Goal: Task Accomplishment & Management: Manage account settings

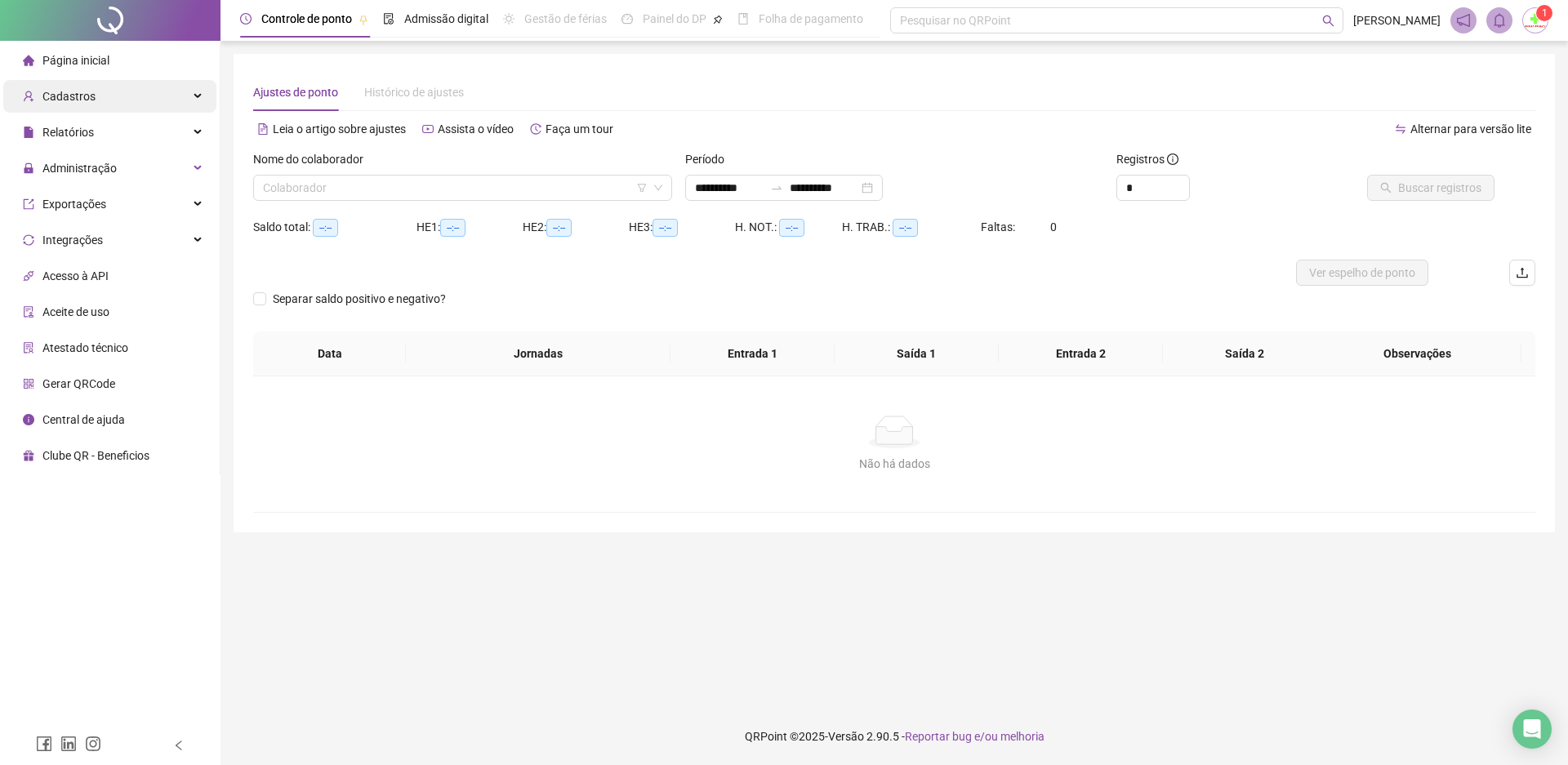
click at [82, 98] on span "Cadastros" at bounding box center [68, 96] width 53 height 13
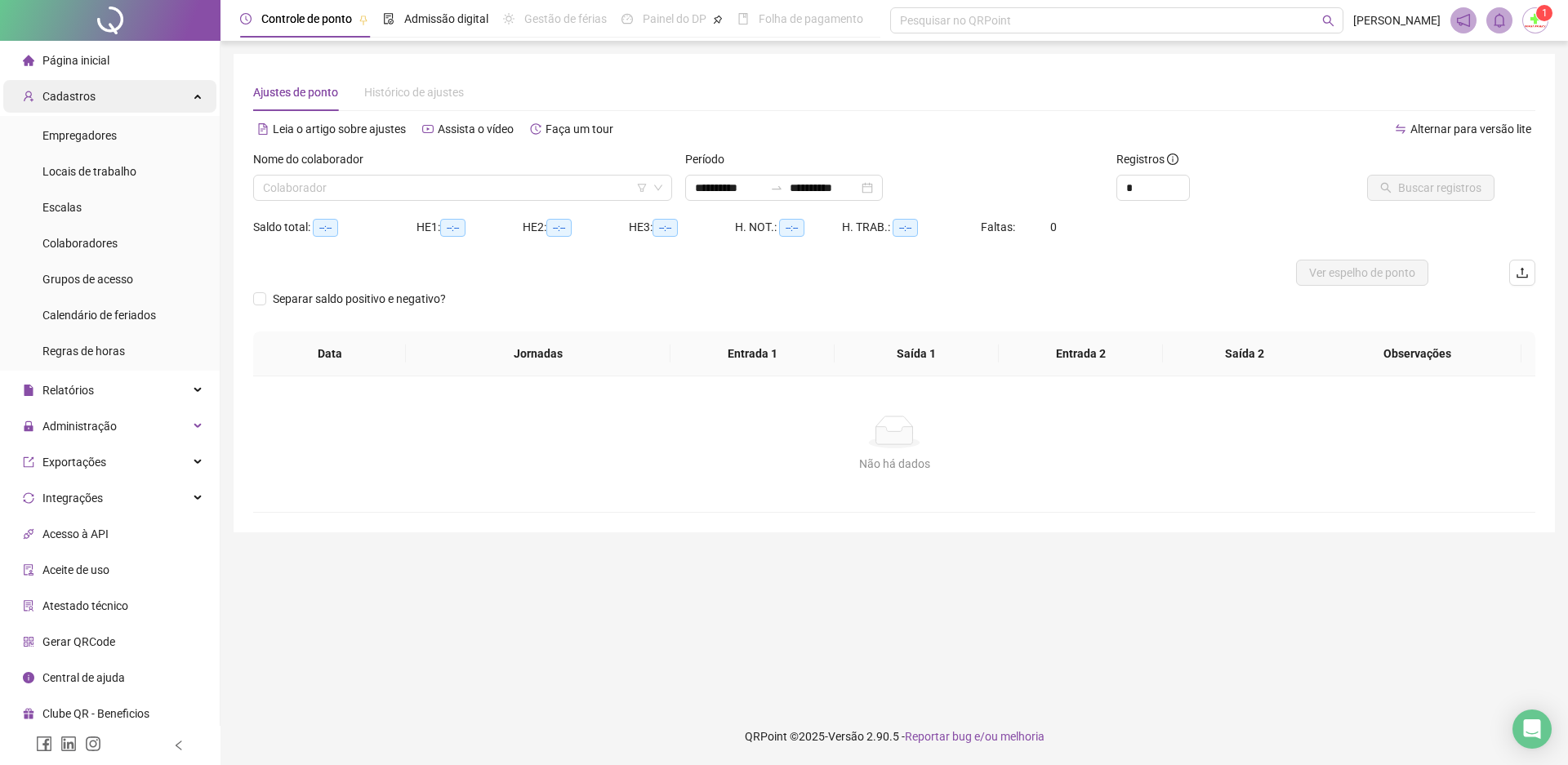
type input "**********"
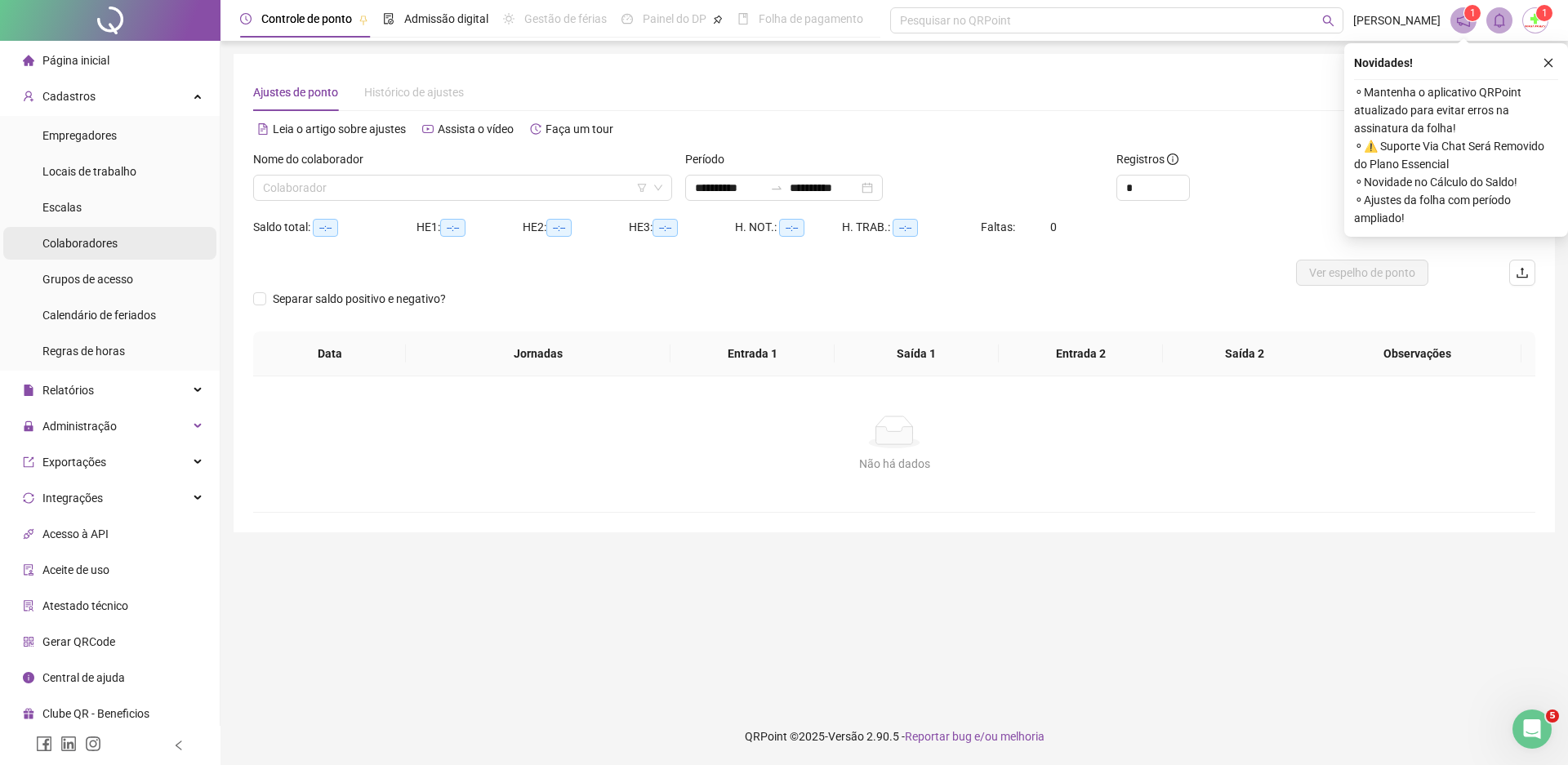
click at [83, 241] on span "Colaboradores" at bounding box center [79, 243] width 75 height 13
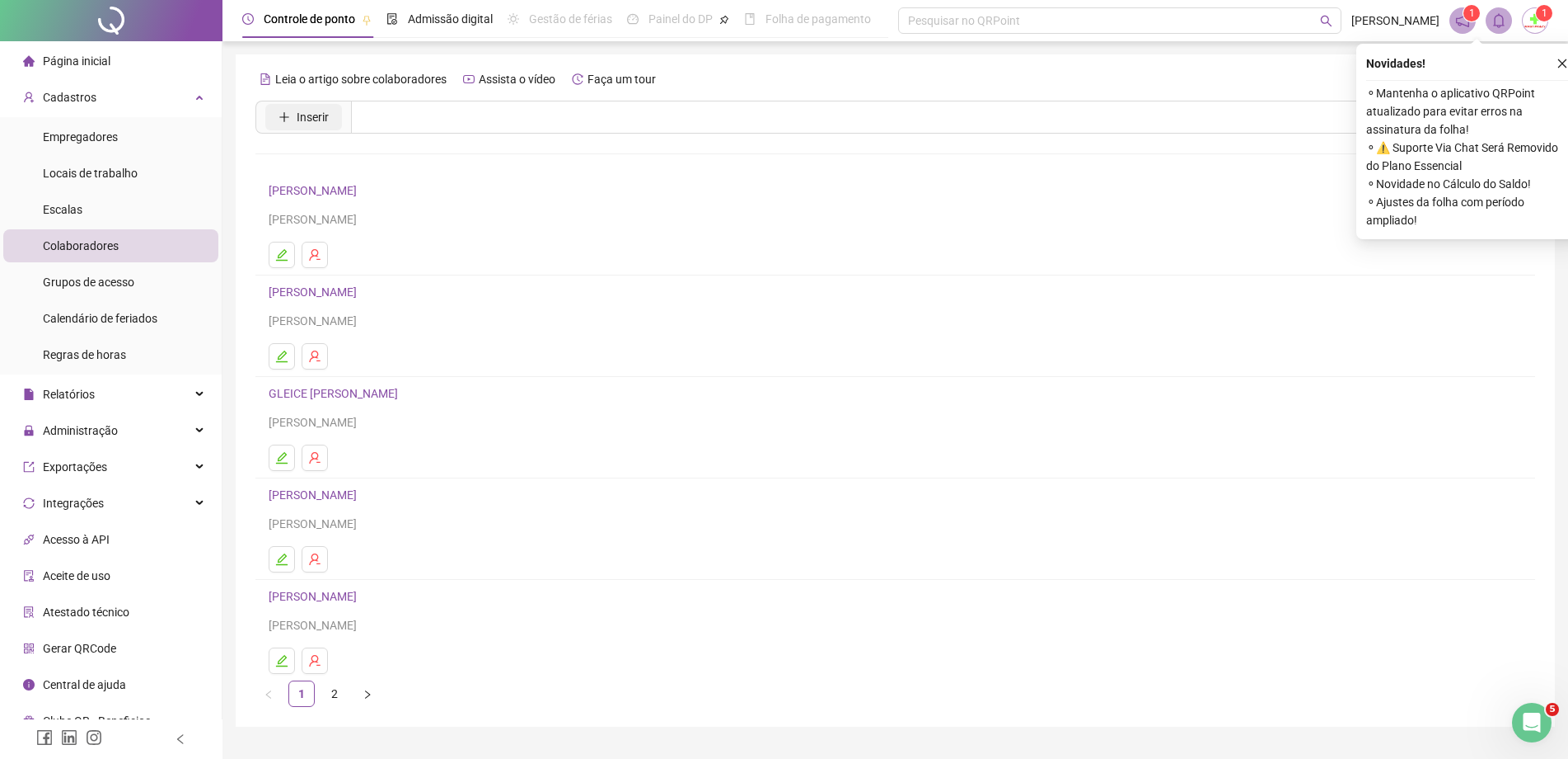
click at [318, 112] on span "Inserir" at bounding box center [312, 116] width 32 height 18
click at [1560, 60] on icon "close" at bounding box center [1562, 63] width 11 height 11
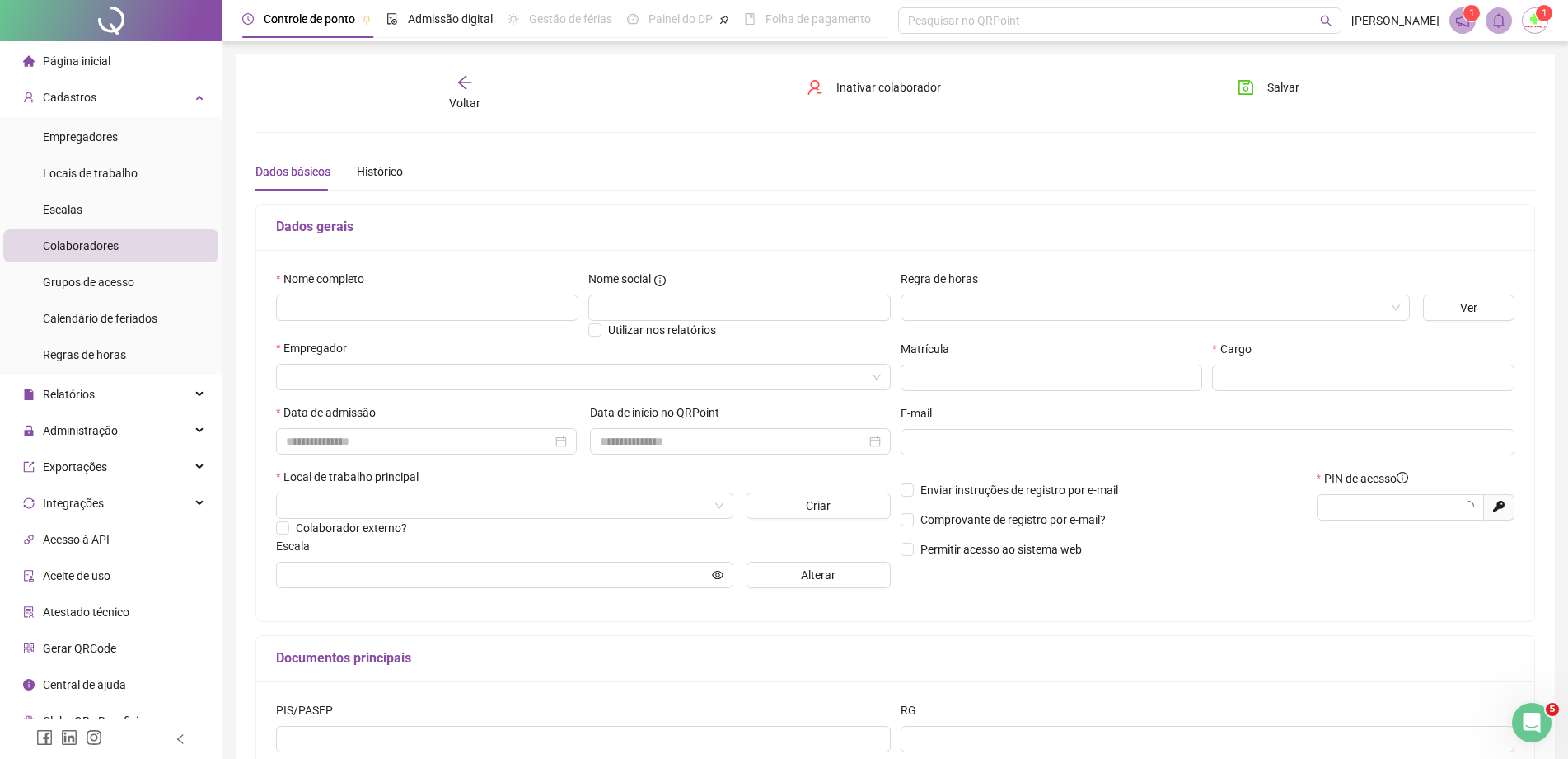
type input "*****"
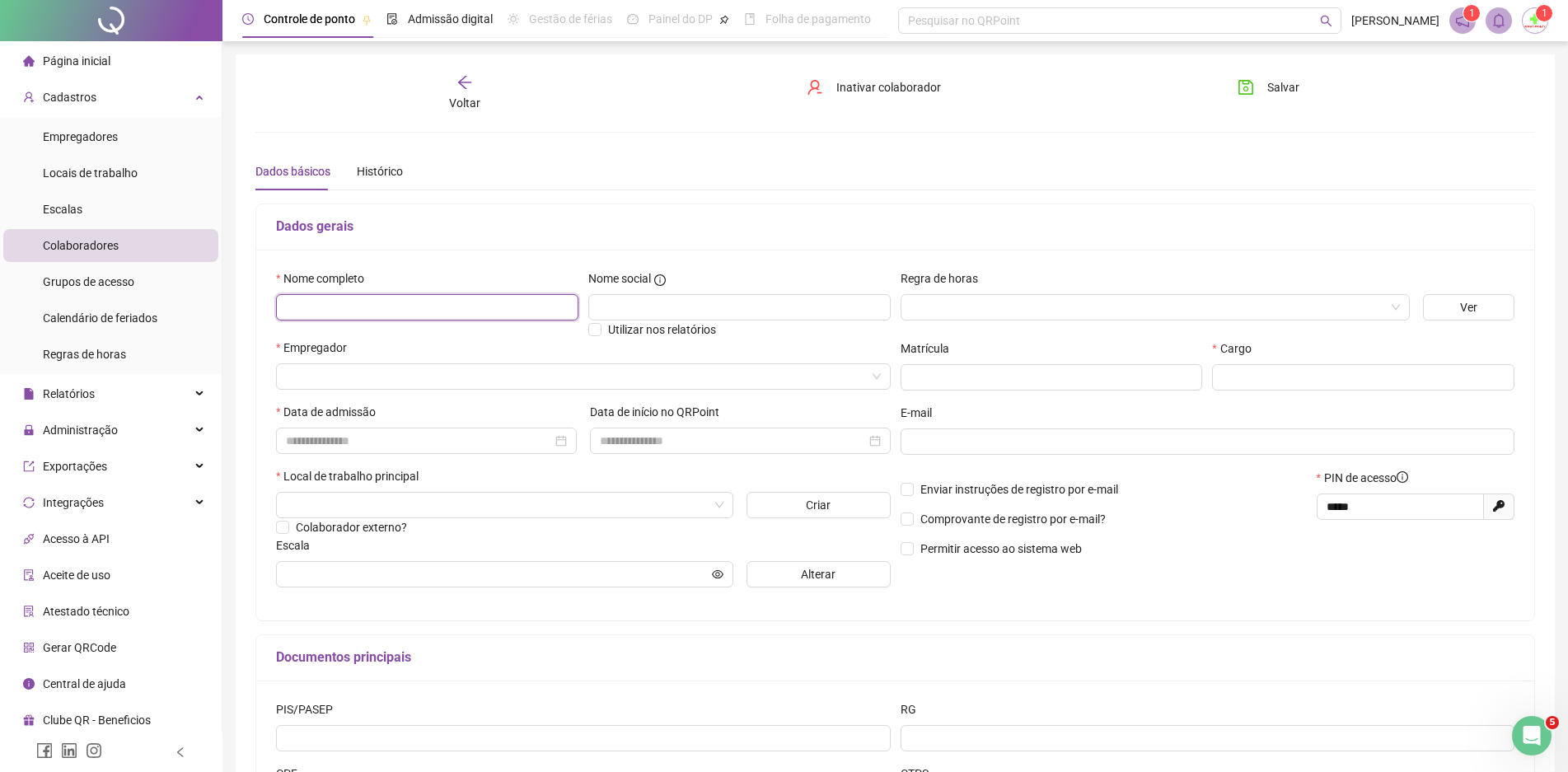
click at [340, 311] on input "text" at bounding box center [427, 308] width 303 height 26
type input "**********"
click at [935, 310] on input "search" at bounding box center [1148, 308] width 475 height 25
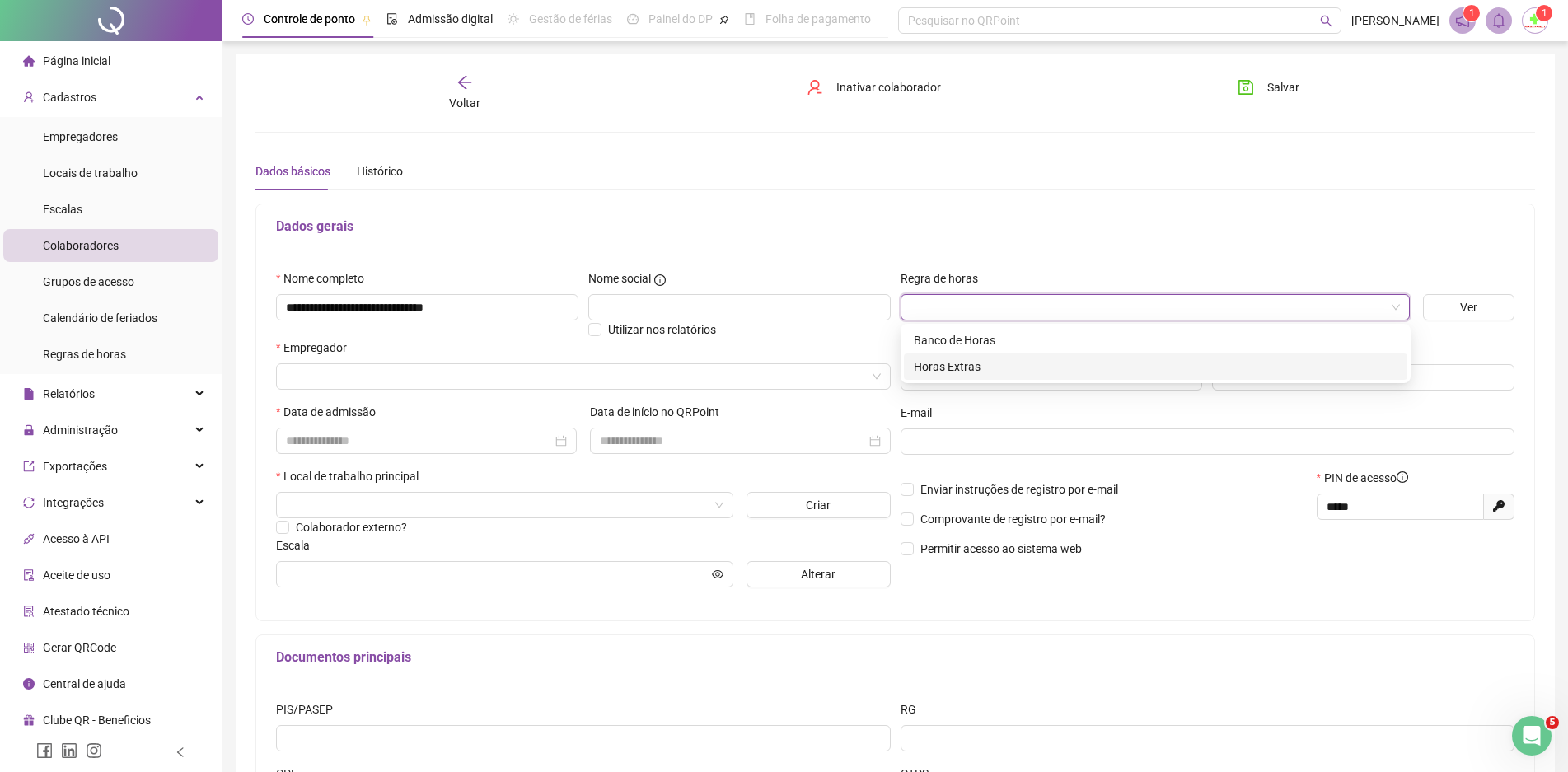
click at [934, 362] on div "Horas Extras" at bounding box center [1156, 366] width 484 height 18
click at [352, 374] on input "search" at bounding box center [575, 377] width 580 height 25
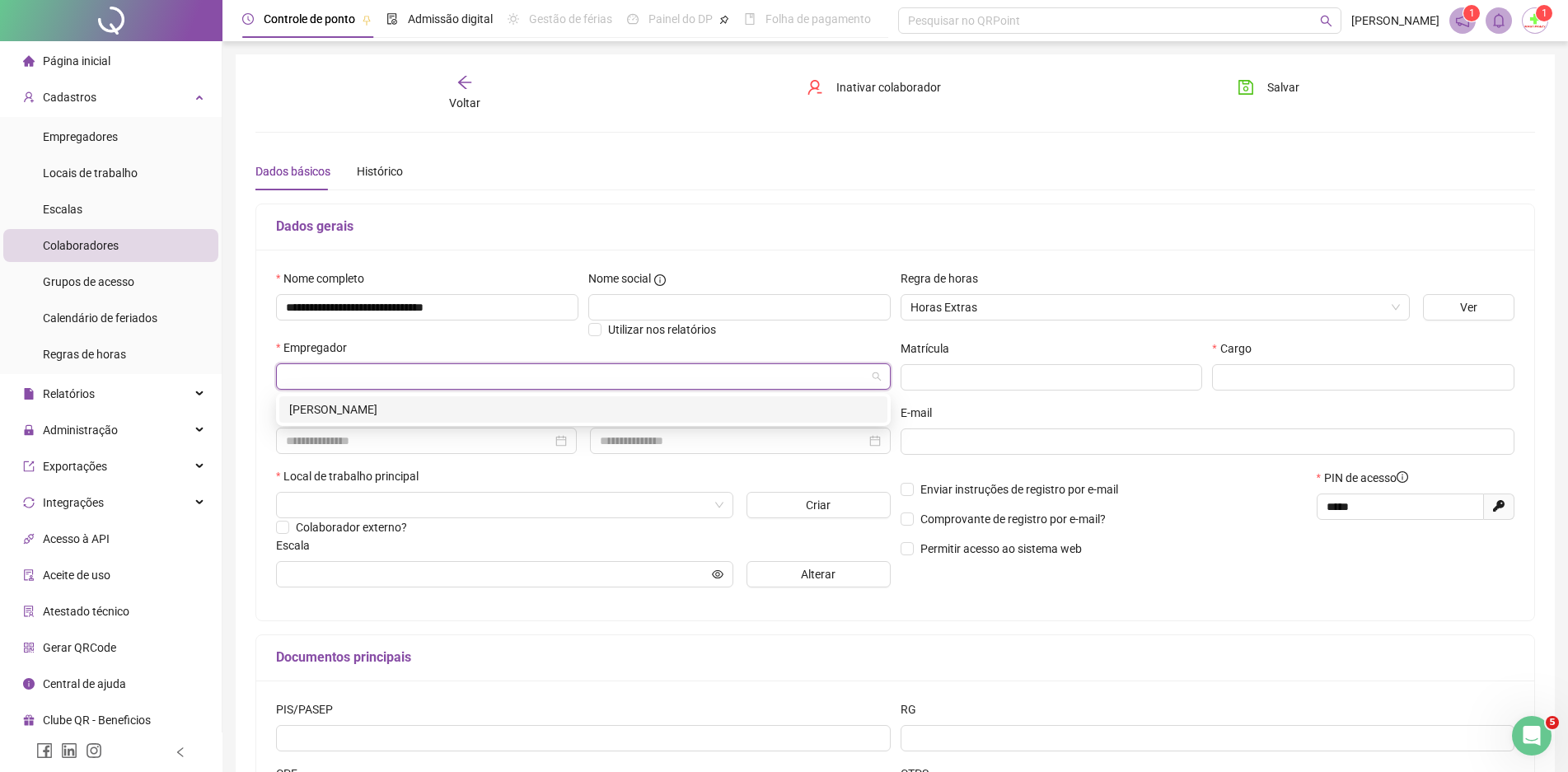
click at [350, 405] on div "[PERSON_NAME]" at bounding box center [584, 410] width 589 height 18
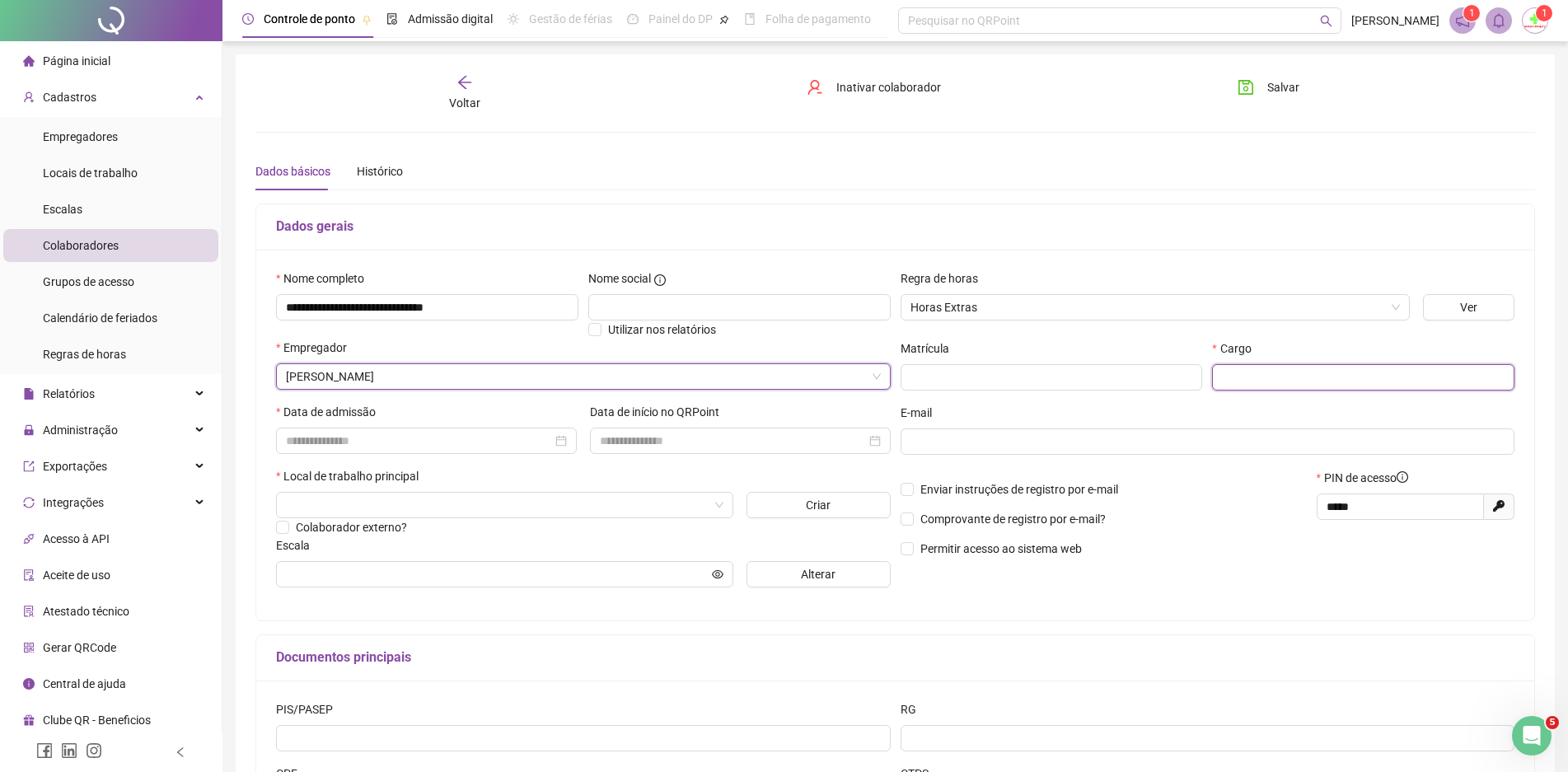
click at [1231, 385] on input "text" at bounding box center [1363, 378] width 303 height 26
type input "**********"
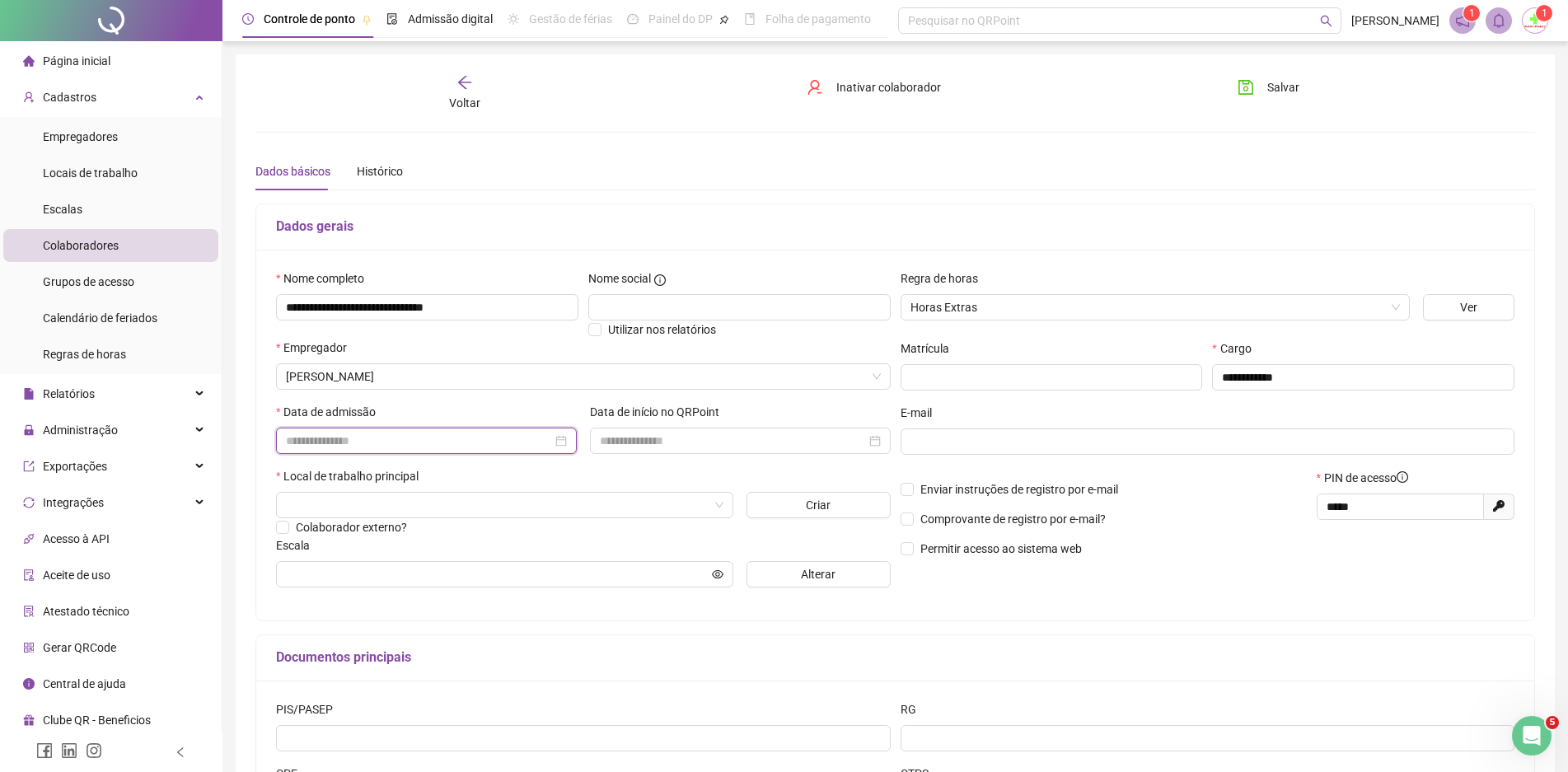
click at [375, 447] on input at bounding box center [419, 441] width 266 height 18
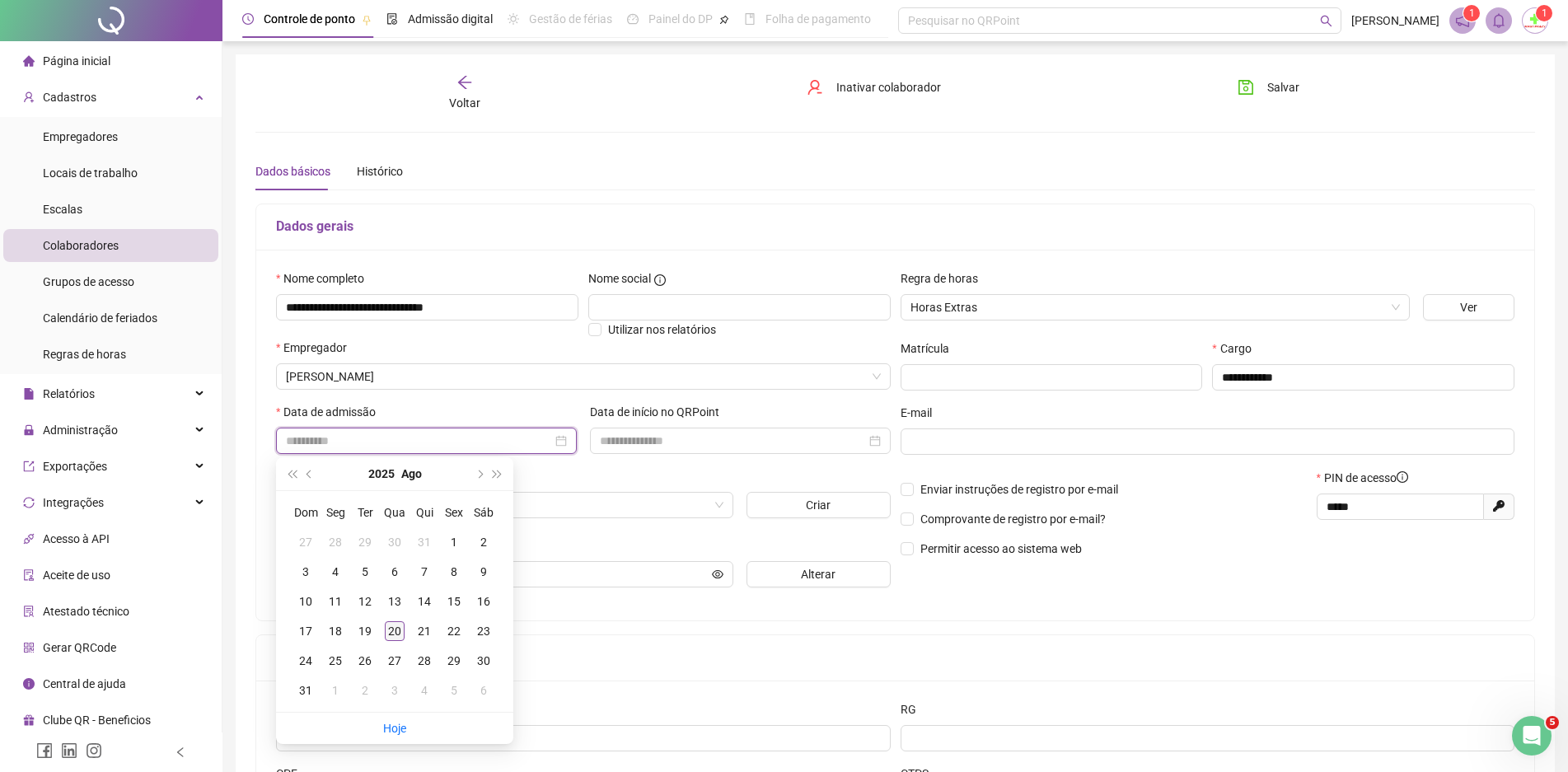
type input "**********"
click at [396, 632] on div "20" at bounding box center [394, 631] width 20 height 20
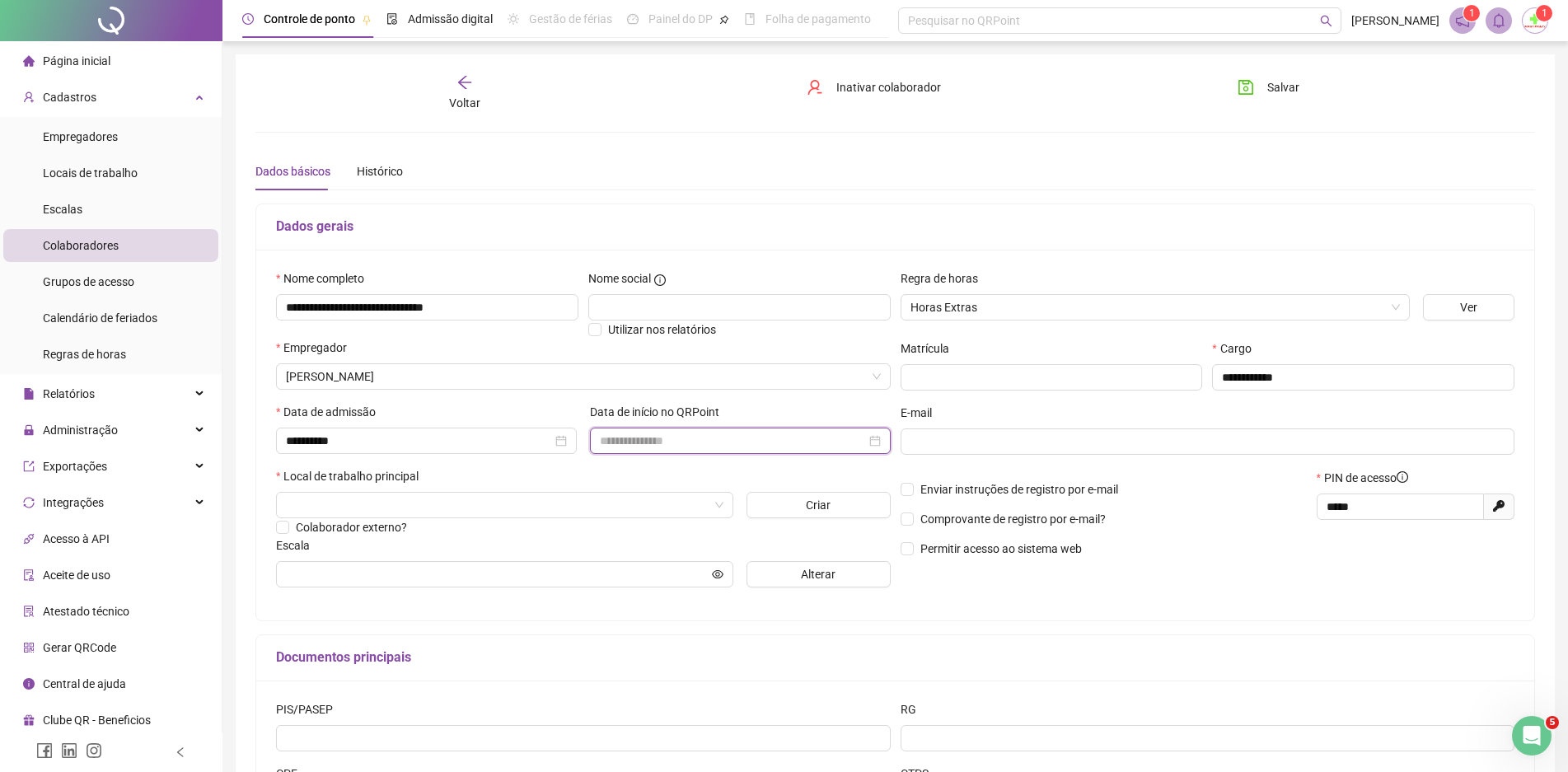
click at [627, 443] on input at bounding box center [733, 441] width 266 height 18
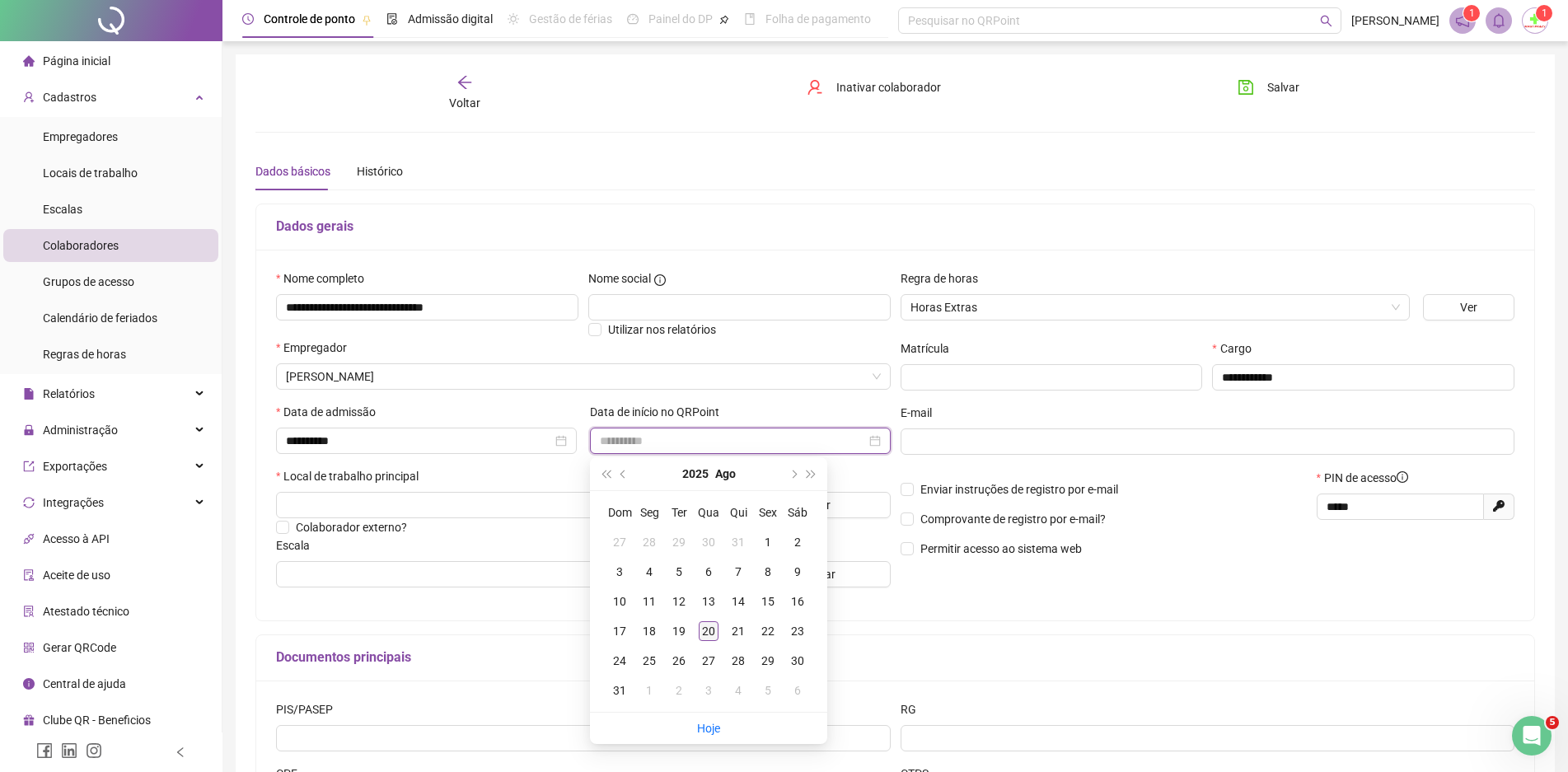
type input "**********"
click at [709, 629] on div "20" at bounding box center [709, 631] width 20 height 20
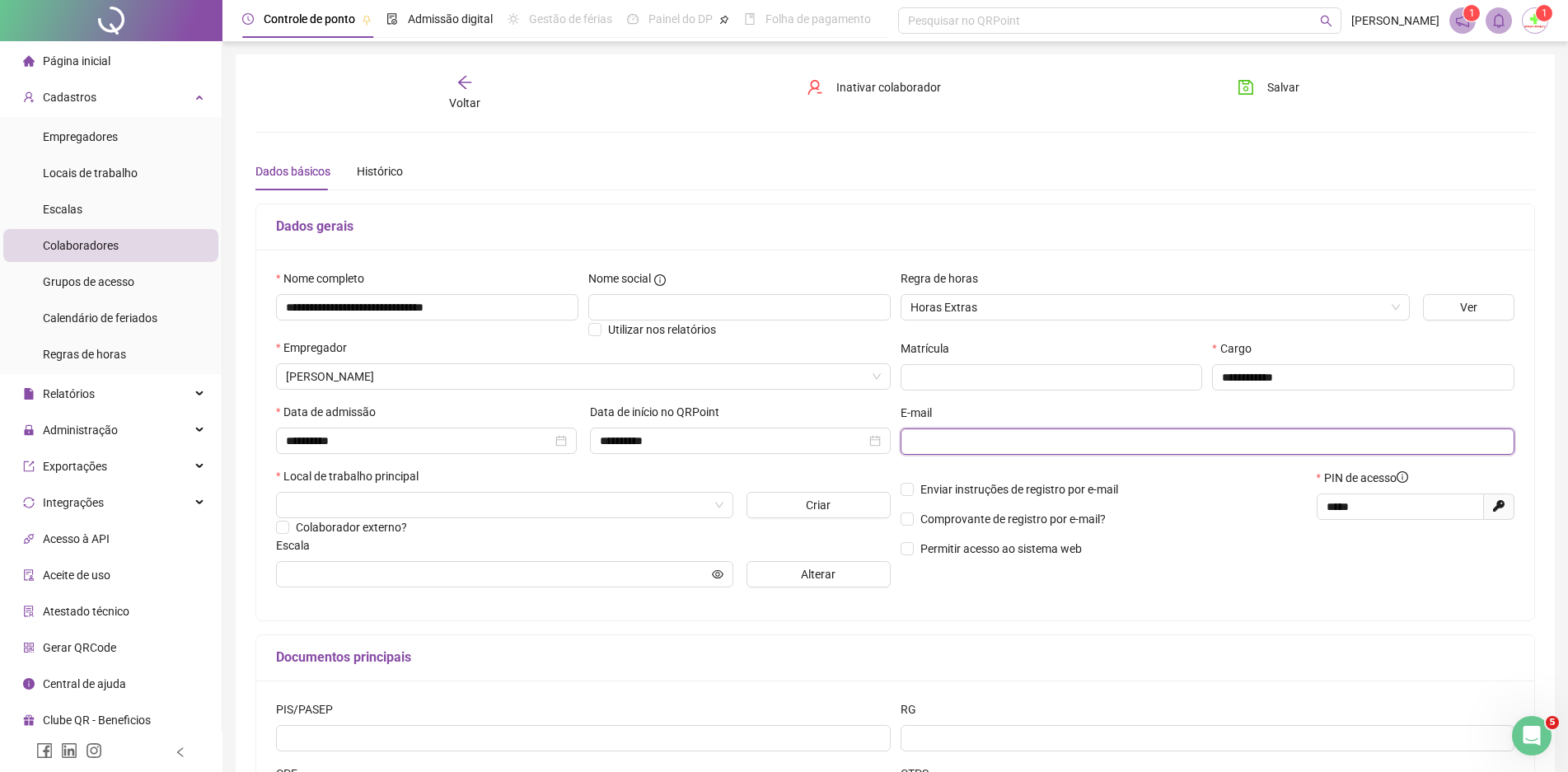
click at [921, 447] on input "text" at bounding box center [1206, 442] width 592 height 18
type input "**********"
click at [910, 496] on label "Enviar instruções de registro por e-mail" at bounding box center [1013, 489] width 225 height 18
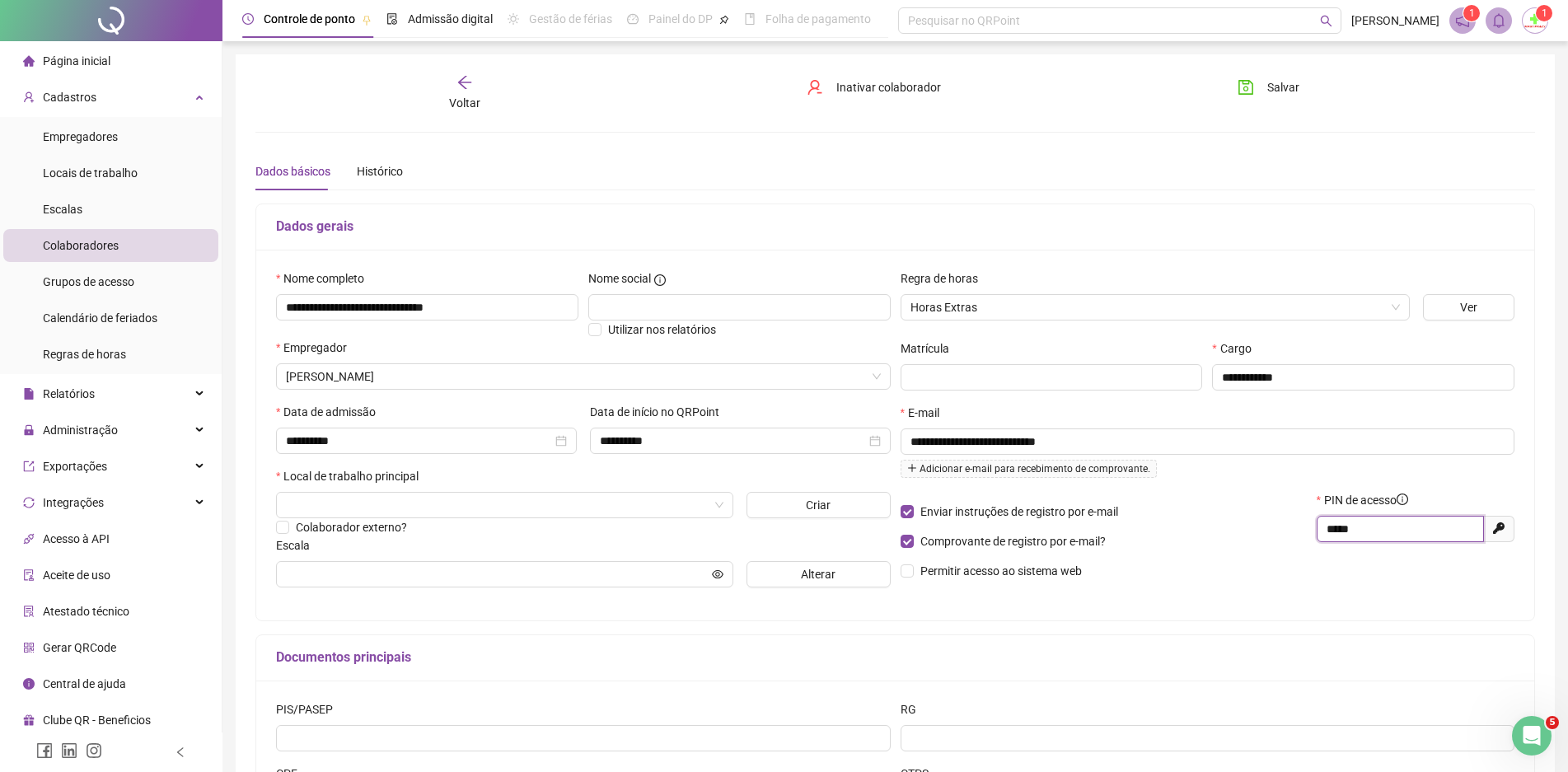
drag, startPoint x: 1360, startPoint y: 532, endPoint x: 1300, endPoint y: 531, distance: 60.0
click at [1300, 531] on div "Enviar instruções de registro por e-mail Comprovante de registro por e-mail? Pe…" at bounding box center [1208, 542] width 625 height 101
click at [549, 502] on input "search" at bounding box center [497, 505] width 423 height 25
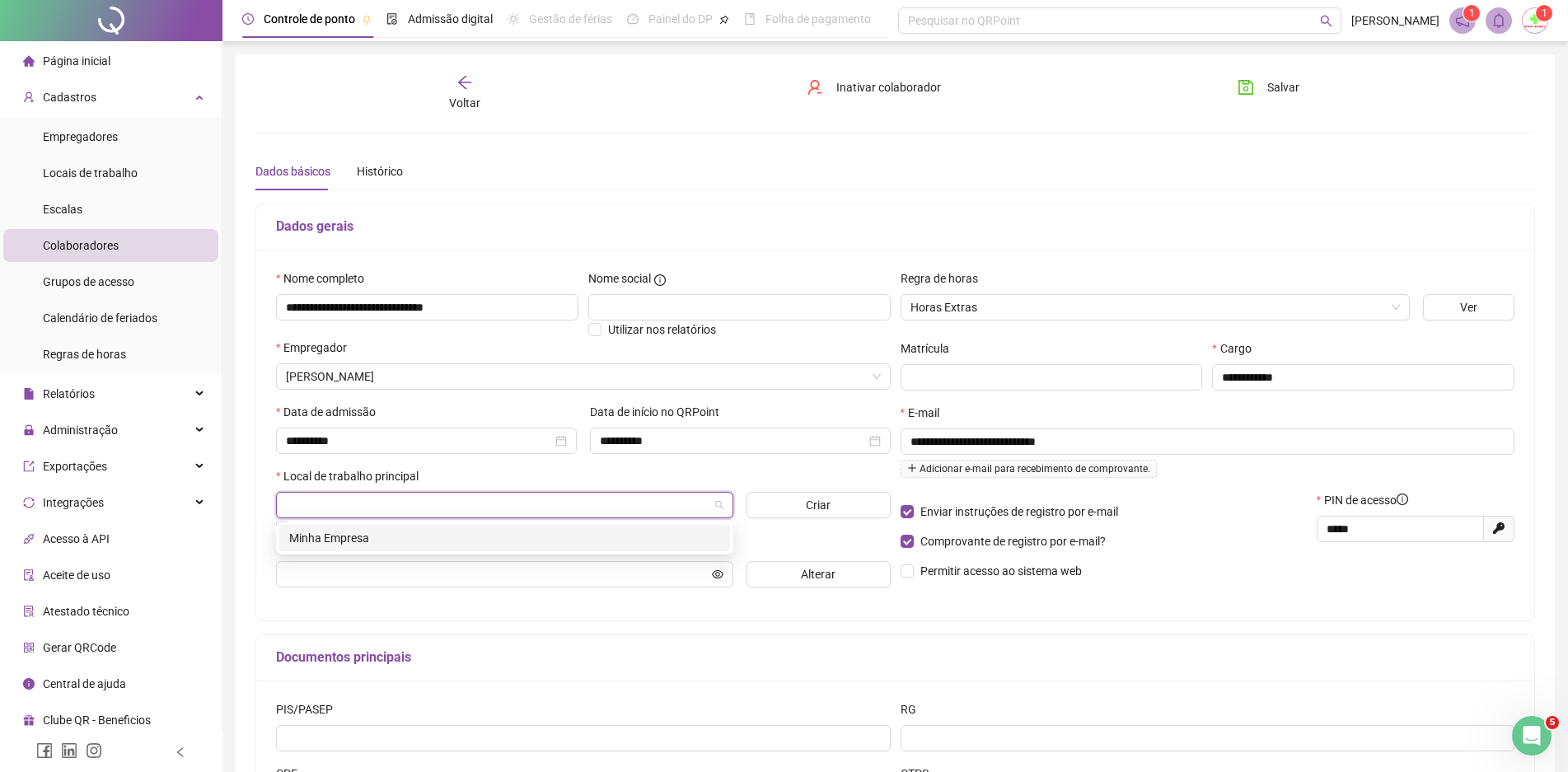
click at [325, 538] on div "Minha Empresa" at bounding box center [505, 538] width 431 height 18
click at [336, 578] on input "text" at bounding box center [497, 574] width 423 height 18
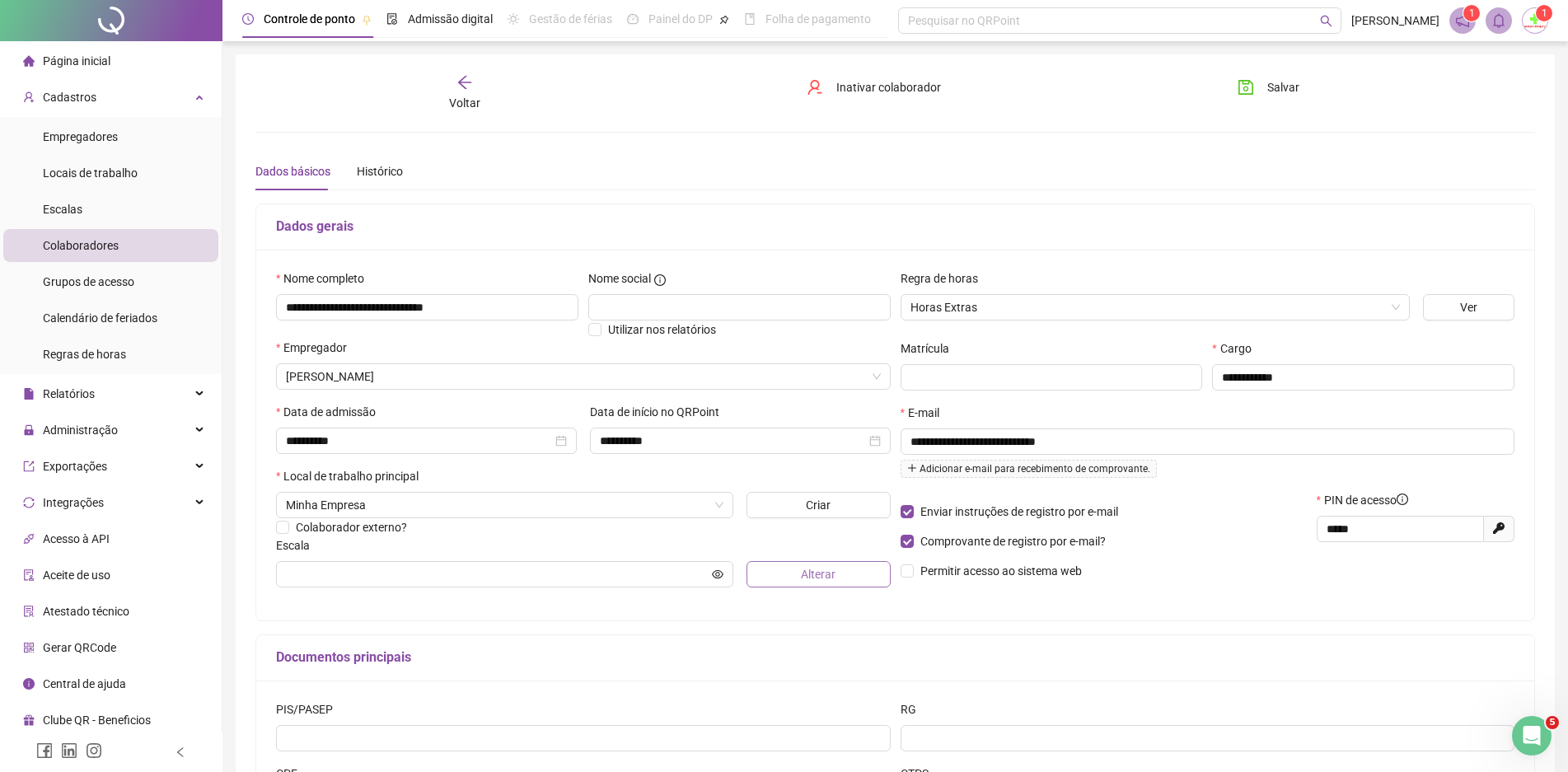
click at [749, 576] on button "Alterar" at bounding box center [818, 575] width 143 height 26
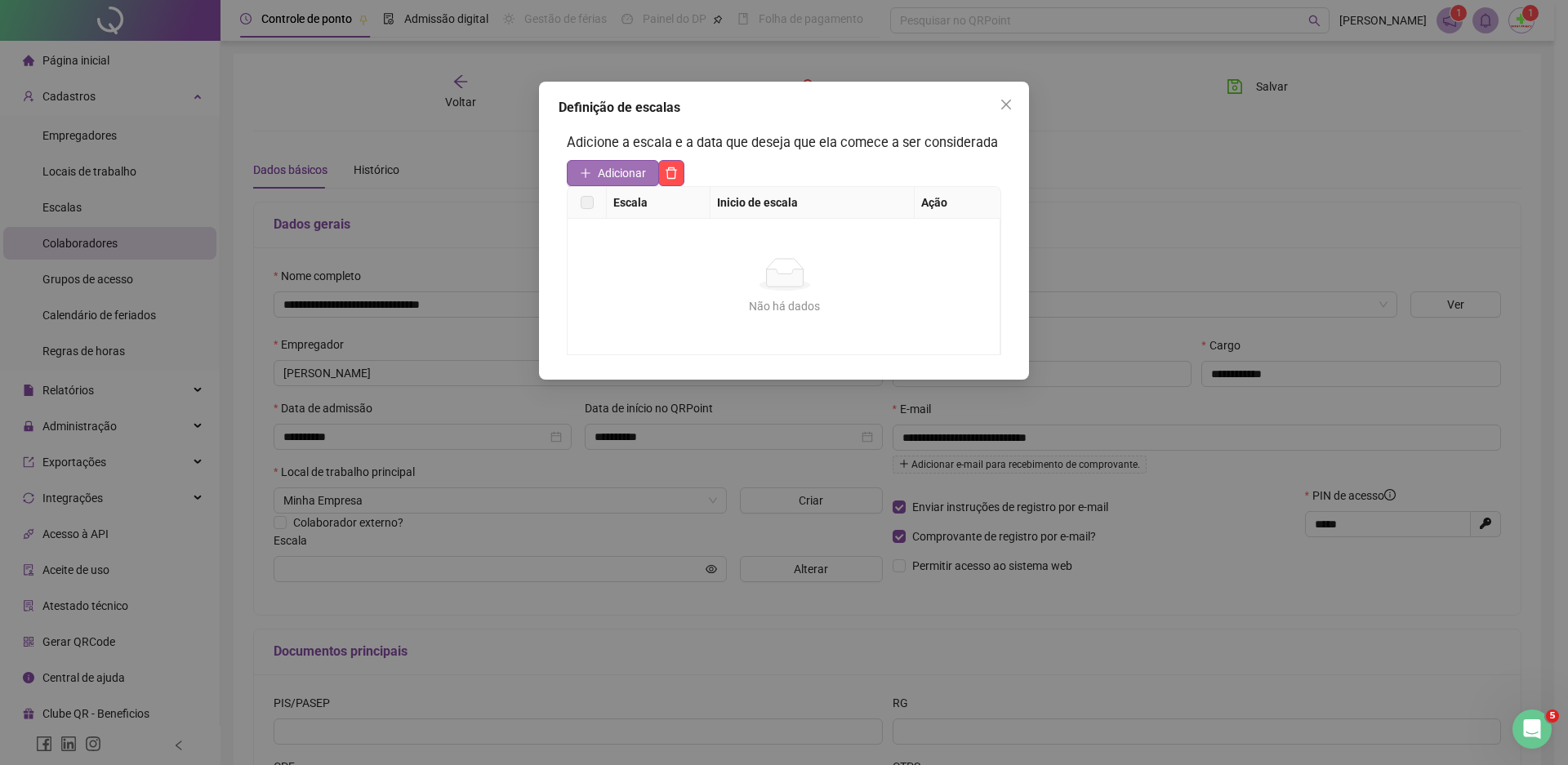
click at [620, 180] on span "Adicionar" at bounding box center [622, 173] width 49 height 18
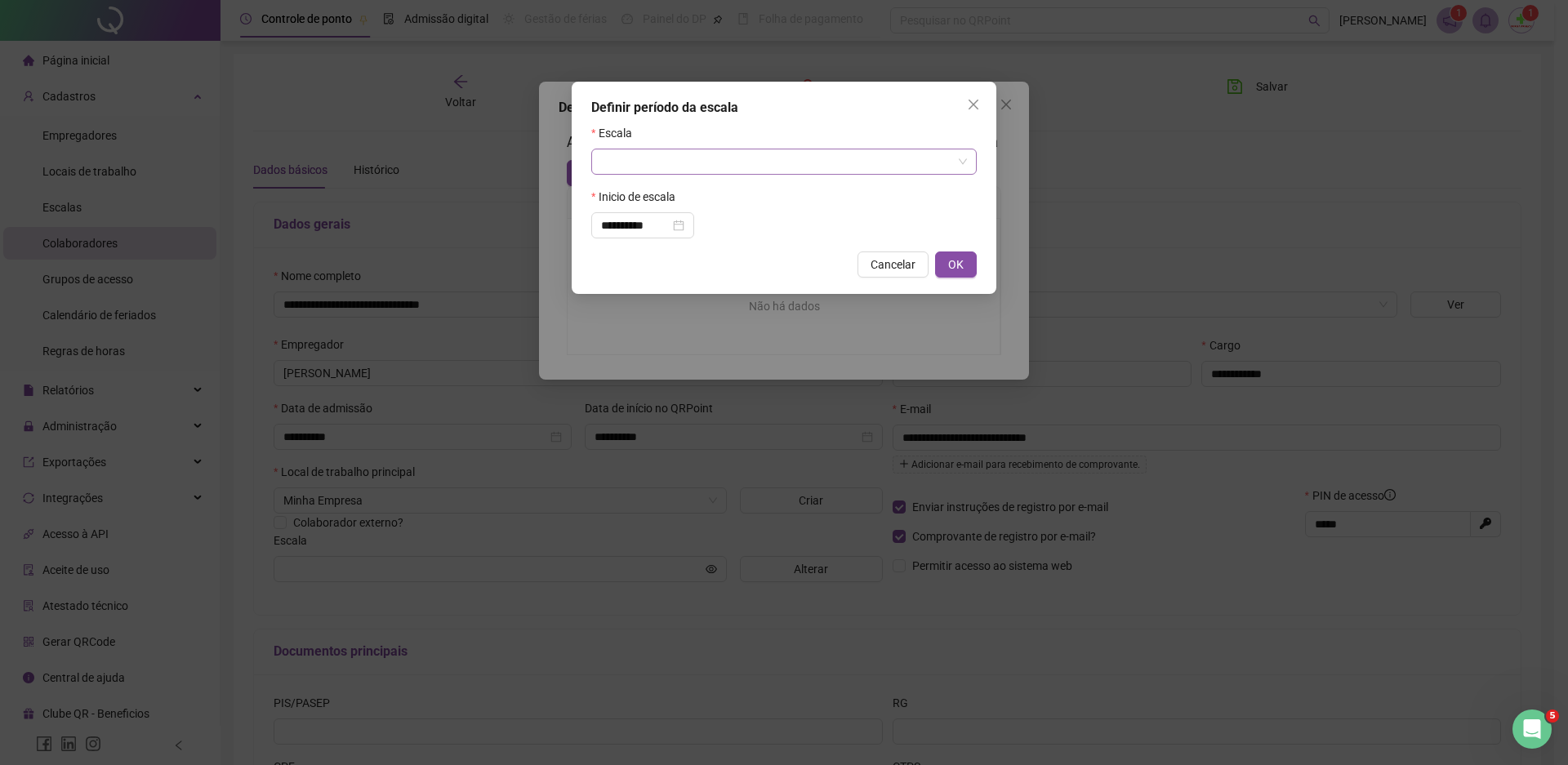
click at [642, 155] on input "search" at bounding box center [777, 162] width 352 height 24
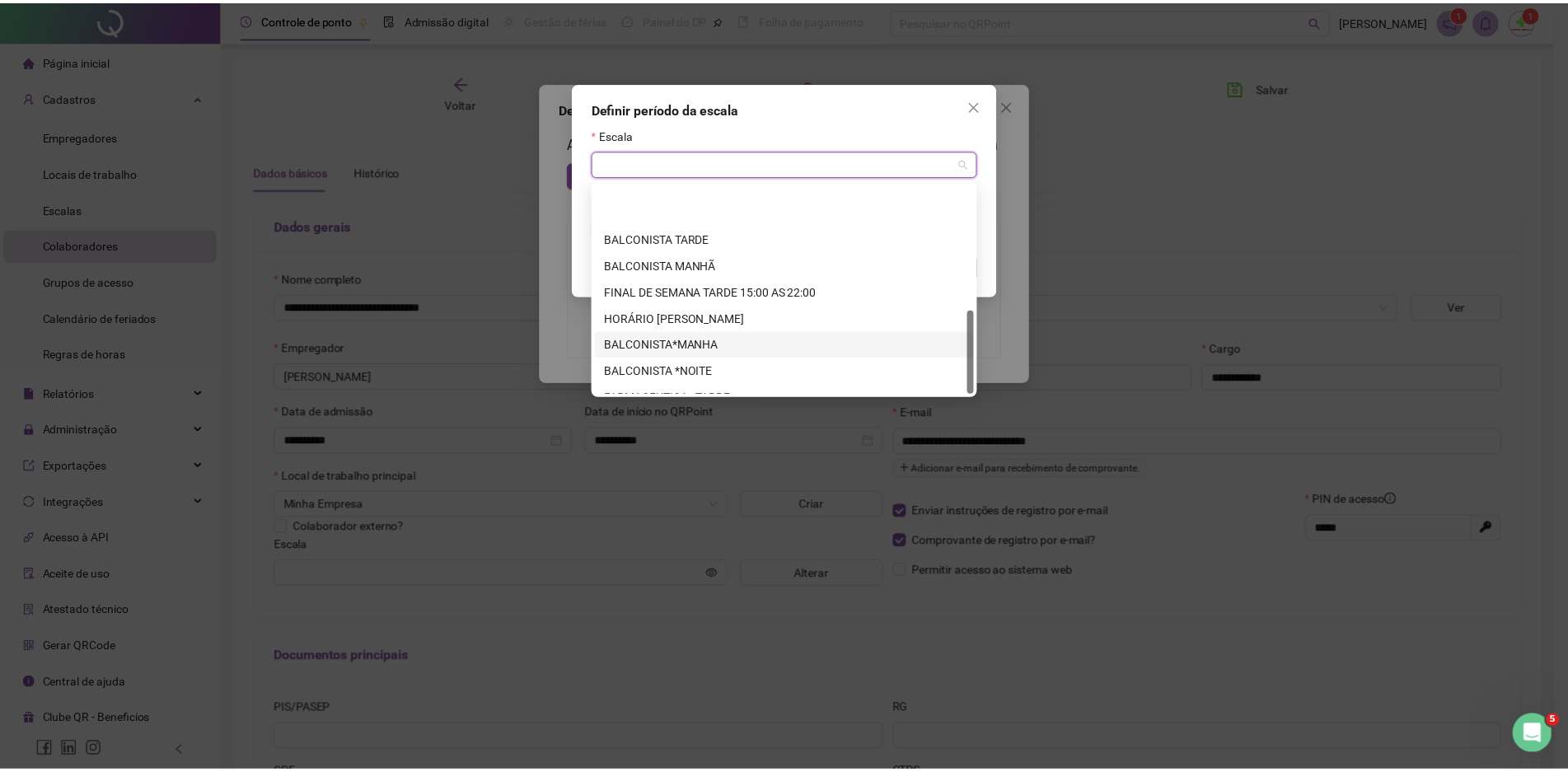
scroll to position [316, 0]
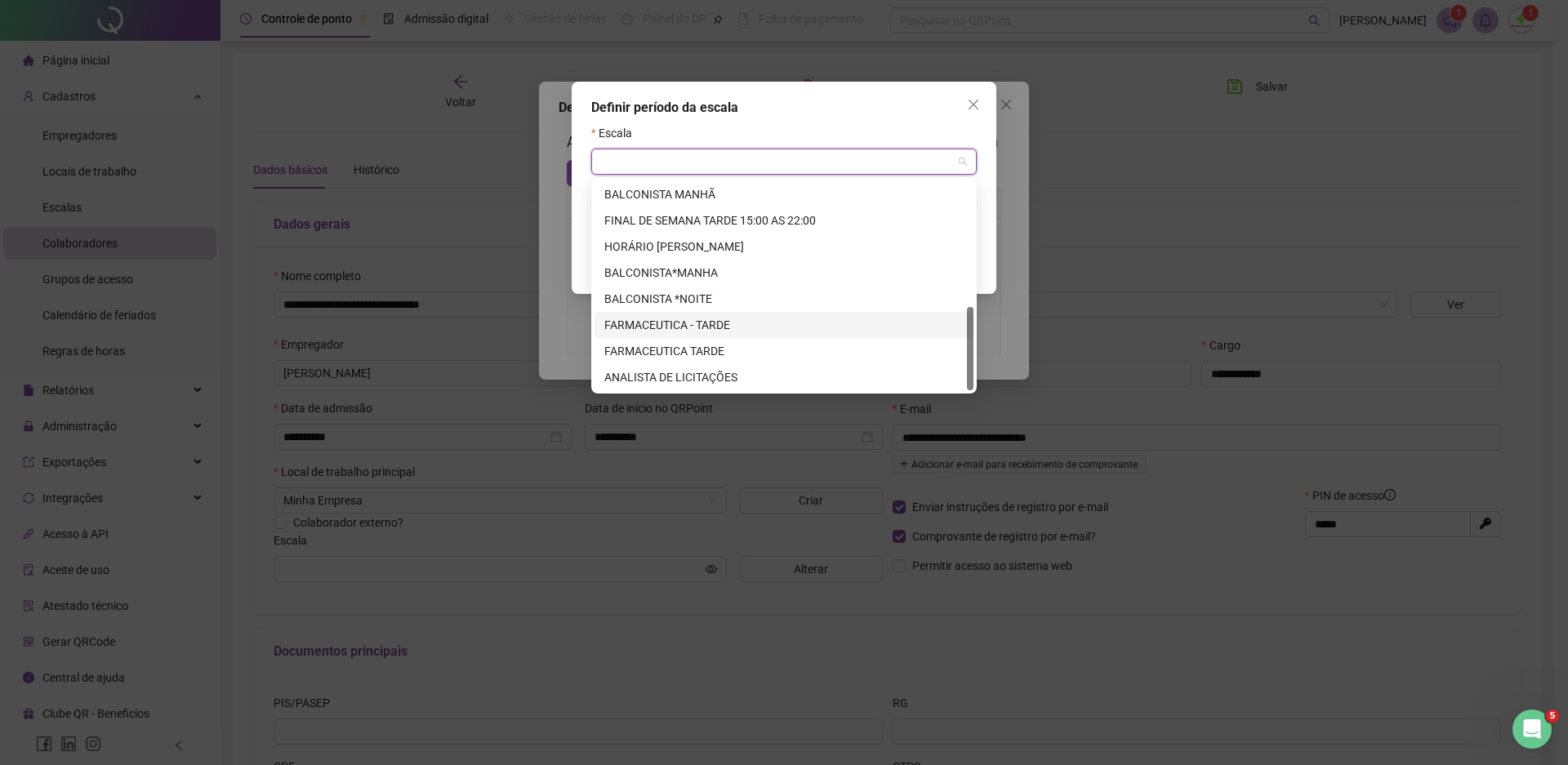
click at [713, 325] on div "FARMACEUTICA - TARDE" at bounding box center [784, 325] width 359 height 18
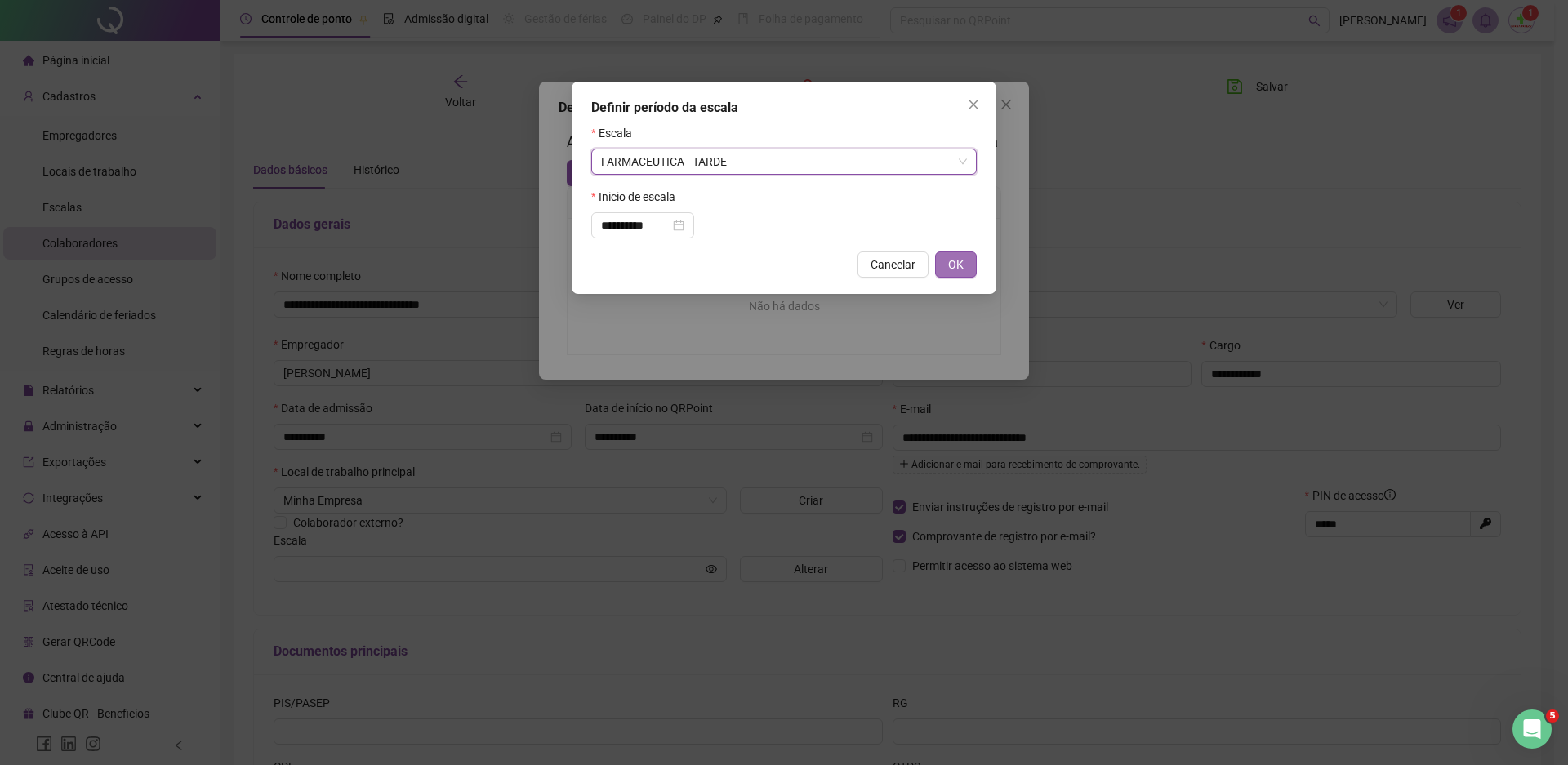
click at [948, 264] on span "OK" at bounding box center [956, 264] width 16 height 18
type input "**********"
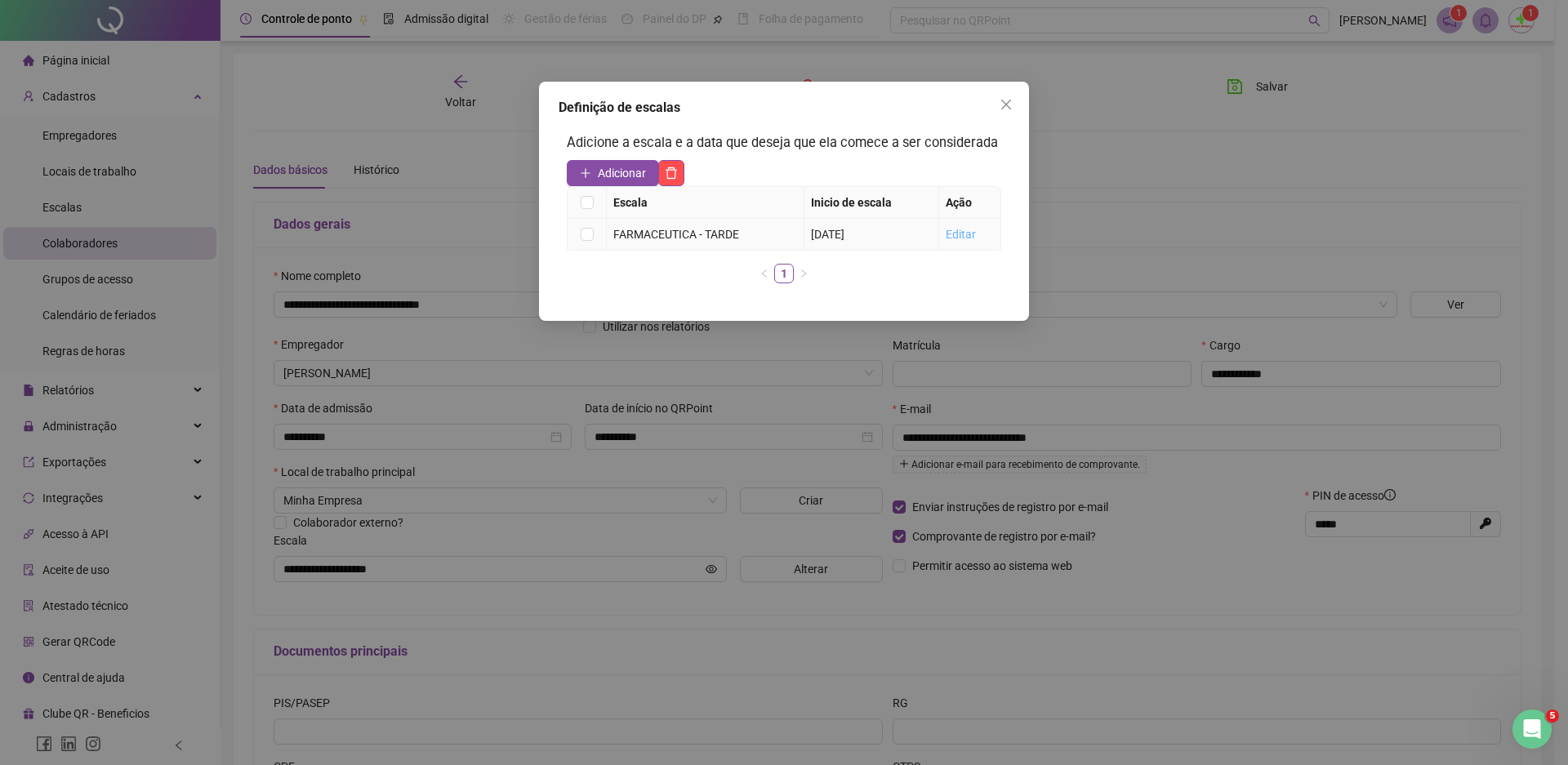
click at [963, 236] on link "Editar" at bounding box center [960, 235] width 30 height 13
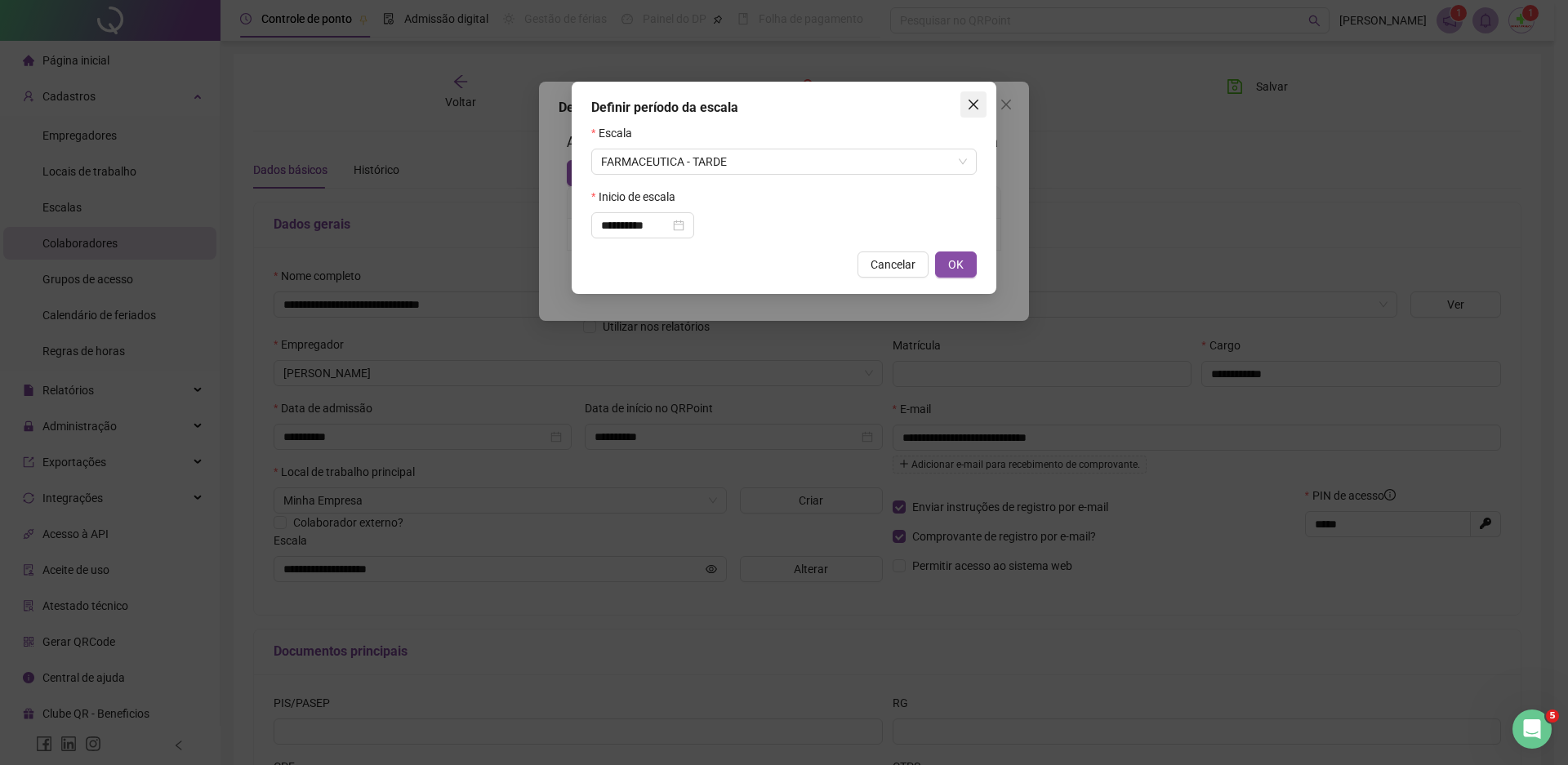
click at [973, 100] on icon "close" at bounding box center [973, 105] width 13 height 13
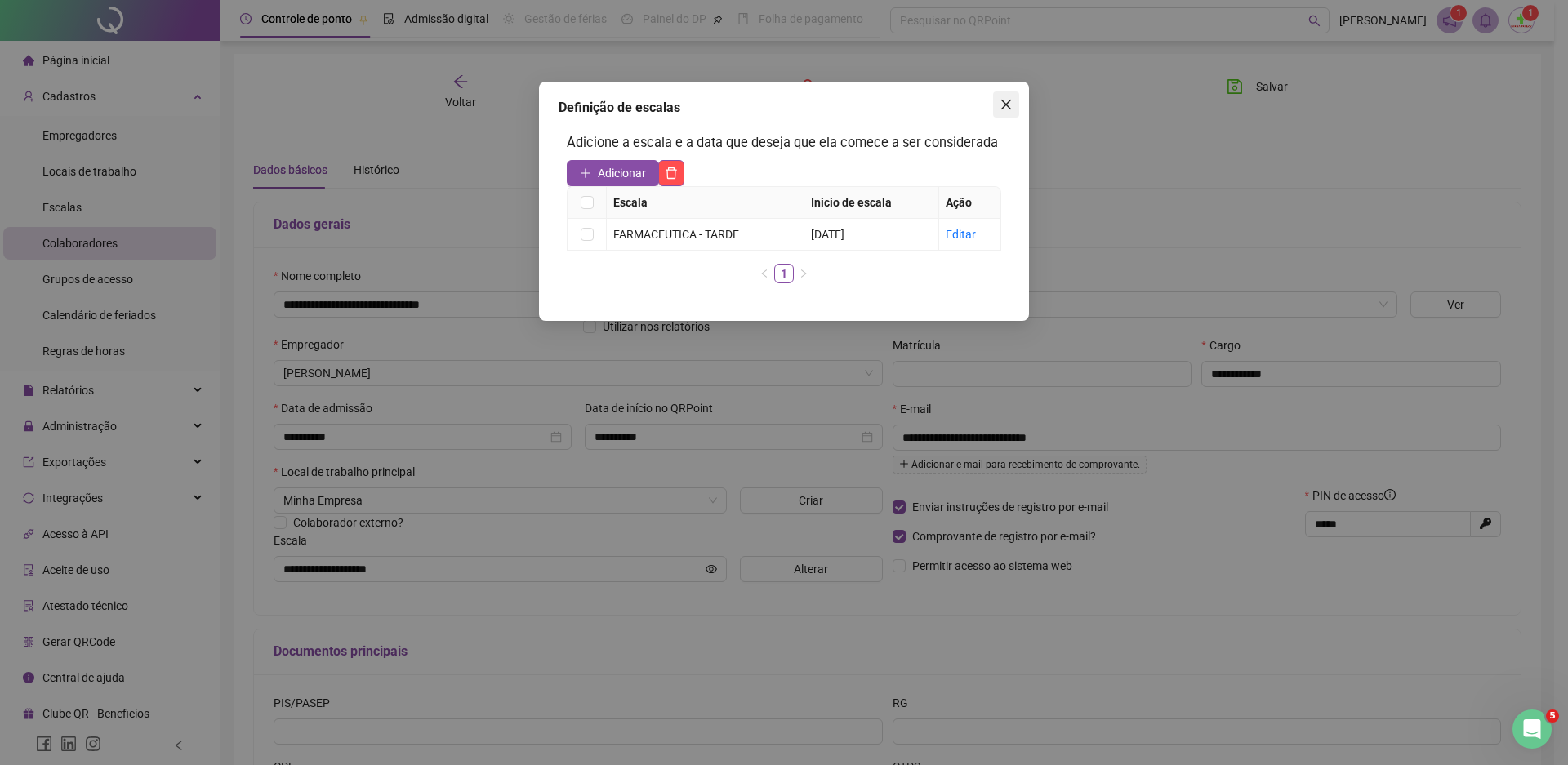
click at [1003, 104] on icon "close" at bounding box center [1006, 105] width 13 height 13
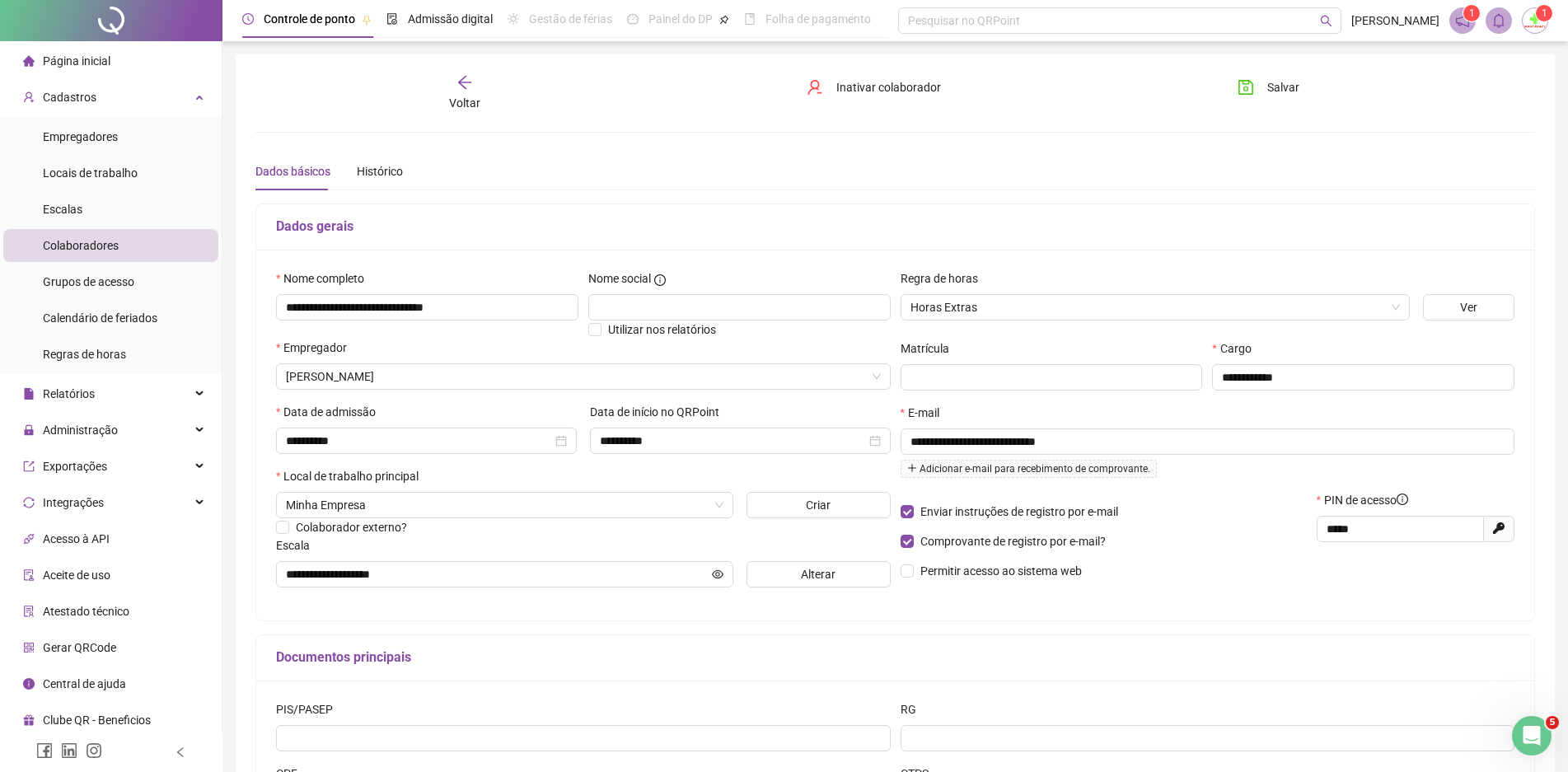
scroll to position [168, 0]
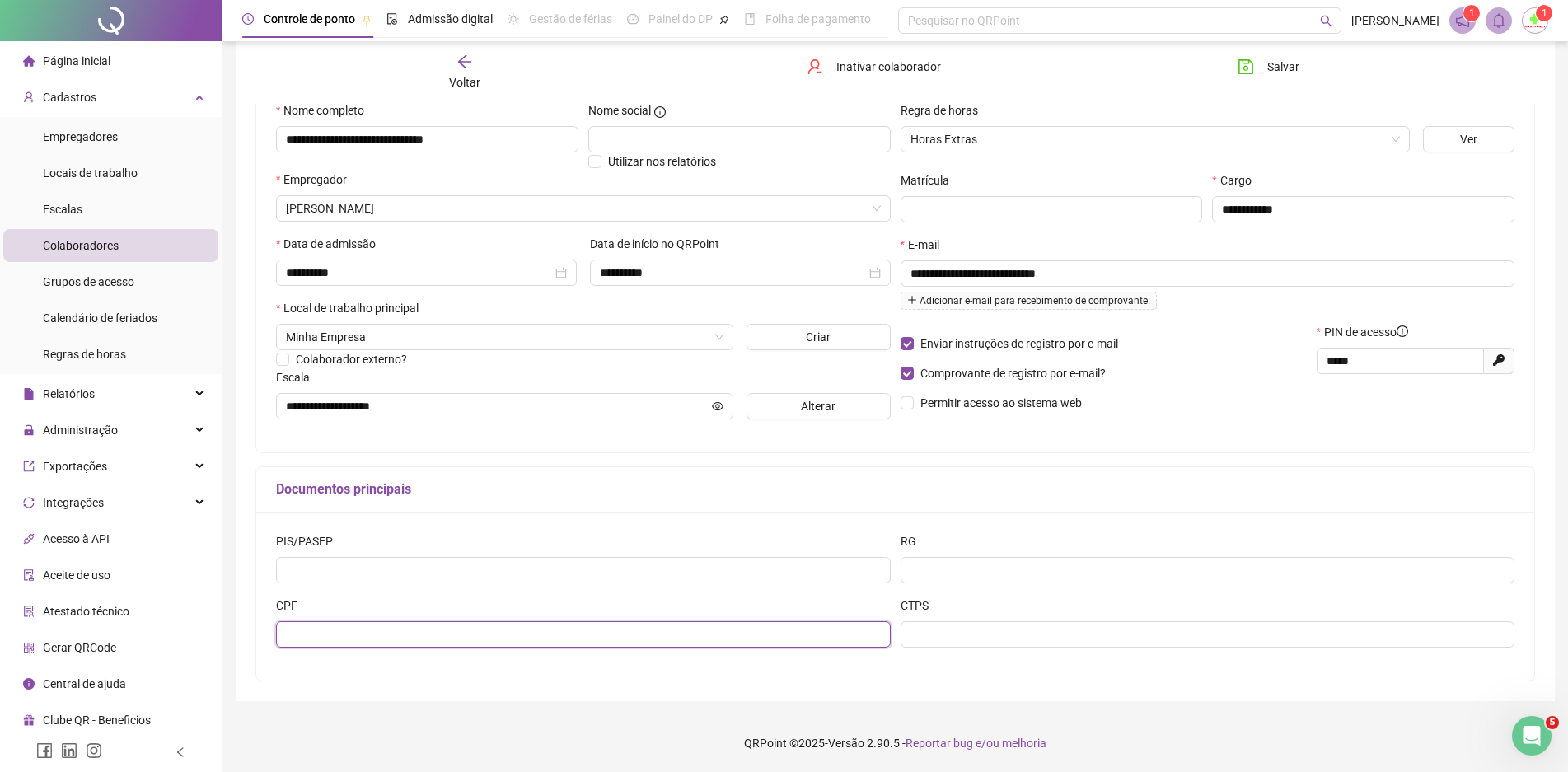
click at [519, 638] on input "text" at bounding box center [584, 635] width 615 height 26
type input "**********"
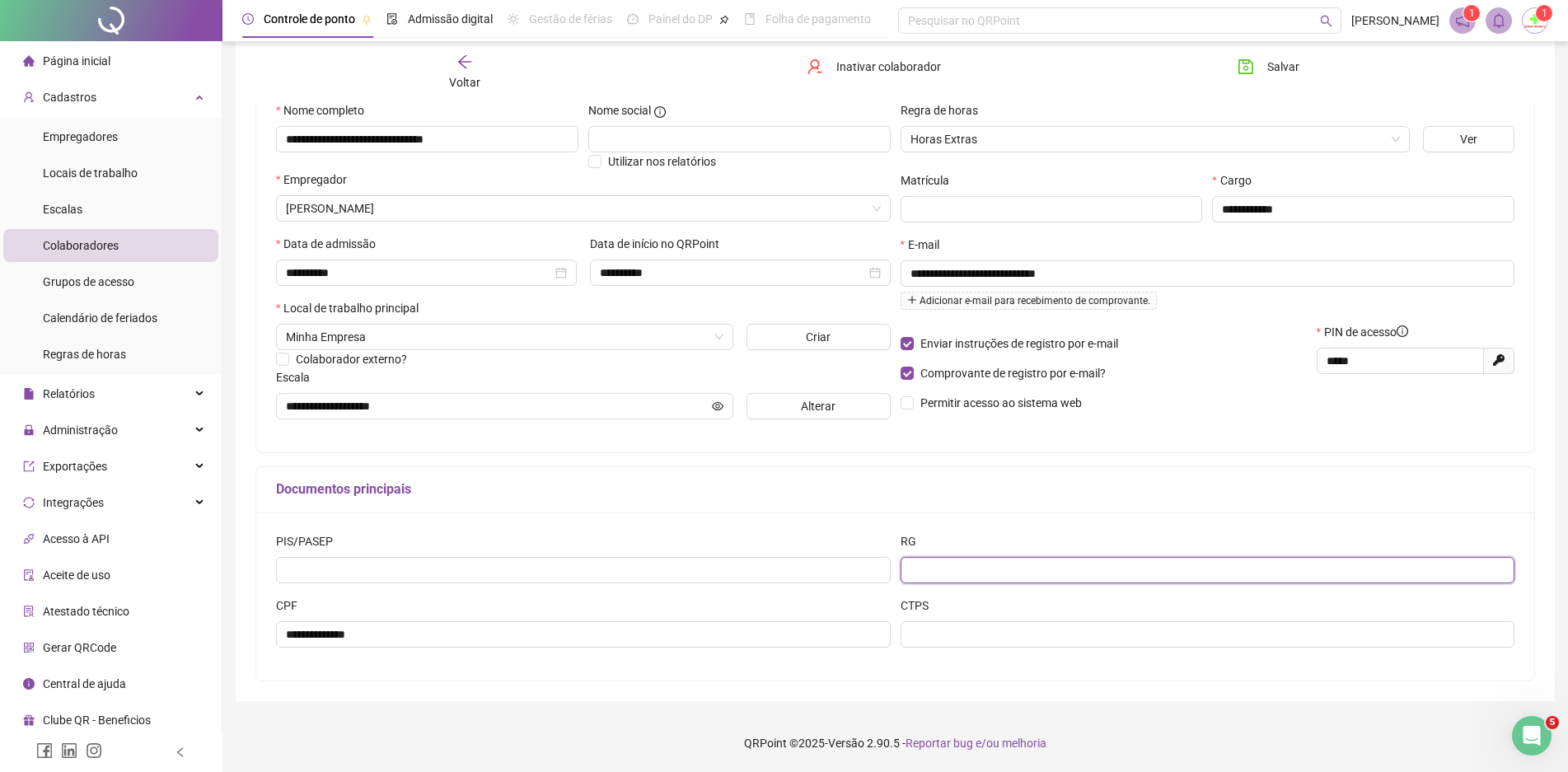
click at [967, 565] on input "text" at bounding box center [1209, 570] width 615 height 26
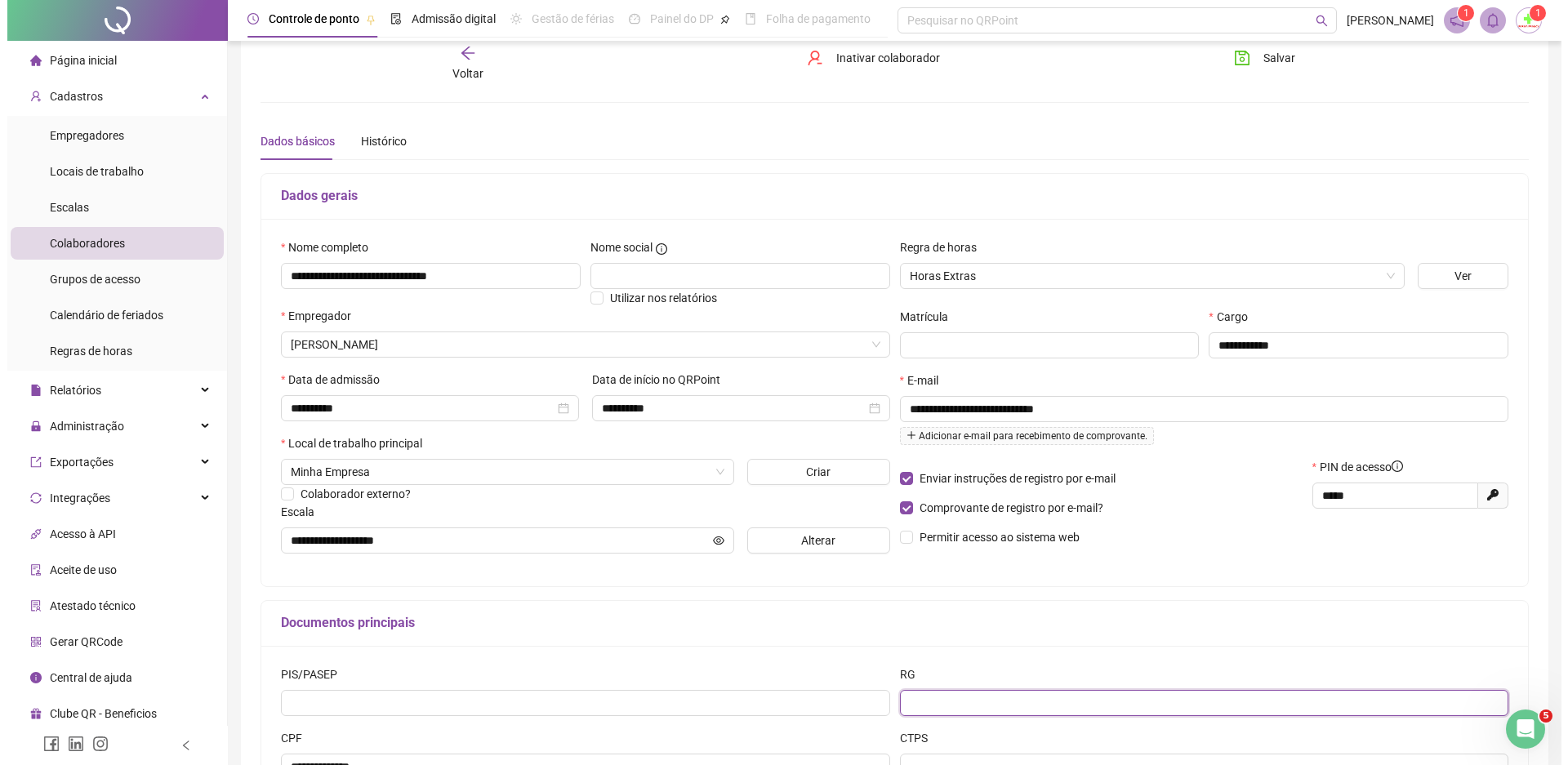
scroll to position [0, 0]
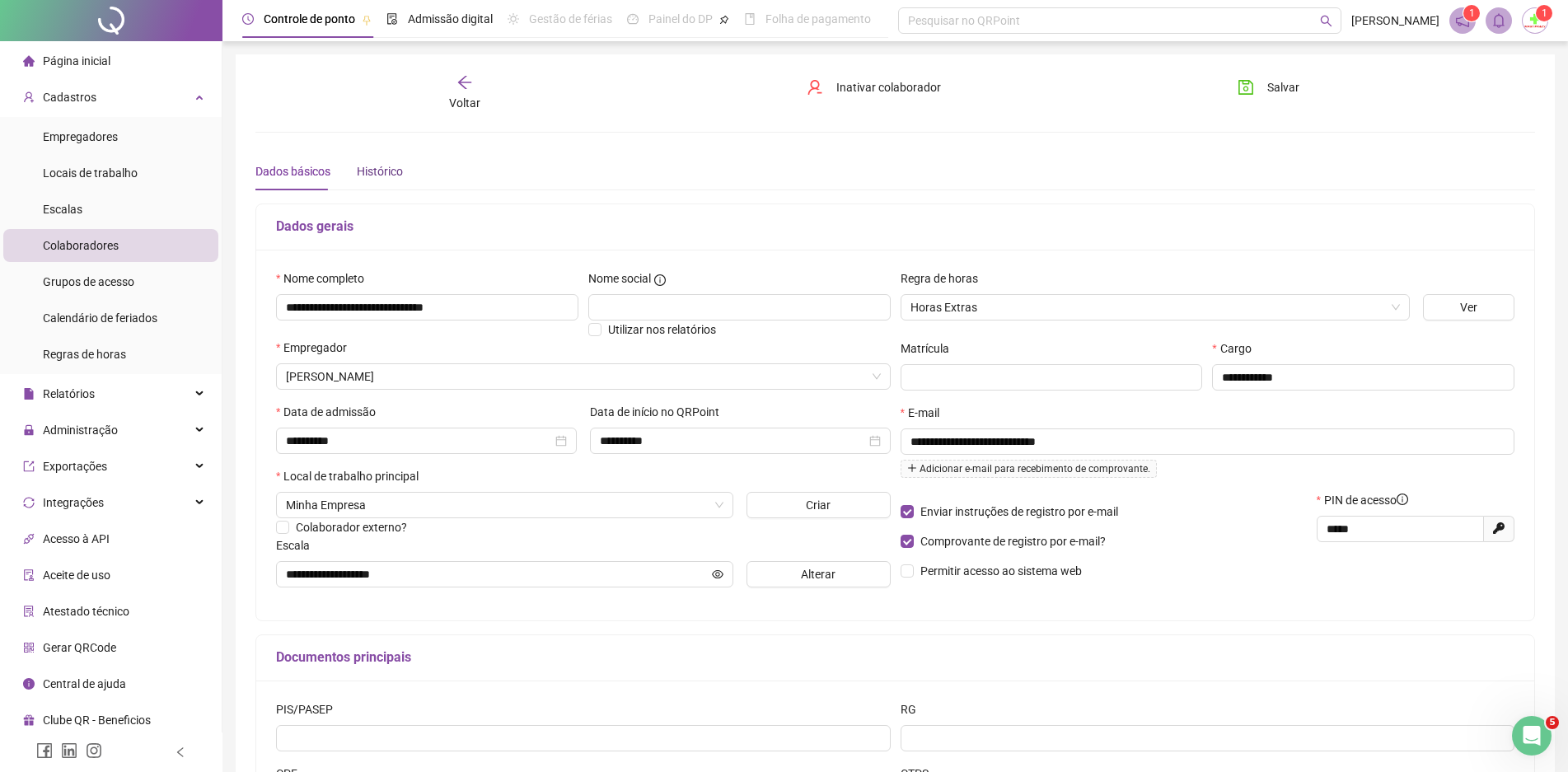
click at [388, 176] on div "Histórico" at bounding box center [379, 171] width 46 height 18
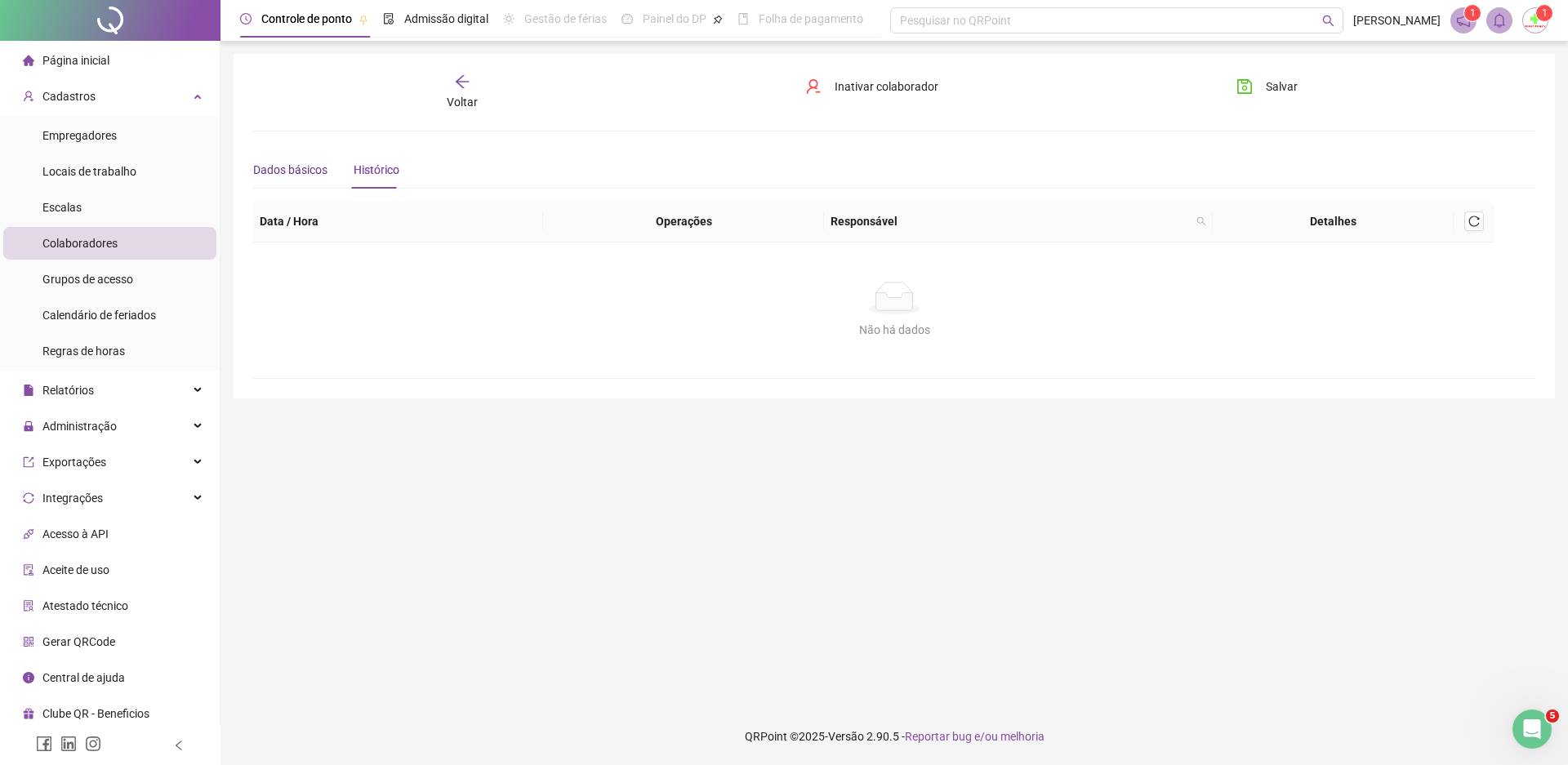
click at [311, 168] on div "Dados básicos" at bounding box center [290, 169] width 74 height 18
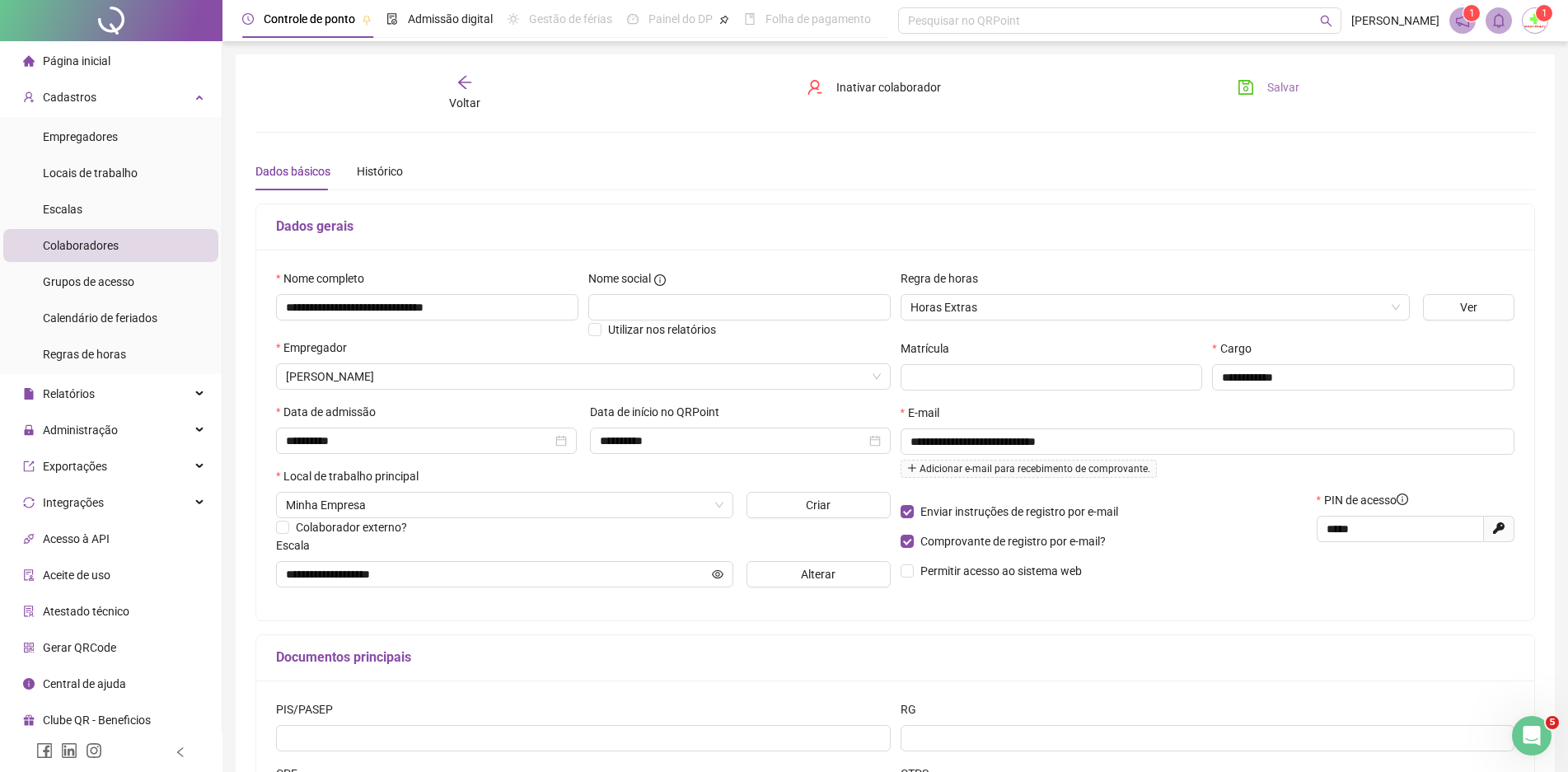
click at [1241, 86] on icon "save" at bounding box center [1245, 87] width 16 height 16
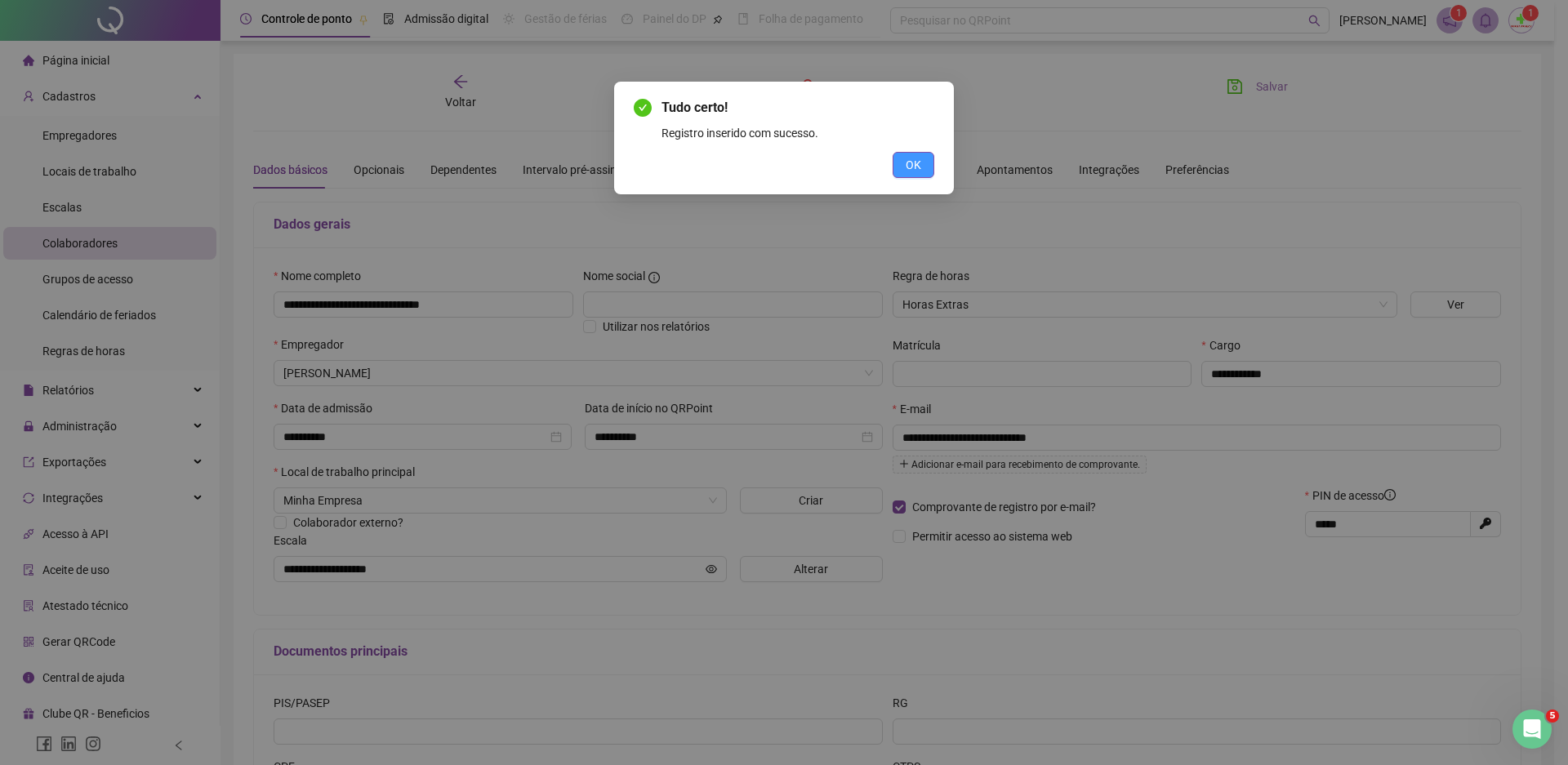
click at [915, 168] on span "OK" at bounding box center [913, 165] width 16 height 18
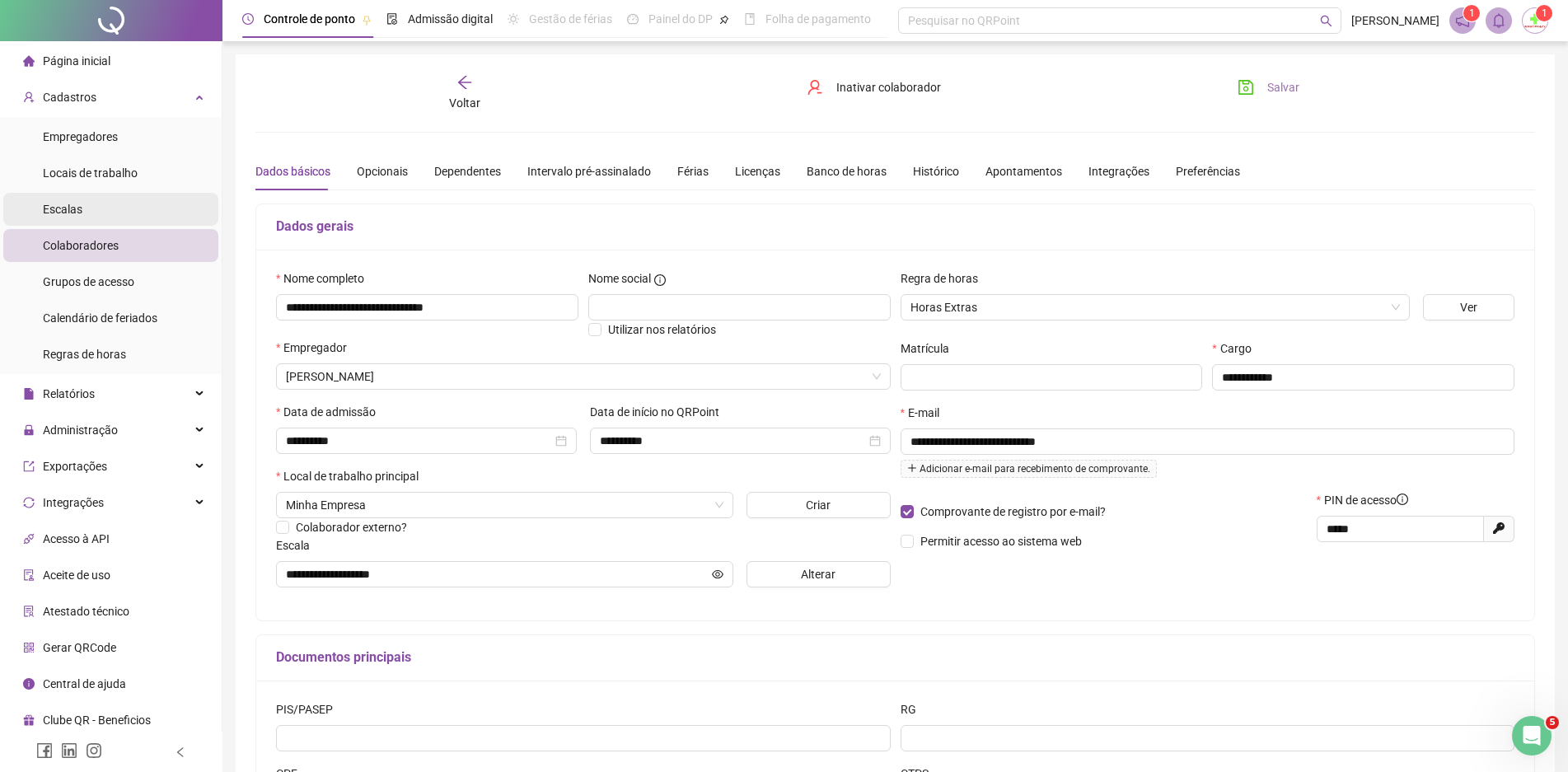
click at [66, 208] on span "Escalas" at bounding box center [62, 210] width 40 height 13
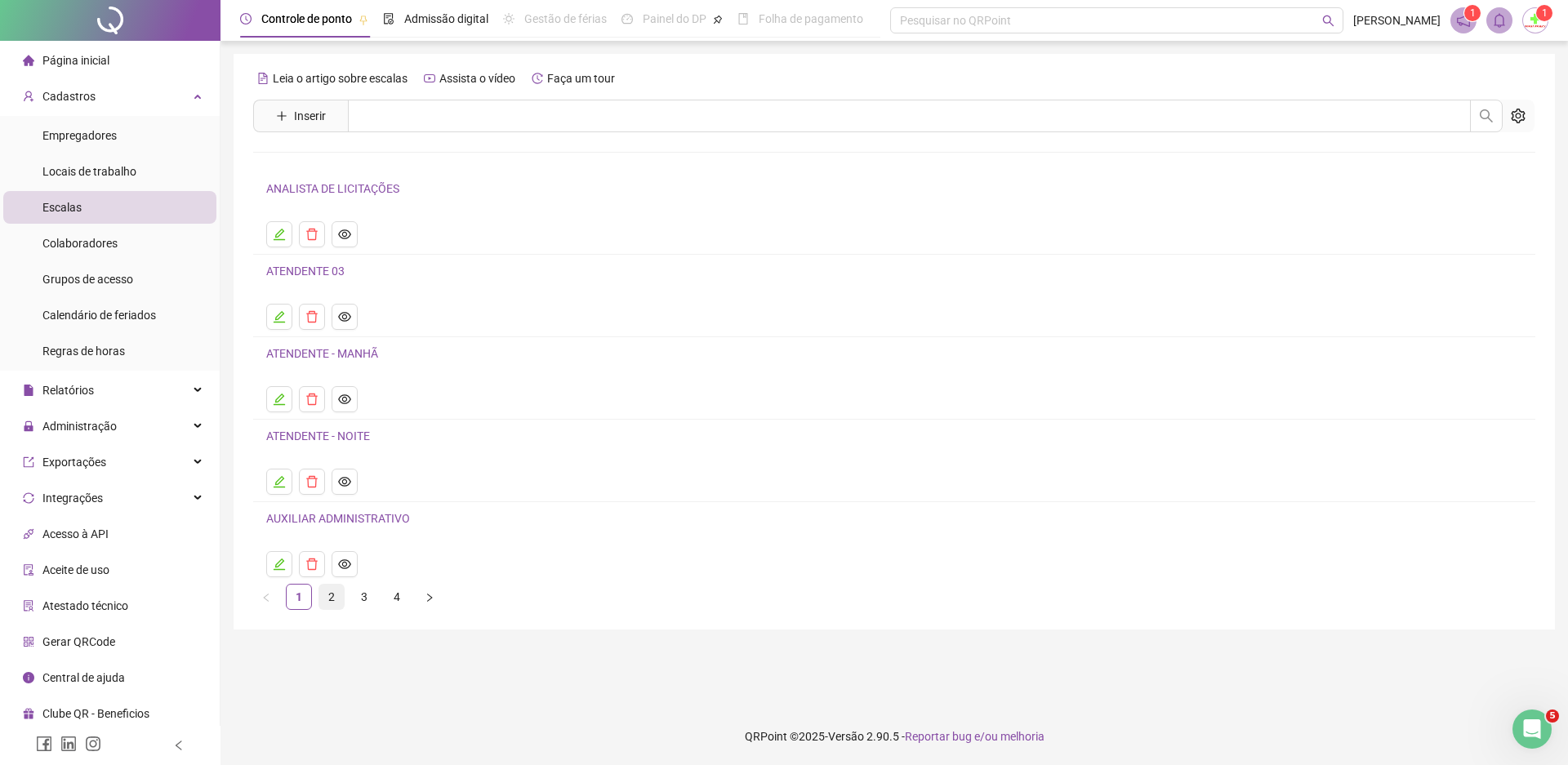
click at [331, 599] on link "2" at bounding box center [332, 597] width 24 height 24
click at [360, 599] on link "3" at bounding box center [364, 597] width 24 height 24
click at [341, 401] on icon "eye" at bounding box center [345, 399] width 13 height 13
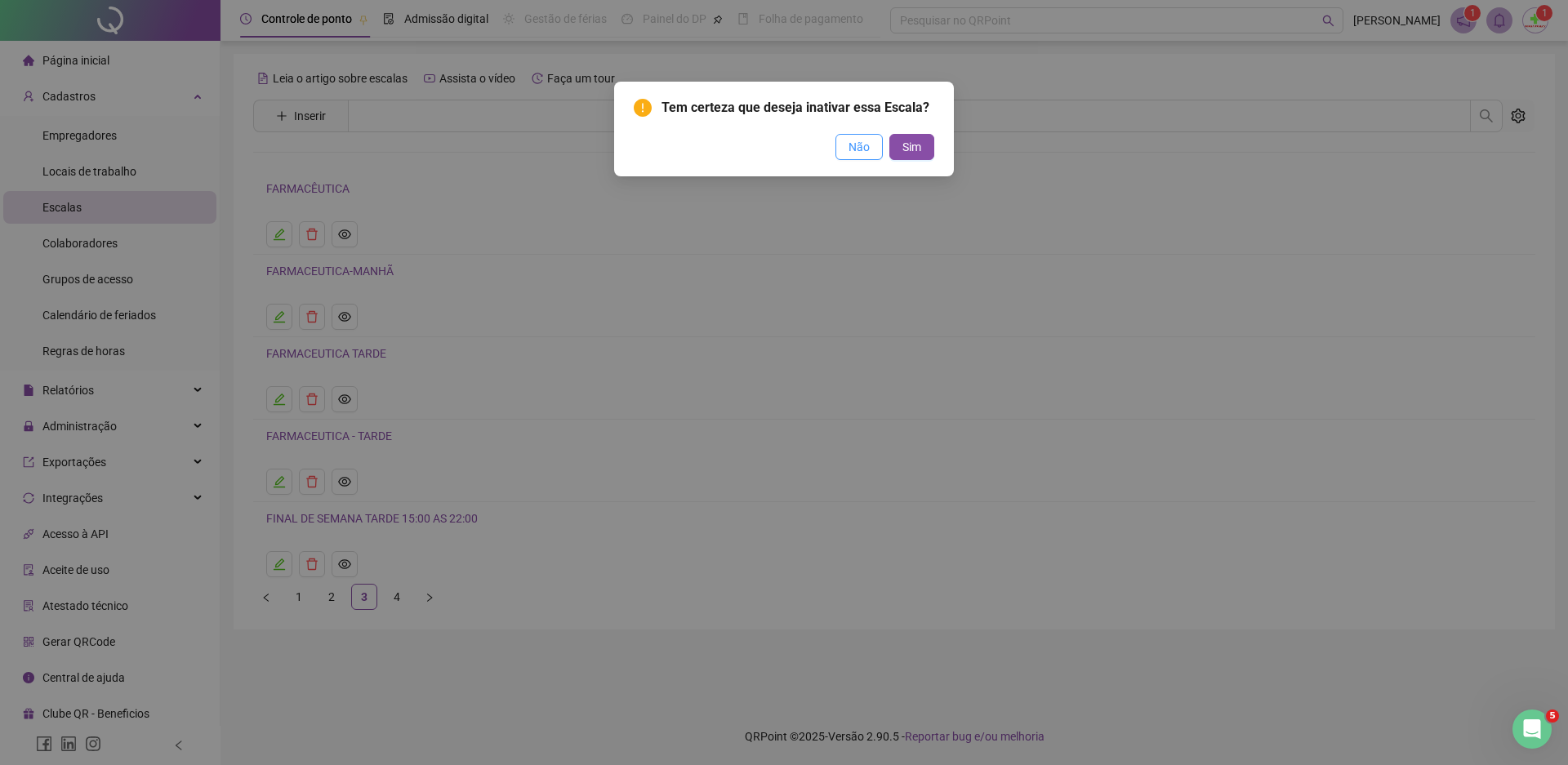
click at [856, 146] on span "Não" at bounding box center [859, 147] width 22 height 18
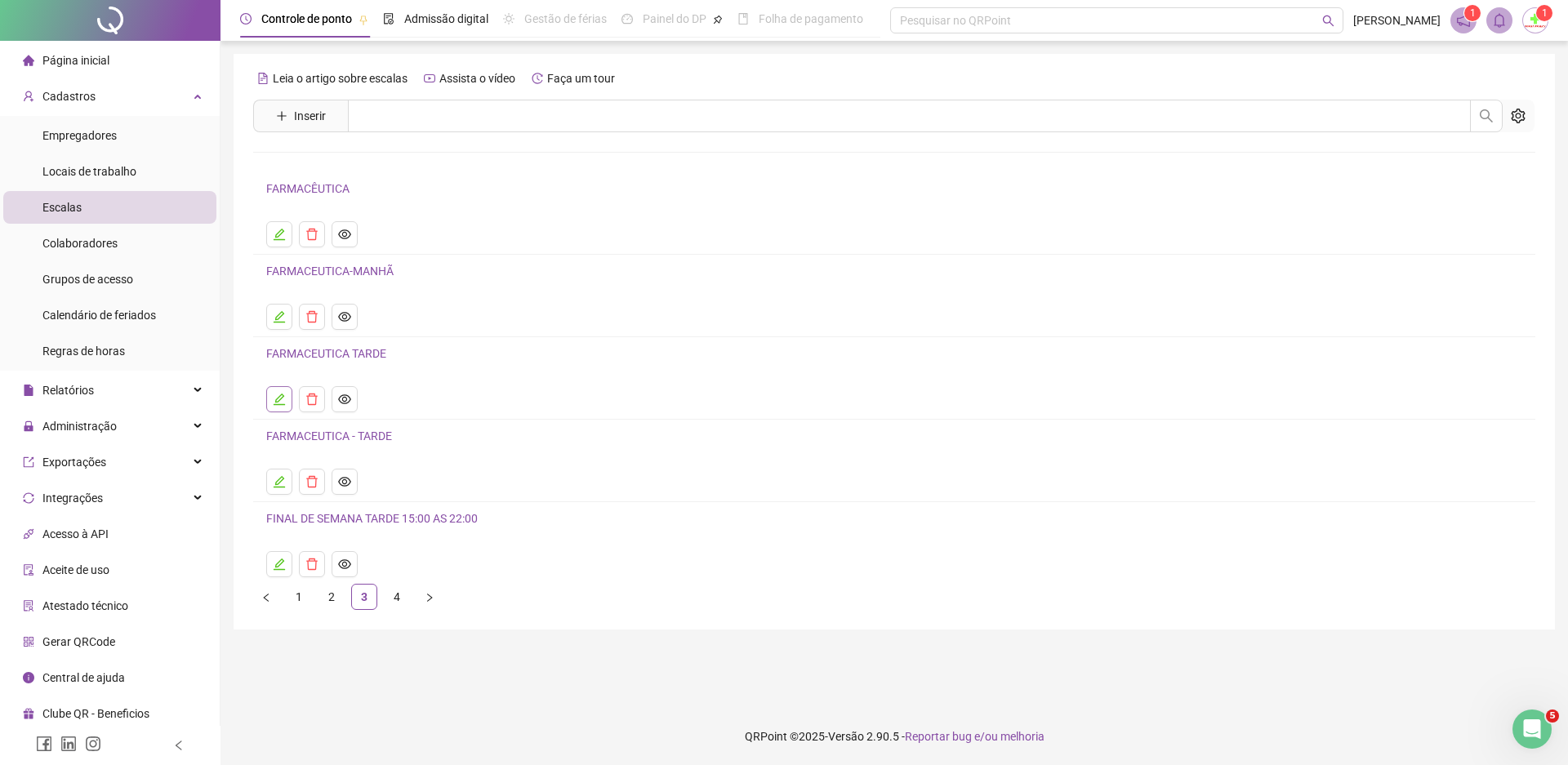
click at [278, 400] on icon "edit" at bounding box center [280, 399] width 13 height 13
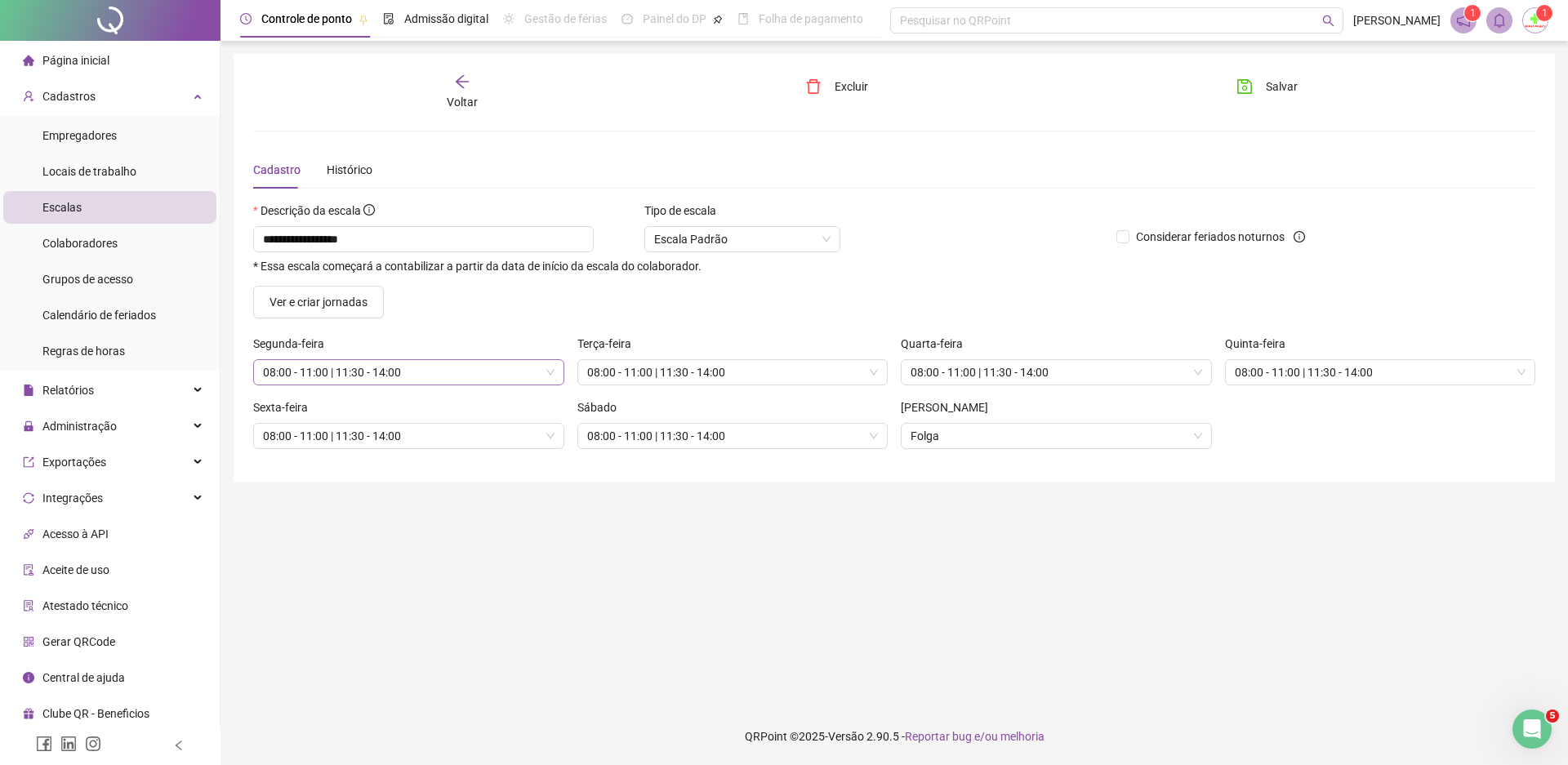
click at [551, 372] on span "08:00 - 11:00 | 11:30 - 14:00" at bounding box center [409, 372] width 292 height 24
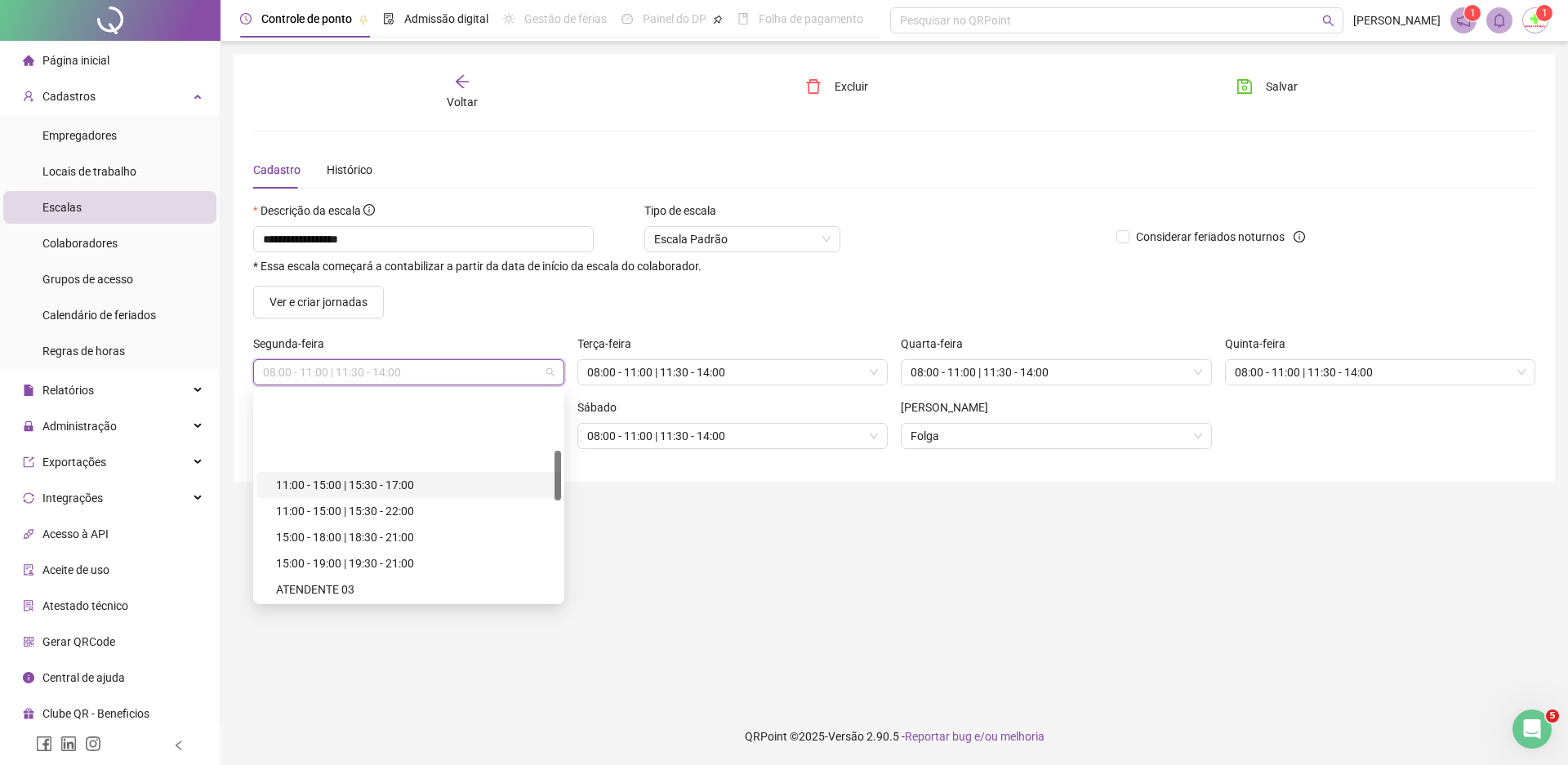
scroll to position [245, 0]
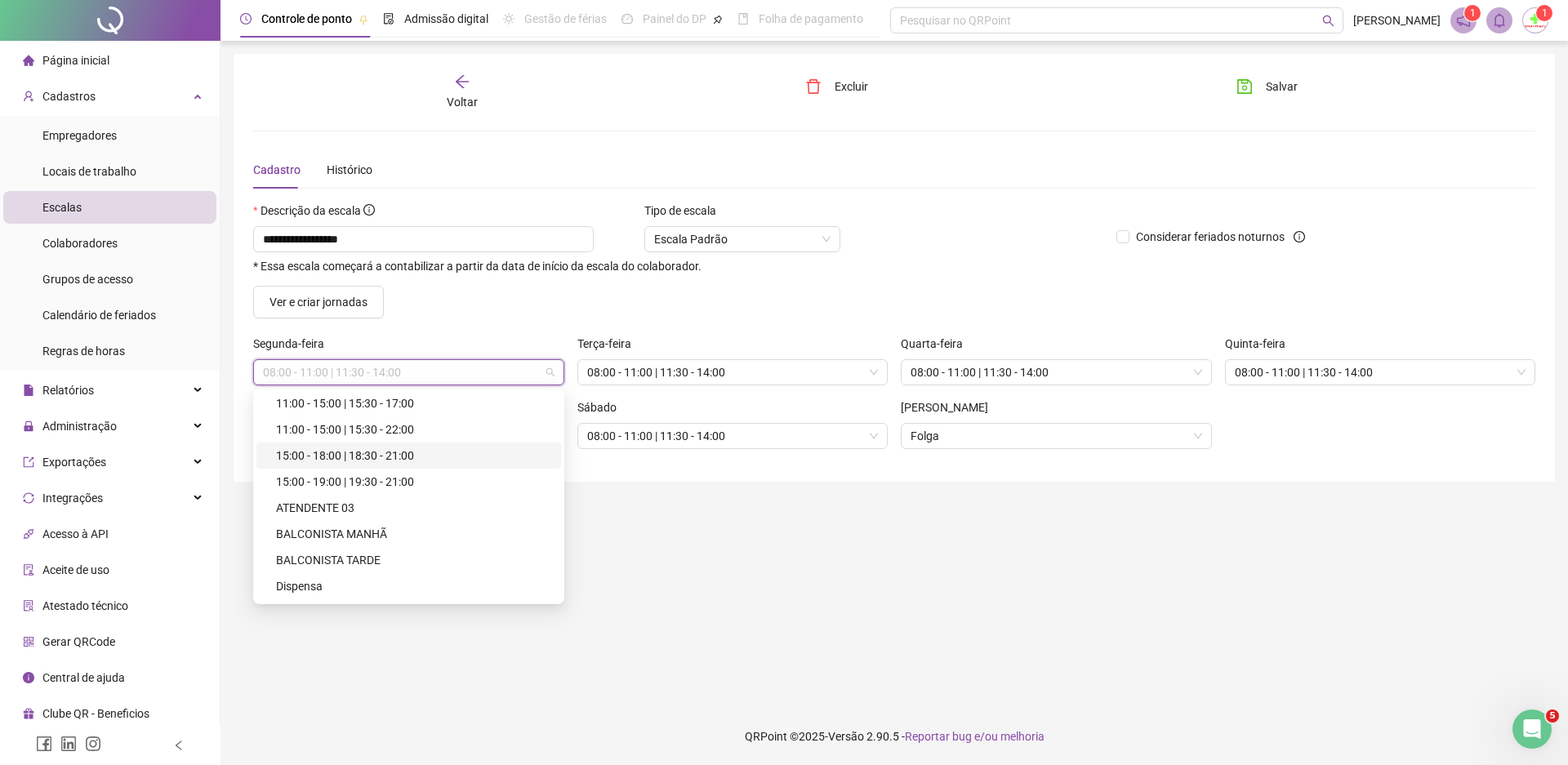
click at [393, 452] on div "15:00 - 18:00 | 18:30 - 21:00" at bounding box center [413, 455] width 275 height 18
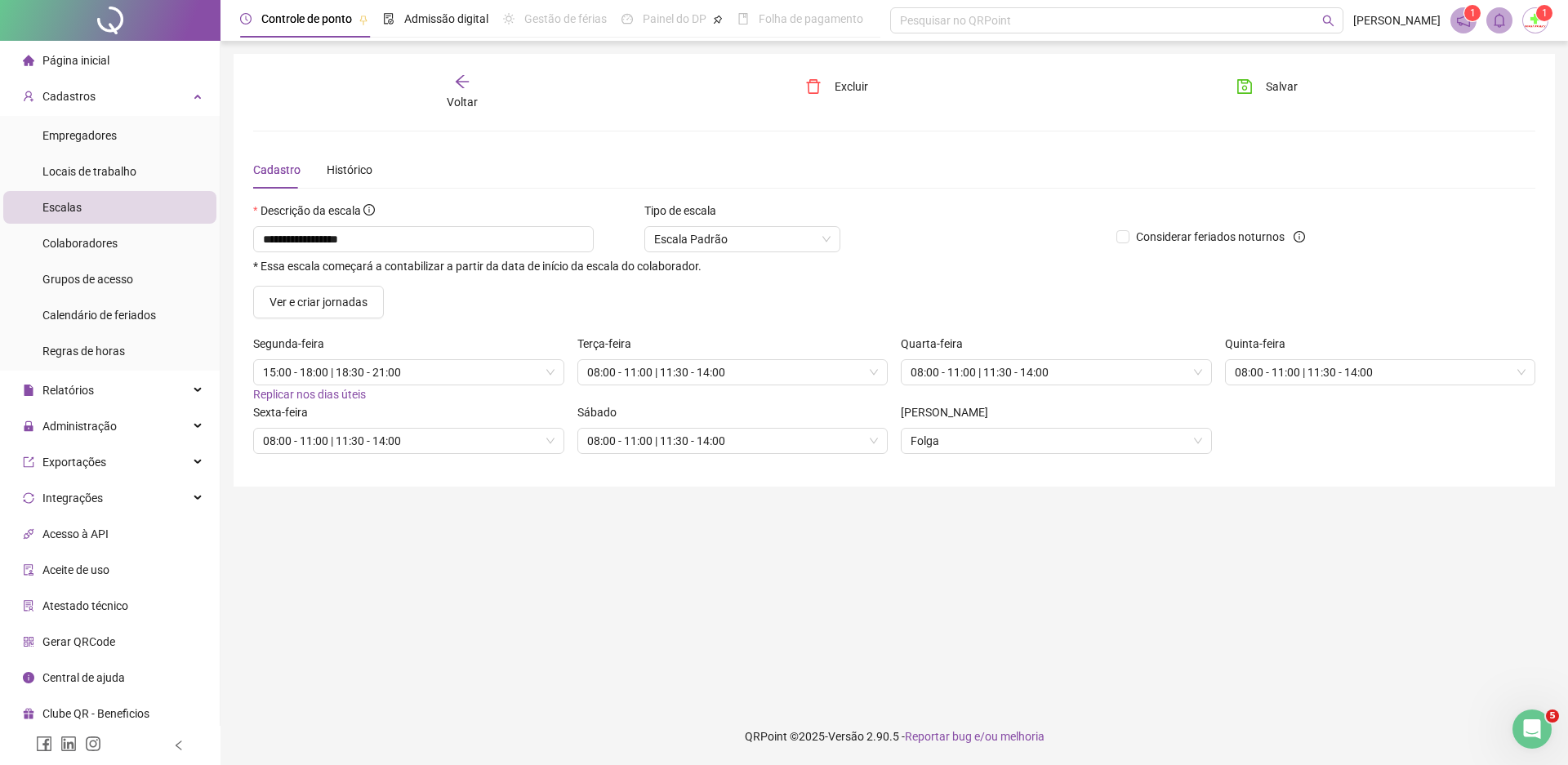
click at [289, 395] on span "Replicar nos dias úteis" at bounding box center [309, 395] width 113 height 13
click at [768, 442] on span "08:00 - 11:00 | 11:30 - 14:00" at bounding box center [733, 441] width 292 height 24
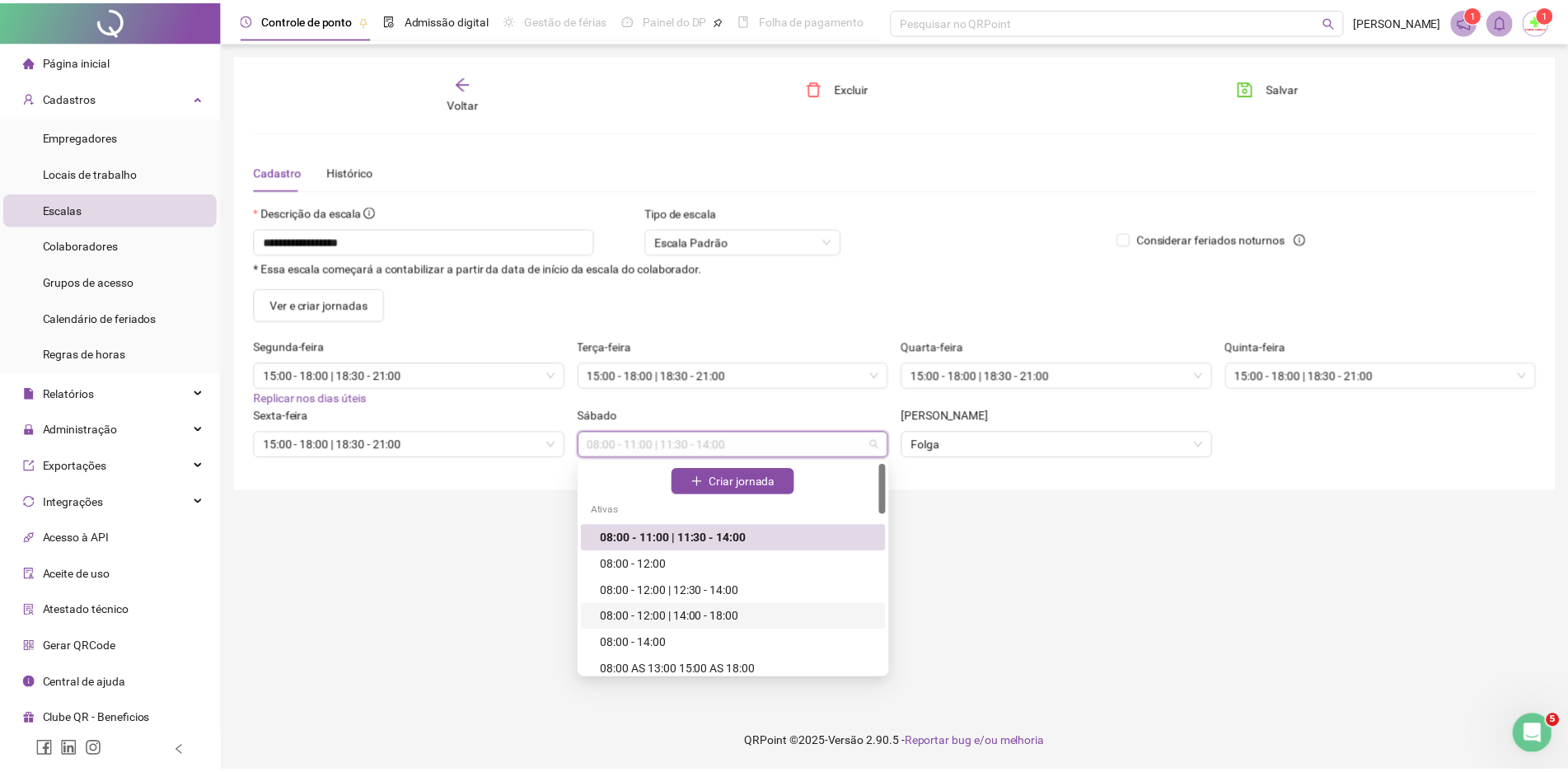
scroll to position [165, 0]
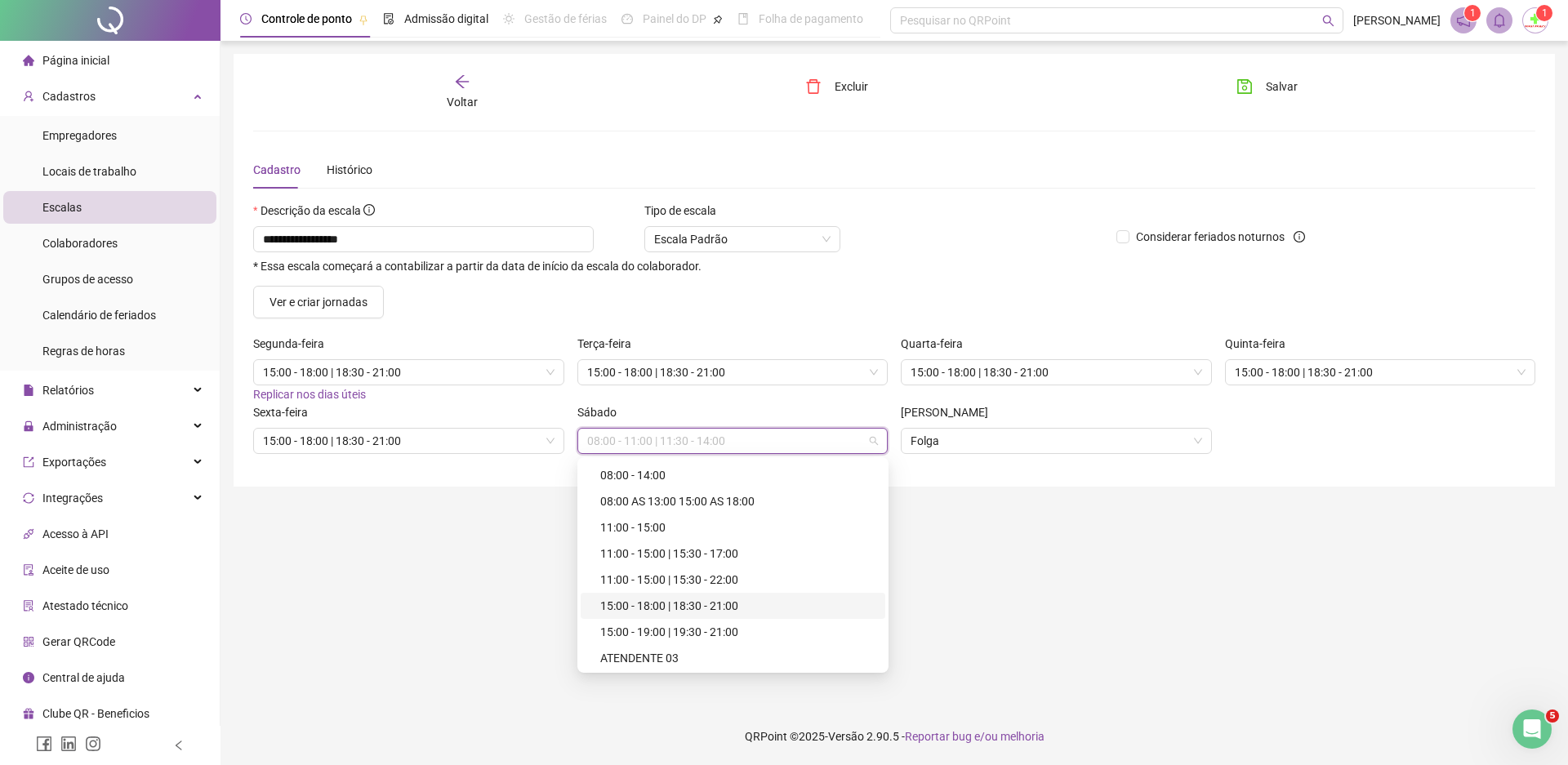
click at [664, 610] on div "15:00 - 18:00 | 18:30 - 21:00" at bounding box center [738, 605] width 275 height 18
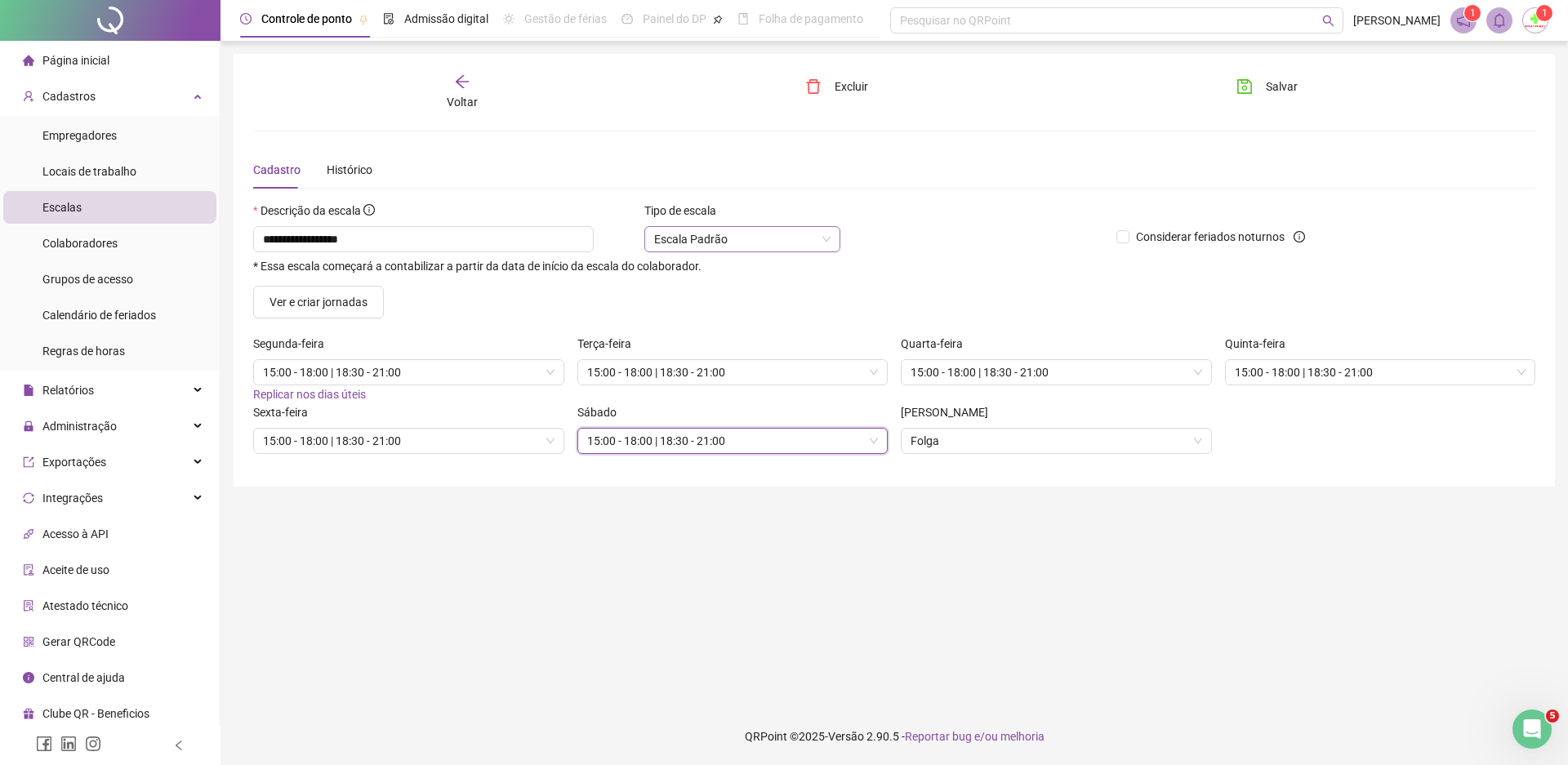
click at [719, 238] on span "Escala Padrão" at bounding box center [742, 239] width 177 height 24
click at [1238, 90] on icon "save" at bounding box center [1245, 87] width 15 height 15
click at [95, 146] on div "Empregadores" at bounding box center [79, 136] width 74 height 33
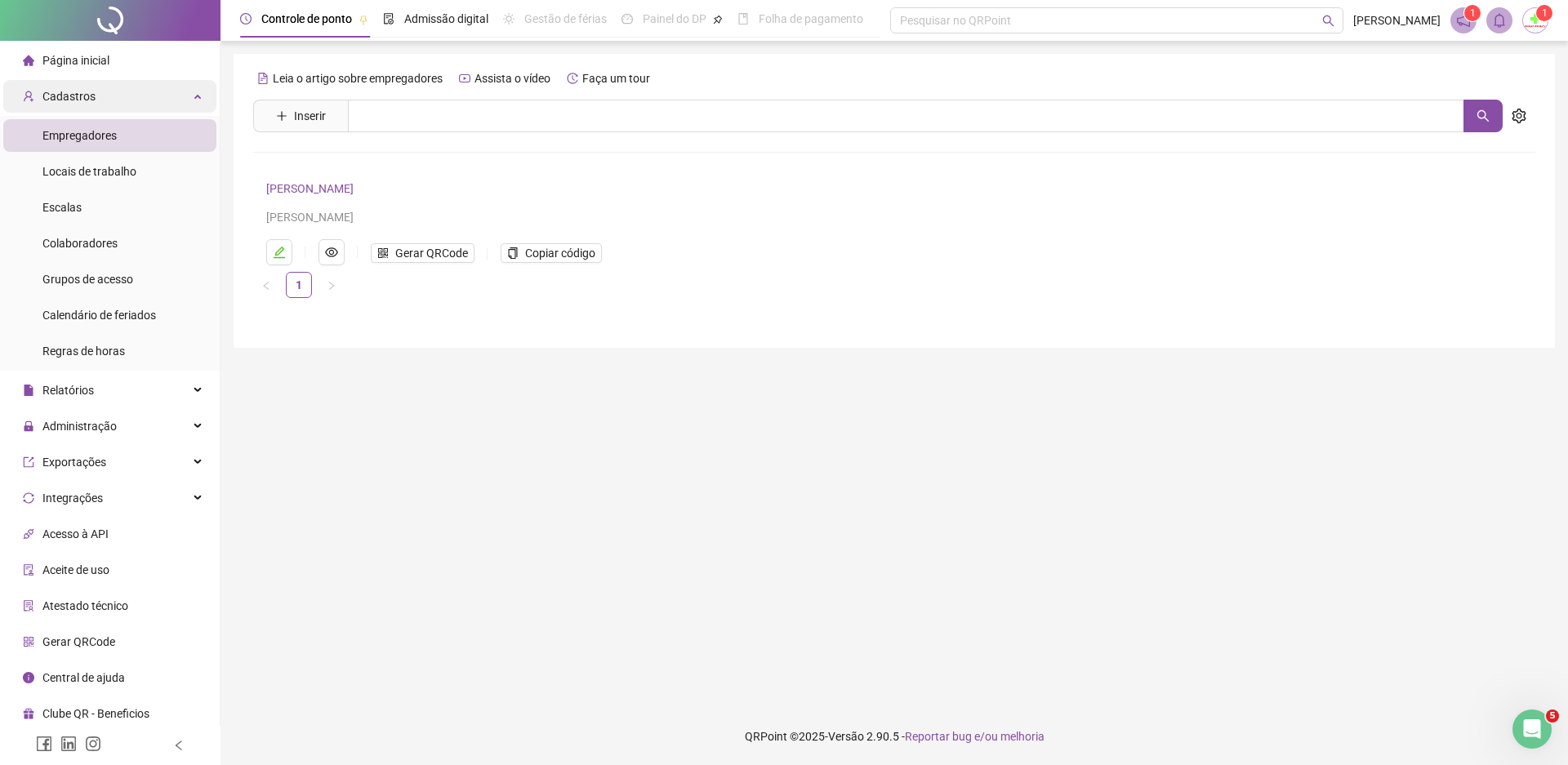
click at [94, 107] on div "Cadastros" at bounding box center [109, 96] width 213 height 33
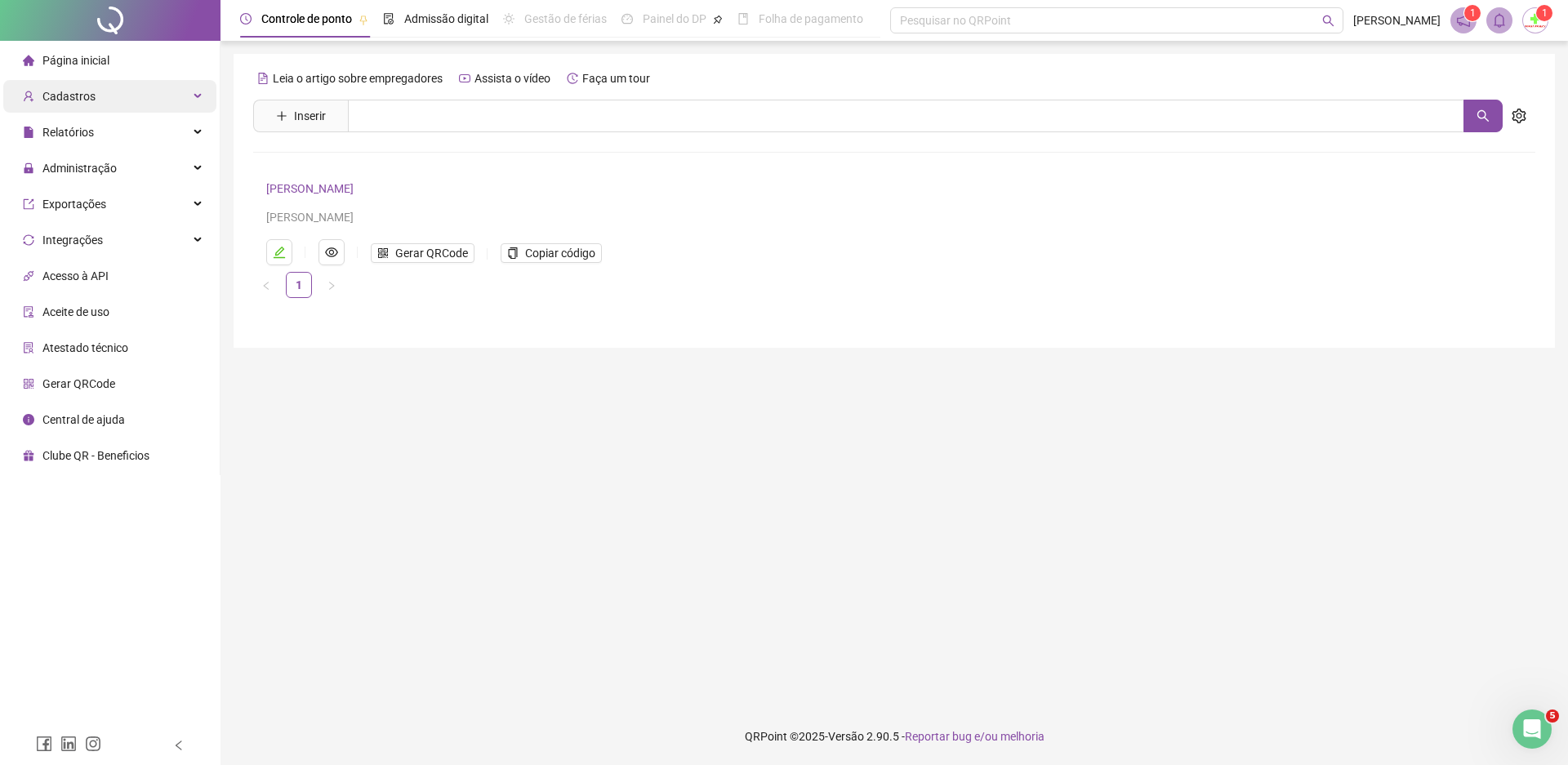
click at [87, 100] on span "Cadastros" at bounding box center [68, 96] width 53 height 13
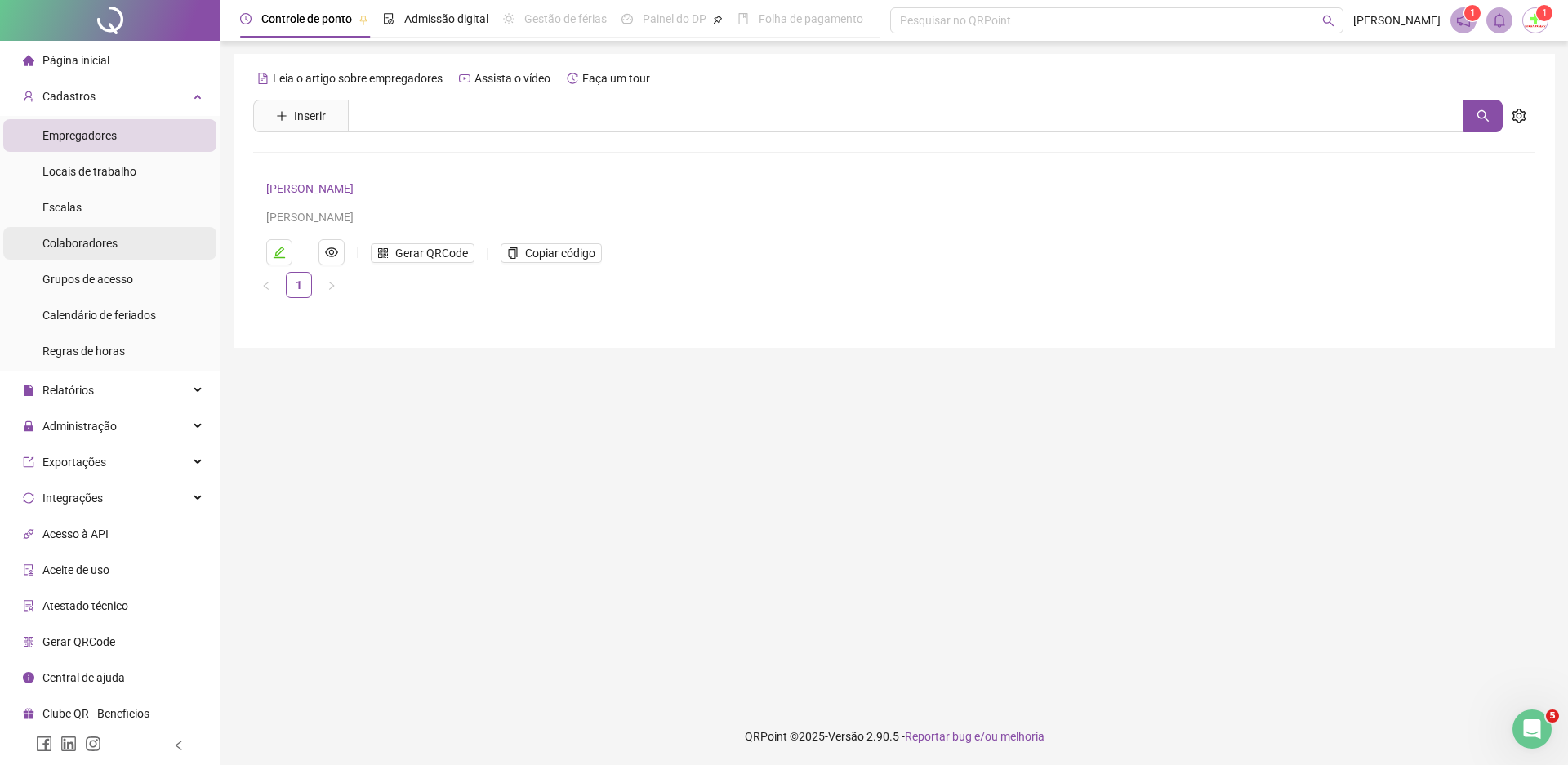
click at [95, 250] on span "Colaboradores" at bounding box center [79, 243] width 75 height 13
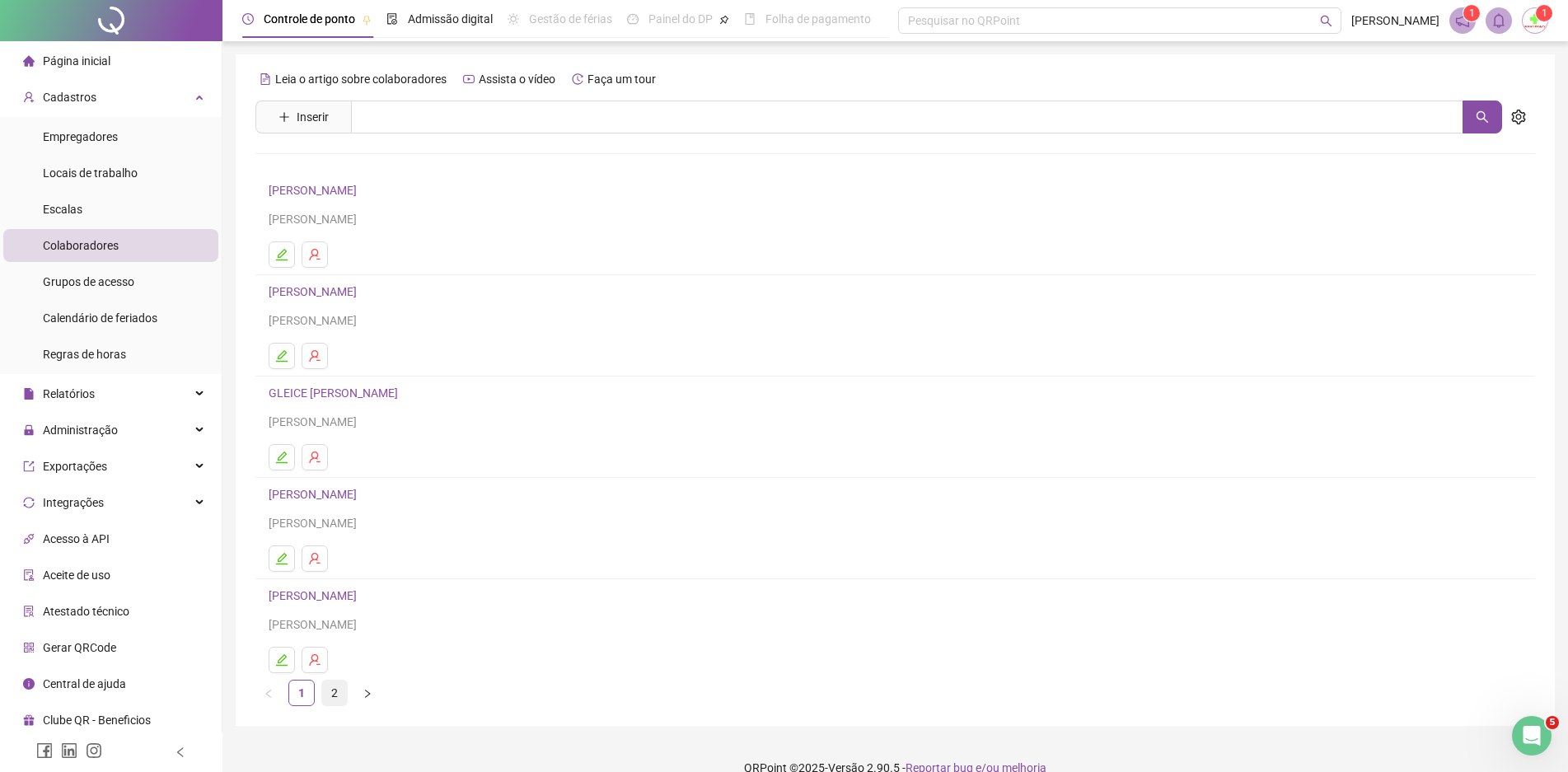
click at [326, 693] on link "2" at bounding box center [335, 693] width 25 height 25
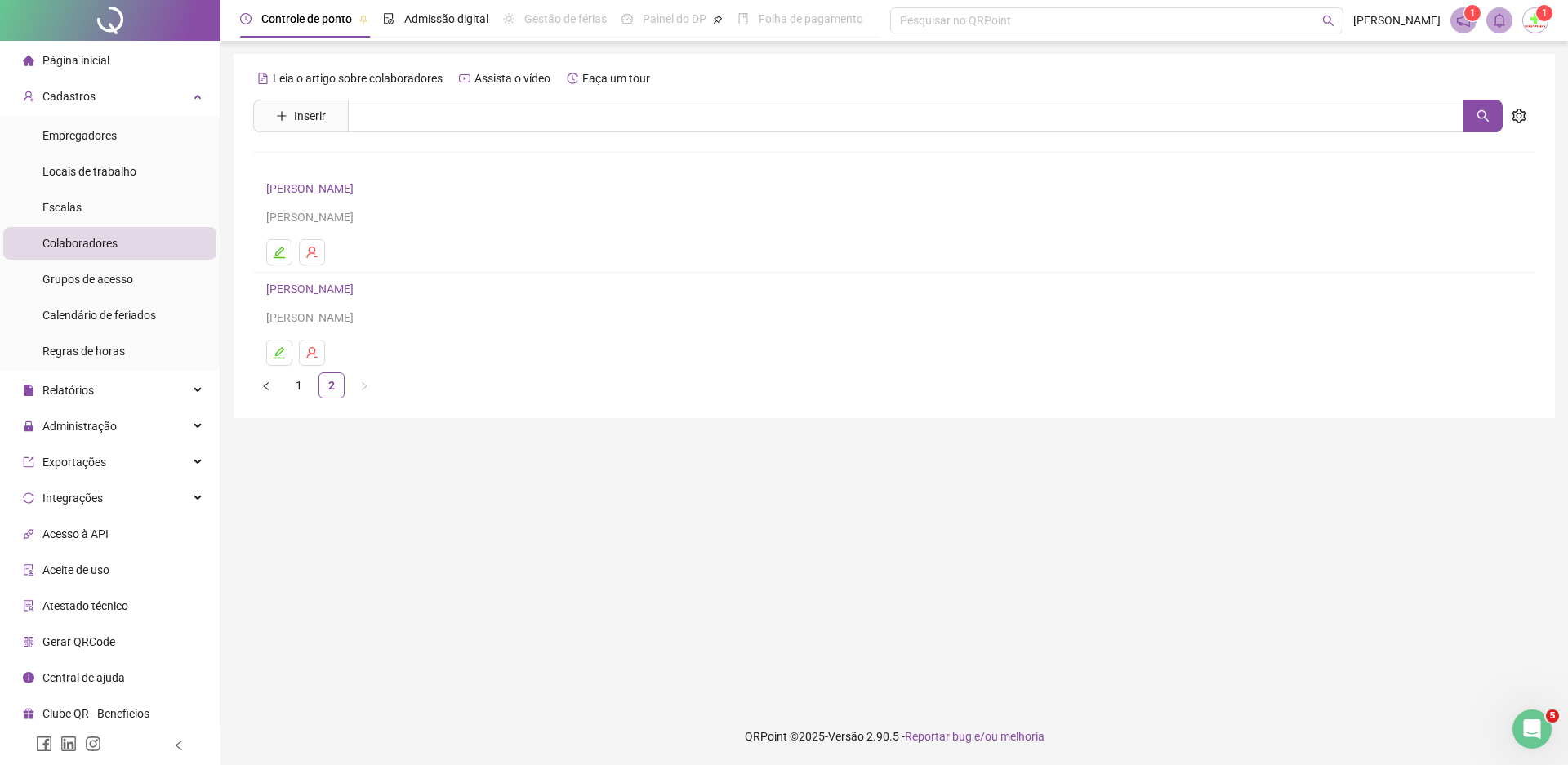
click at [309, 190] on link "[PERSON_NAME]" at bounding box center [312, 189] width 93 height 13
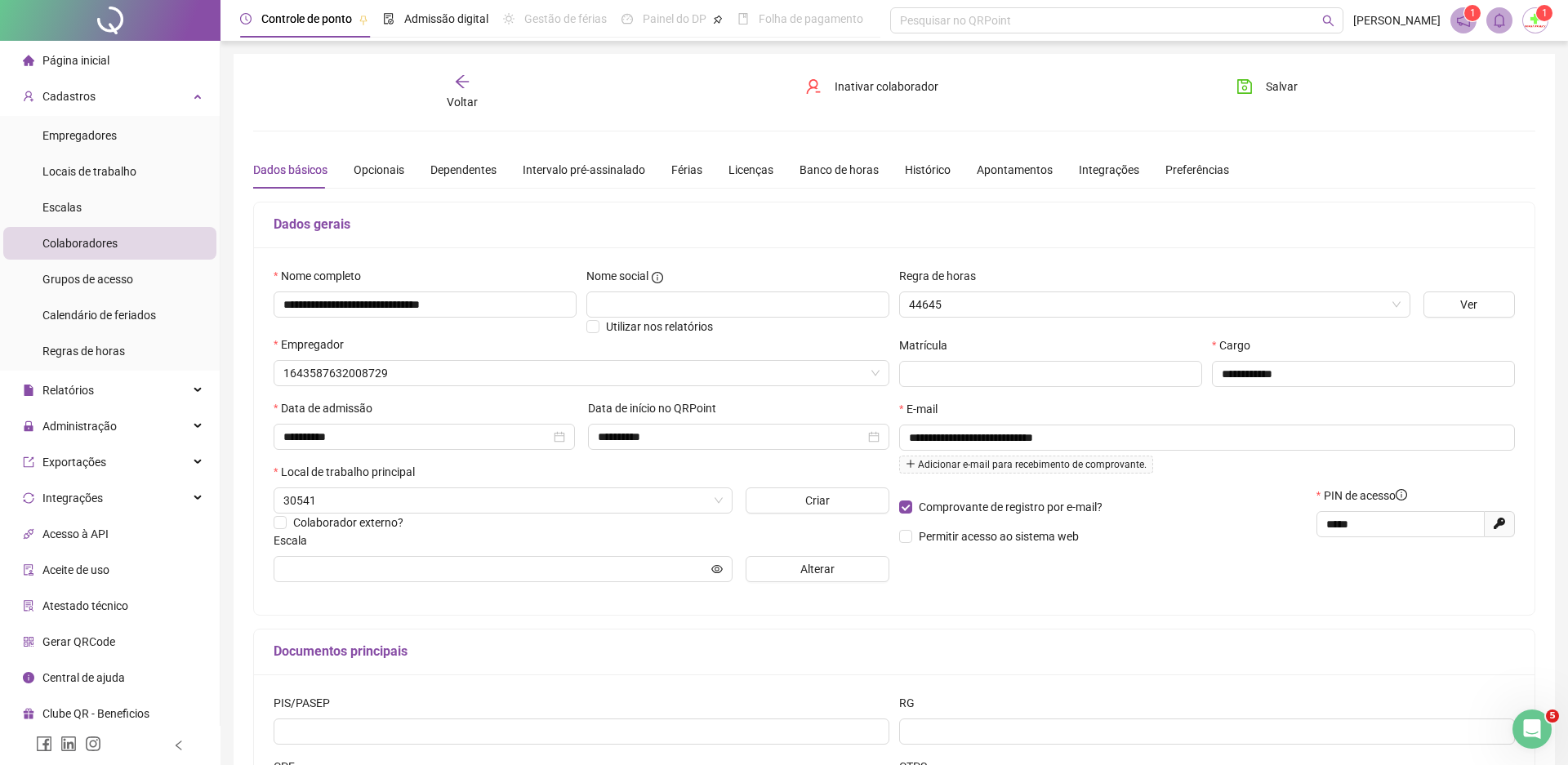
type input "**********"
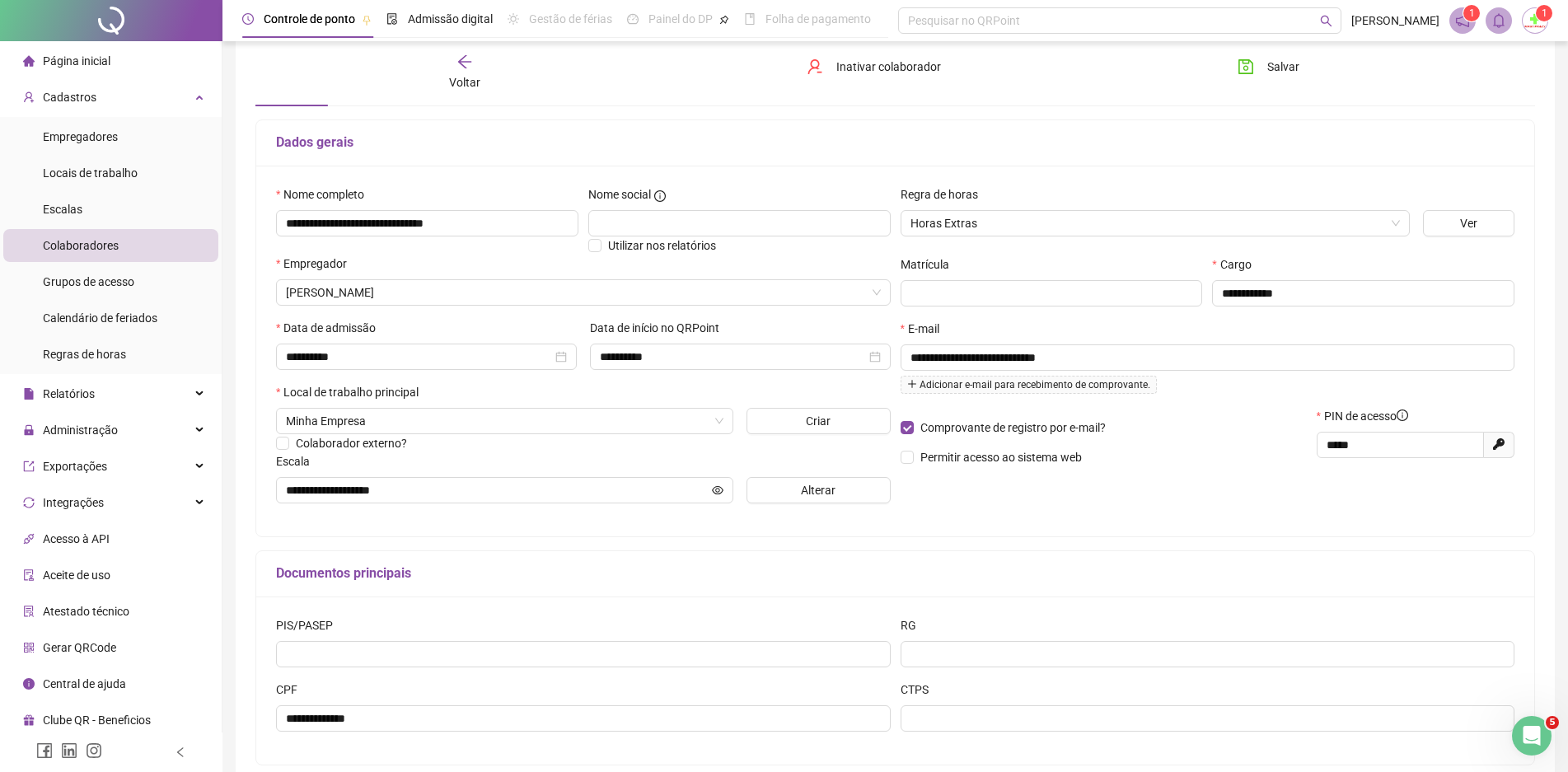
scroll to position [168, 0]
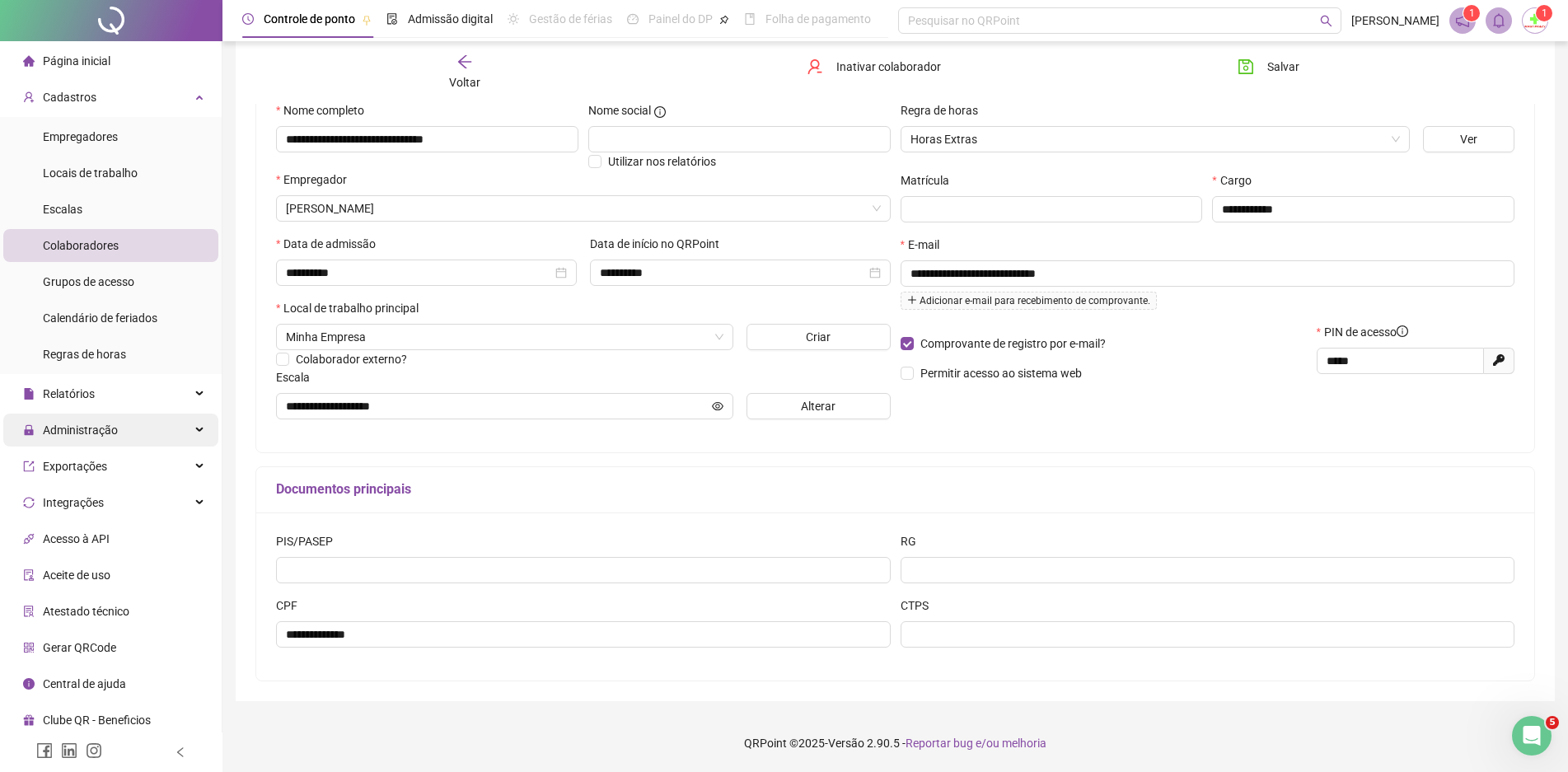
click at [94, 427] on span "Administração" at bounding box center [79, 430] width 75 height 13
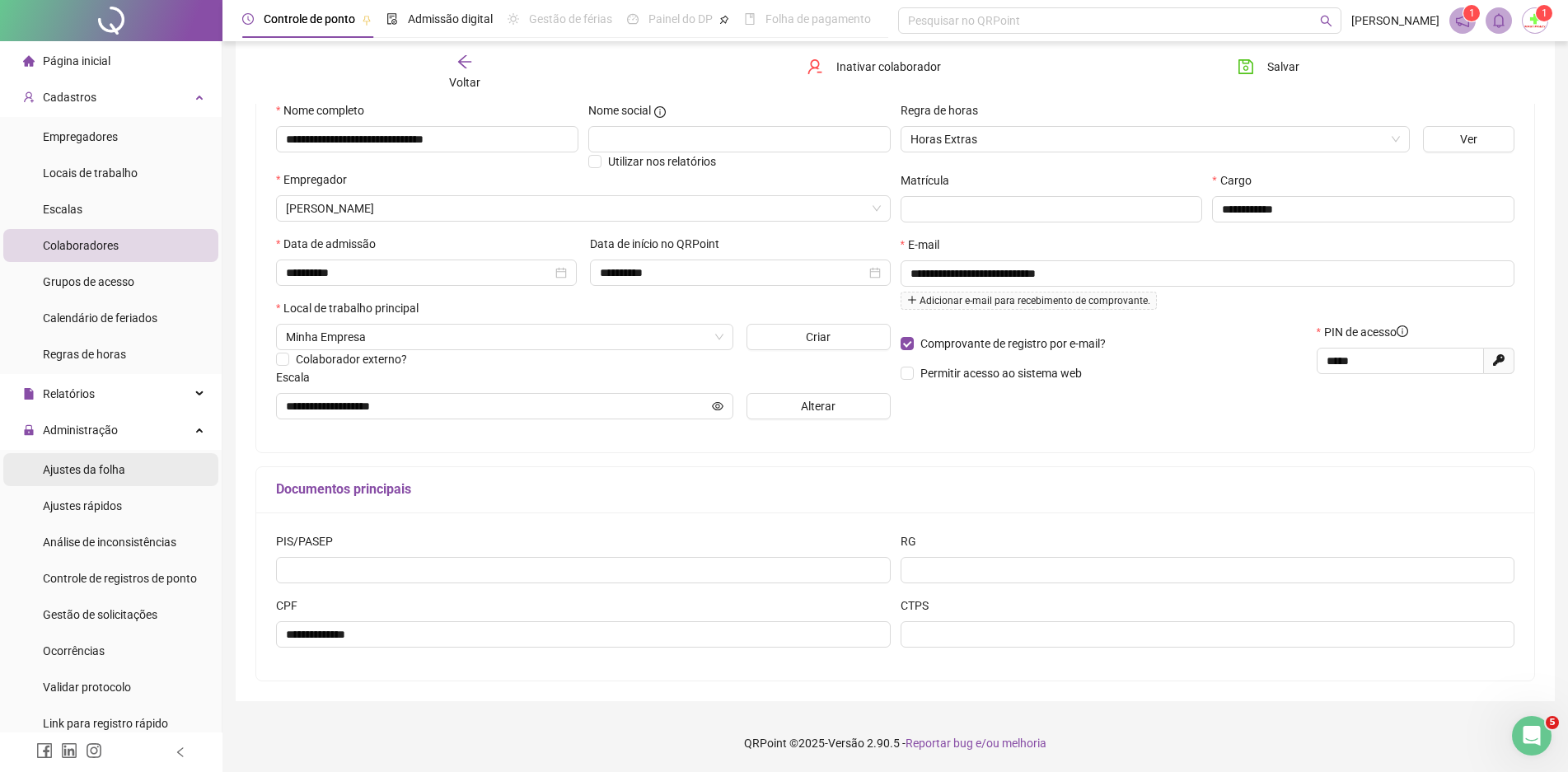
click at [117, 479] on div "Ajustes da folha" at bounding box center [83, 469] width 82 height 33
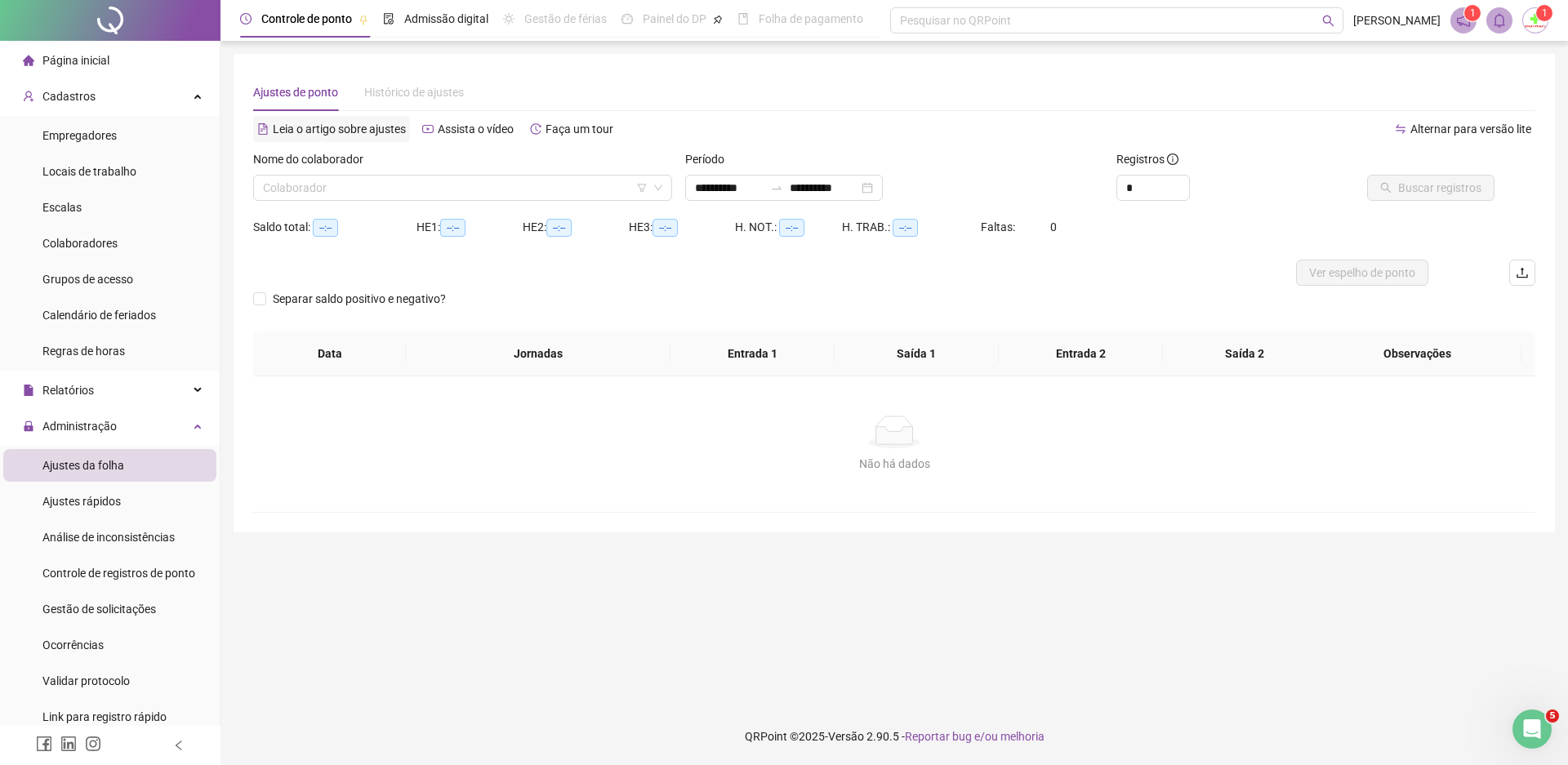
type input "**********"
click at [324, 197] on input "search" at bounding box center [454, 188] width 384 height 24
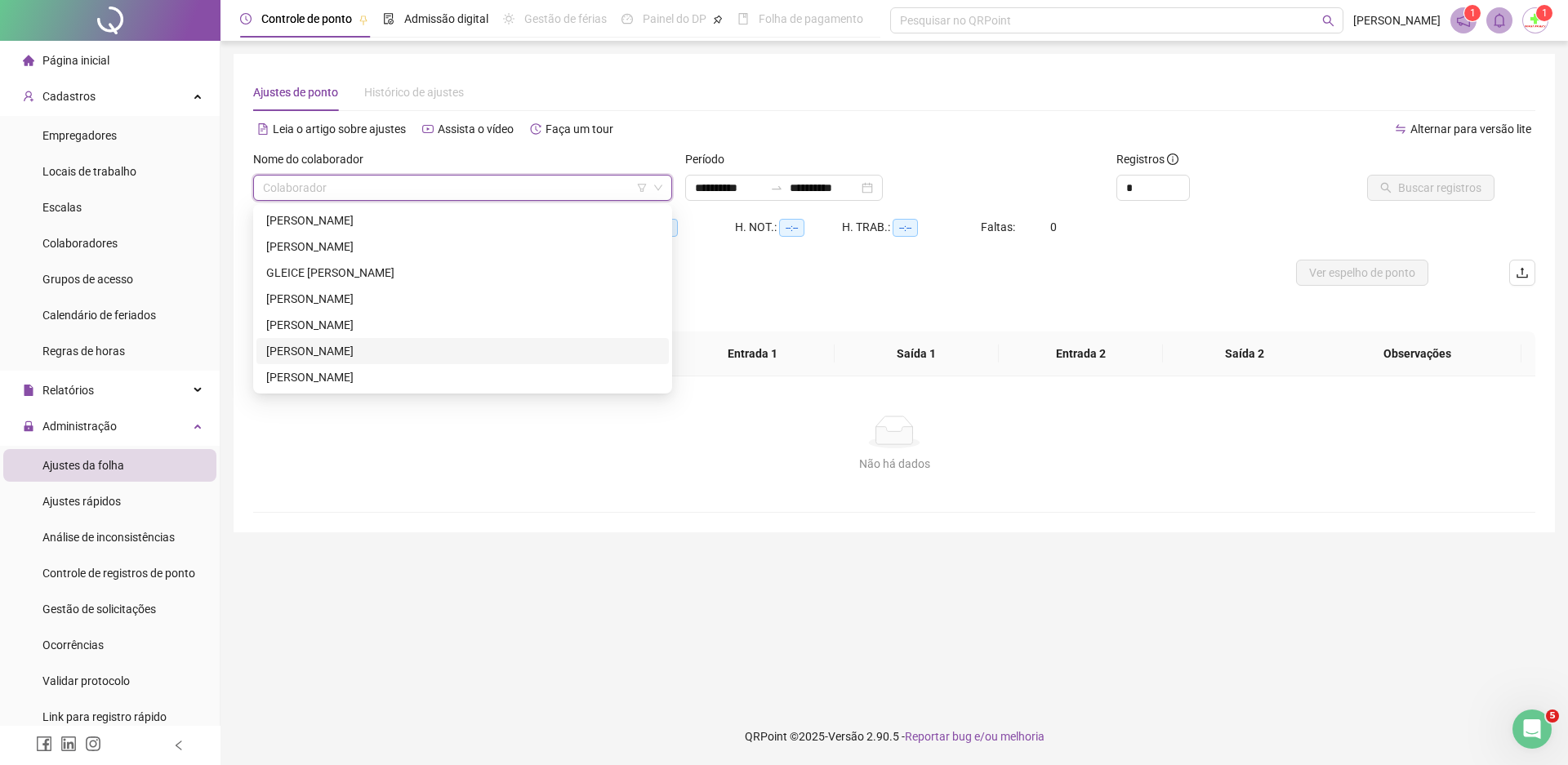
click at [314, 353] on div "[PERSON_NAME]" at bounding box center [463, 351] width 393 height 18
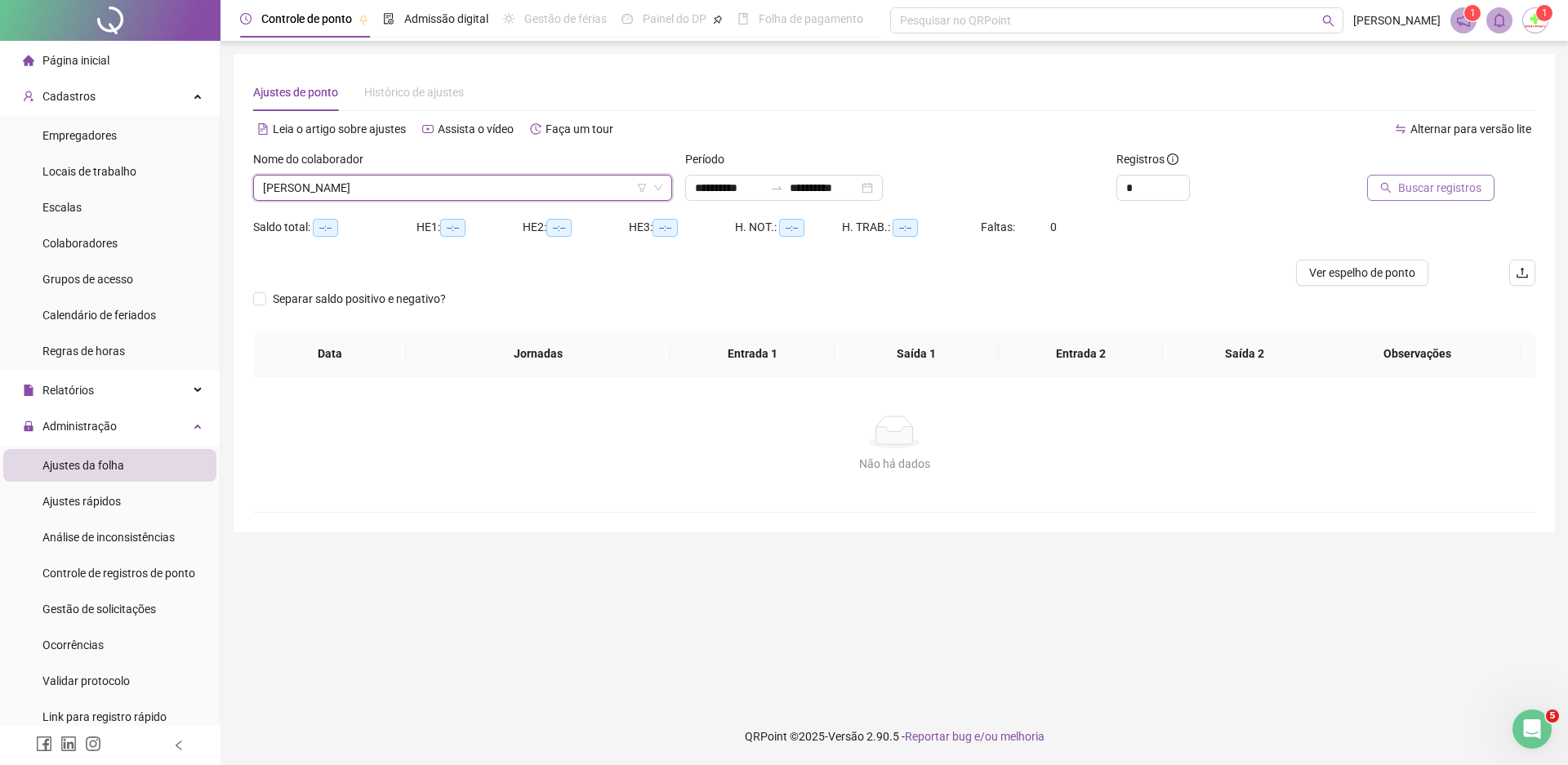
click at [1391, 183] on icon "search" at bounding box center [1386, 188] width 11 height 11
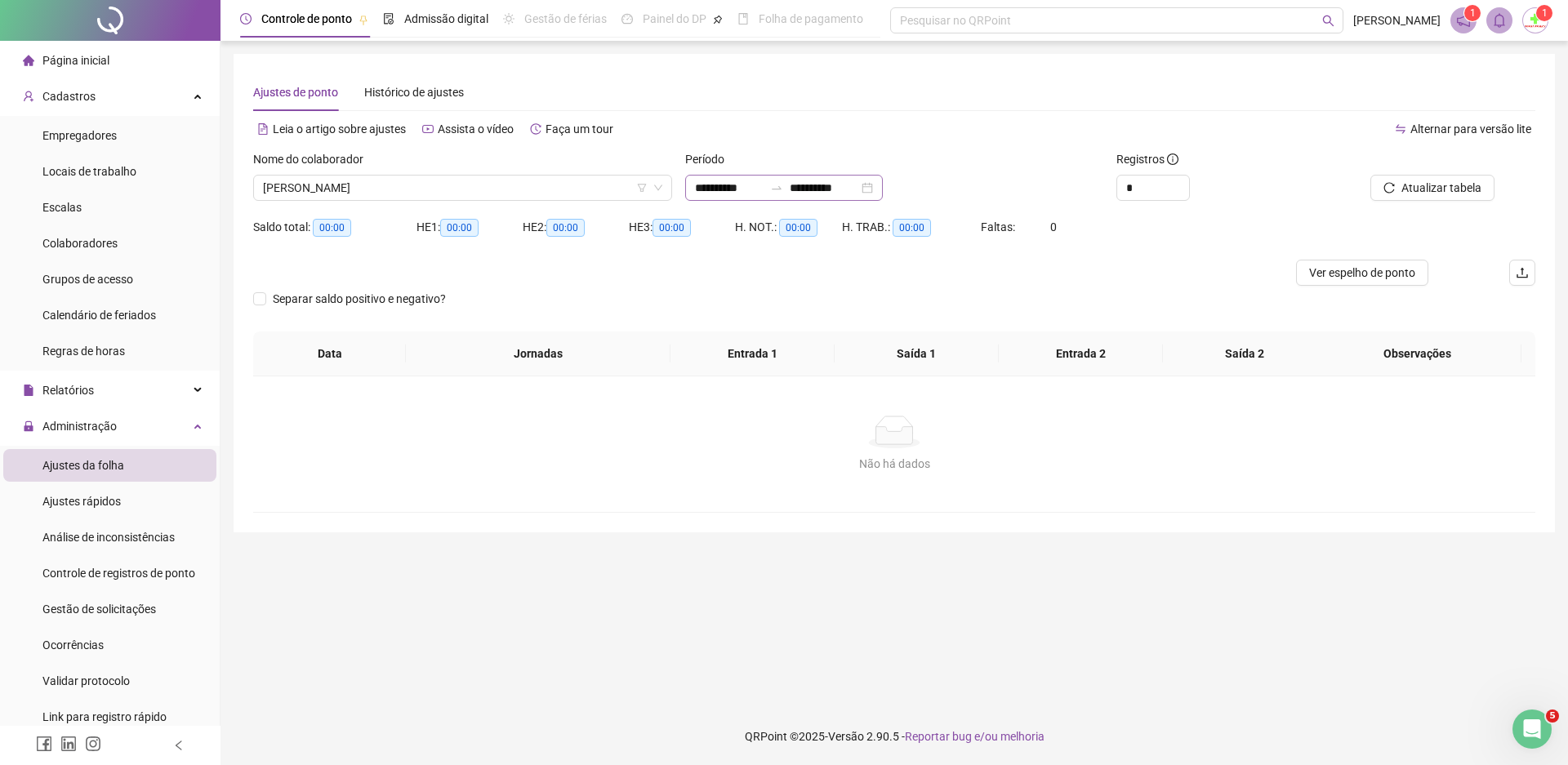
click at [883, 191] on div "**********" at bounding box center [784, 188] width 197 height 26
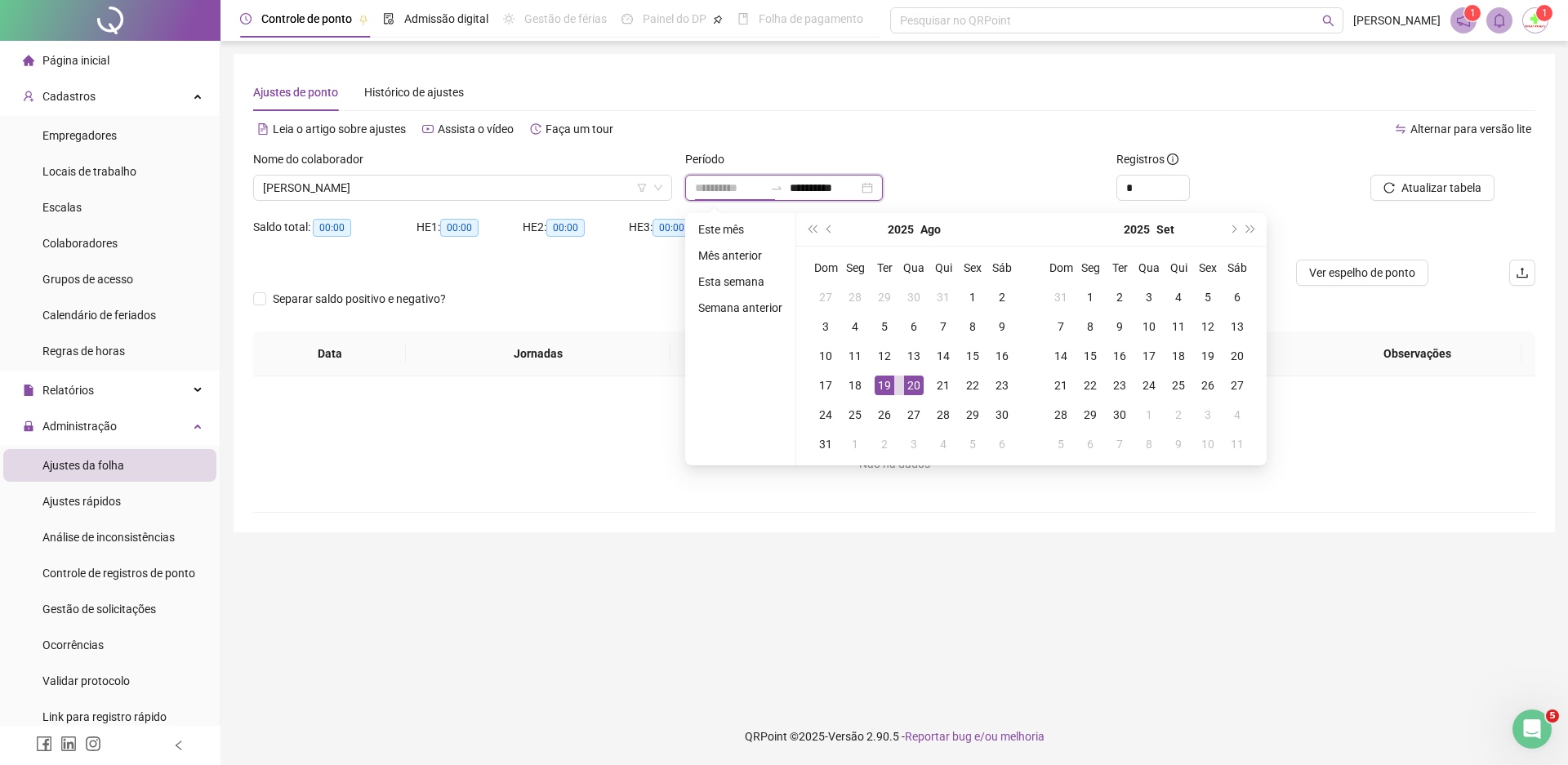
type input "**********"
click at [915, 382] on div "20" at bounding box center [913, 385] width 20 height 20
type input "**********"
click at [914, 387] on div "20" at bounding box center [913, 385] width 20 height 20
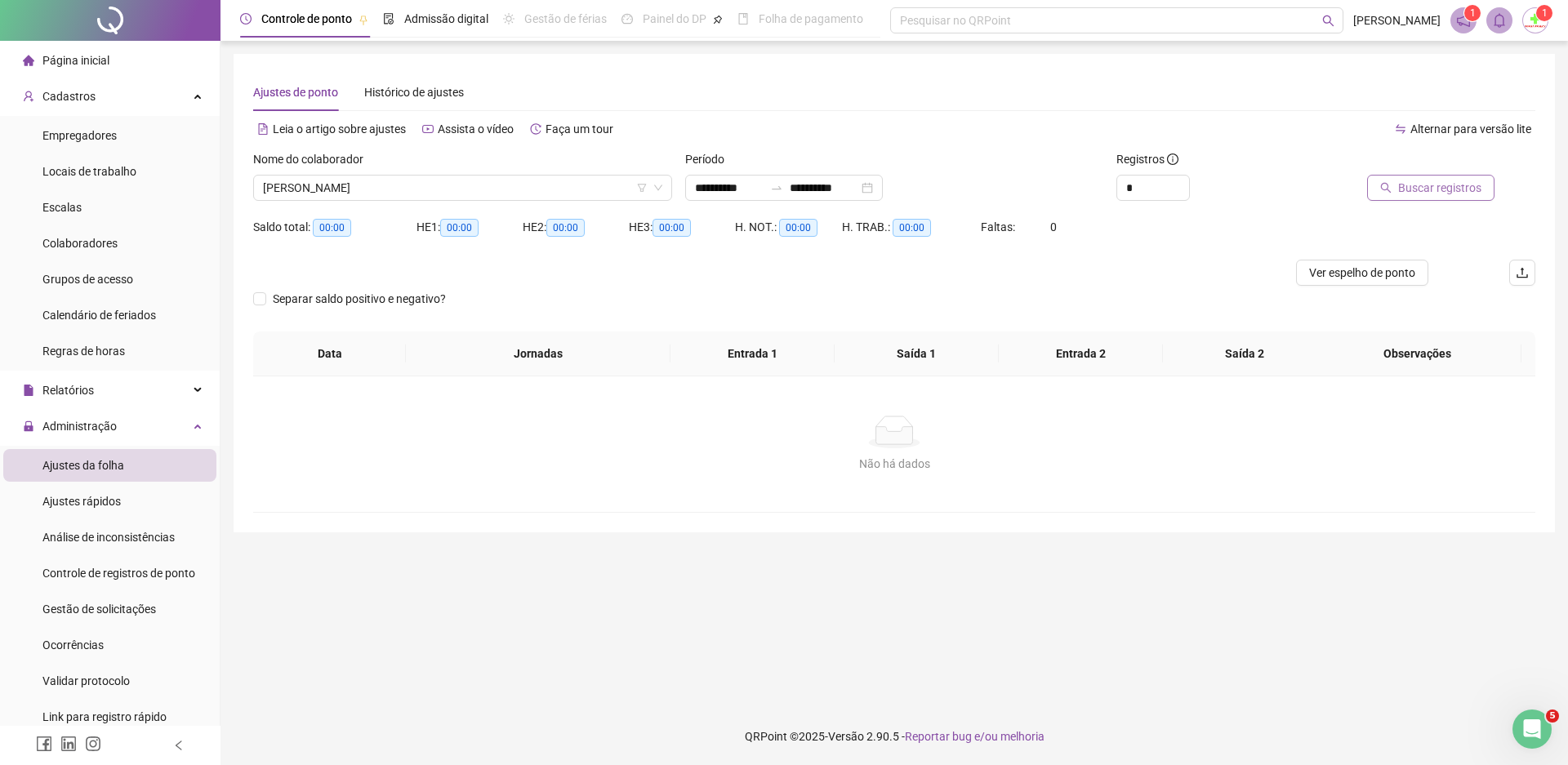
click at [1396, 178] on button "Buscar registros" at bounding box center [1431, 188] width 127 height 26
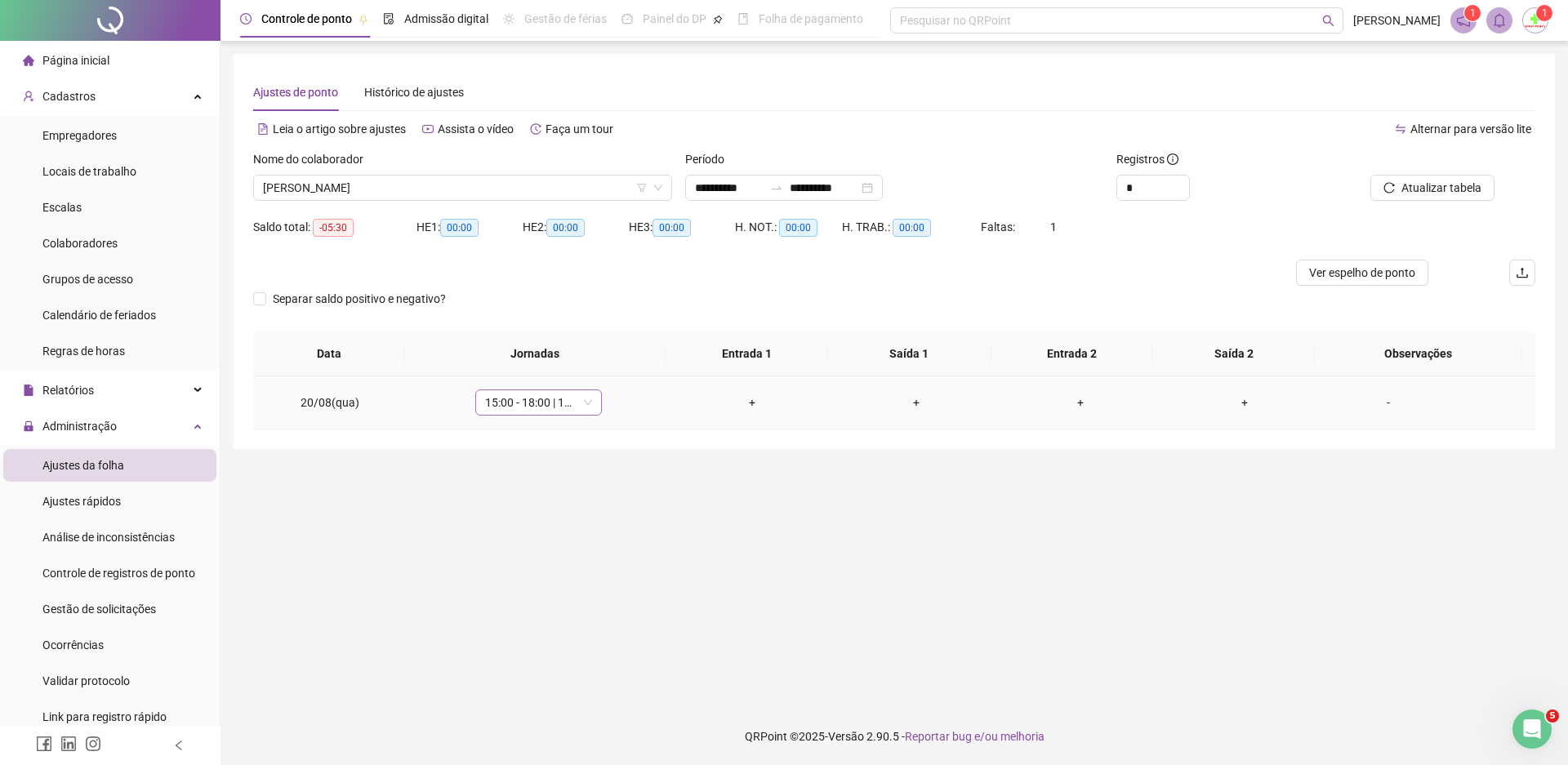
click at [582, 403] on span "15:00 - 18:00 | 18:30 - 21:00" at bounding box center [539, 403] width 107 height 24
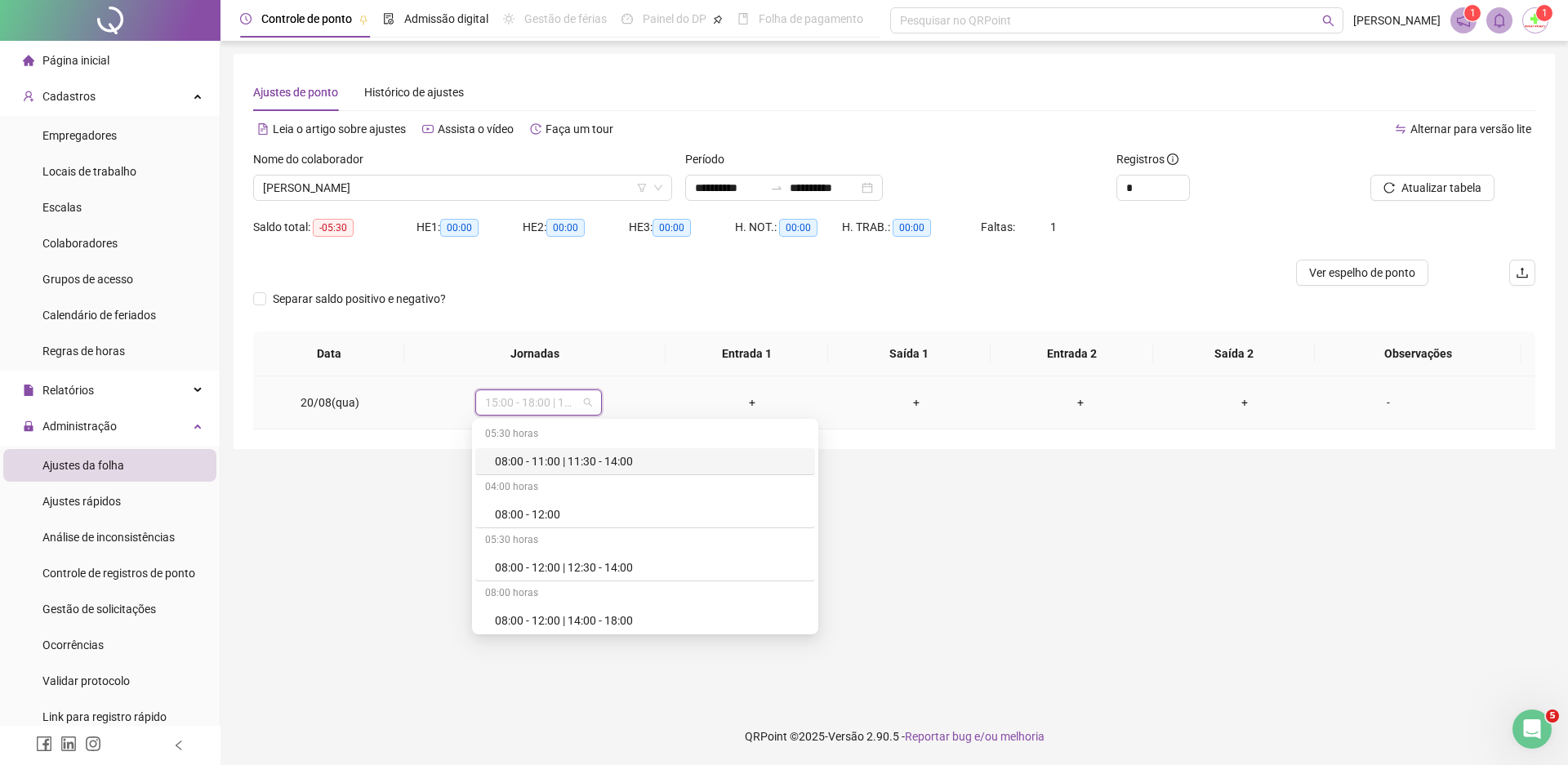
click at [582, 403] on span "15:00 - 18:00 | 18:30 - 21:00" at bounding box center [539, 403] width 107 height 24
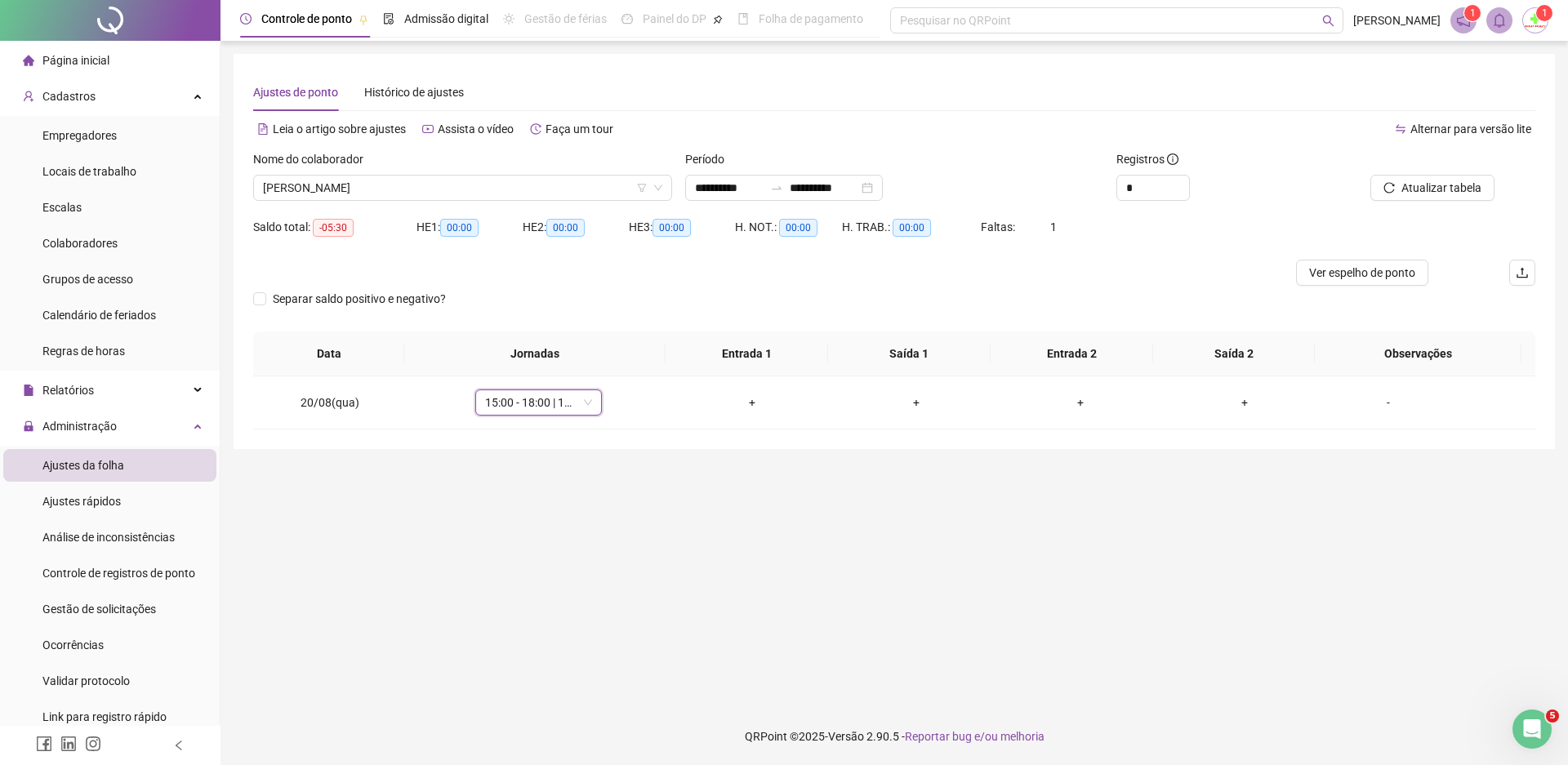
click at [422, 477] on main "**********" at bounding box center [894, 375] width 1321 height 642
click at [67, 62] on span "Página inicial" at bounding box center [76, 61] width 67 height 13
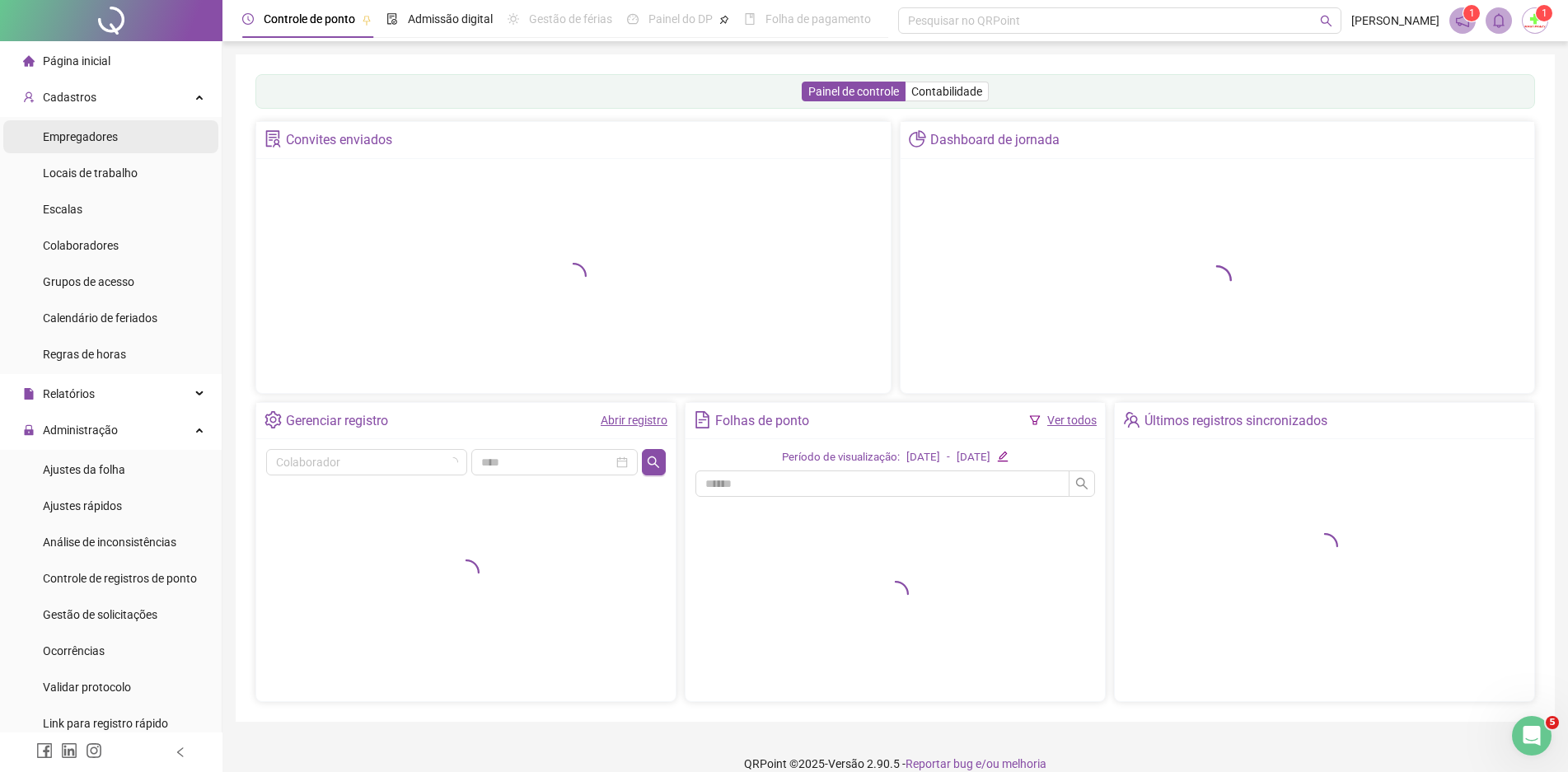
click at [88, 131] on span "Empregadores" at bounding box center [79, 137] width 75 height 13
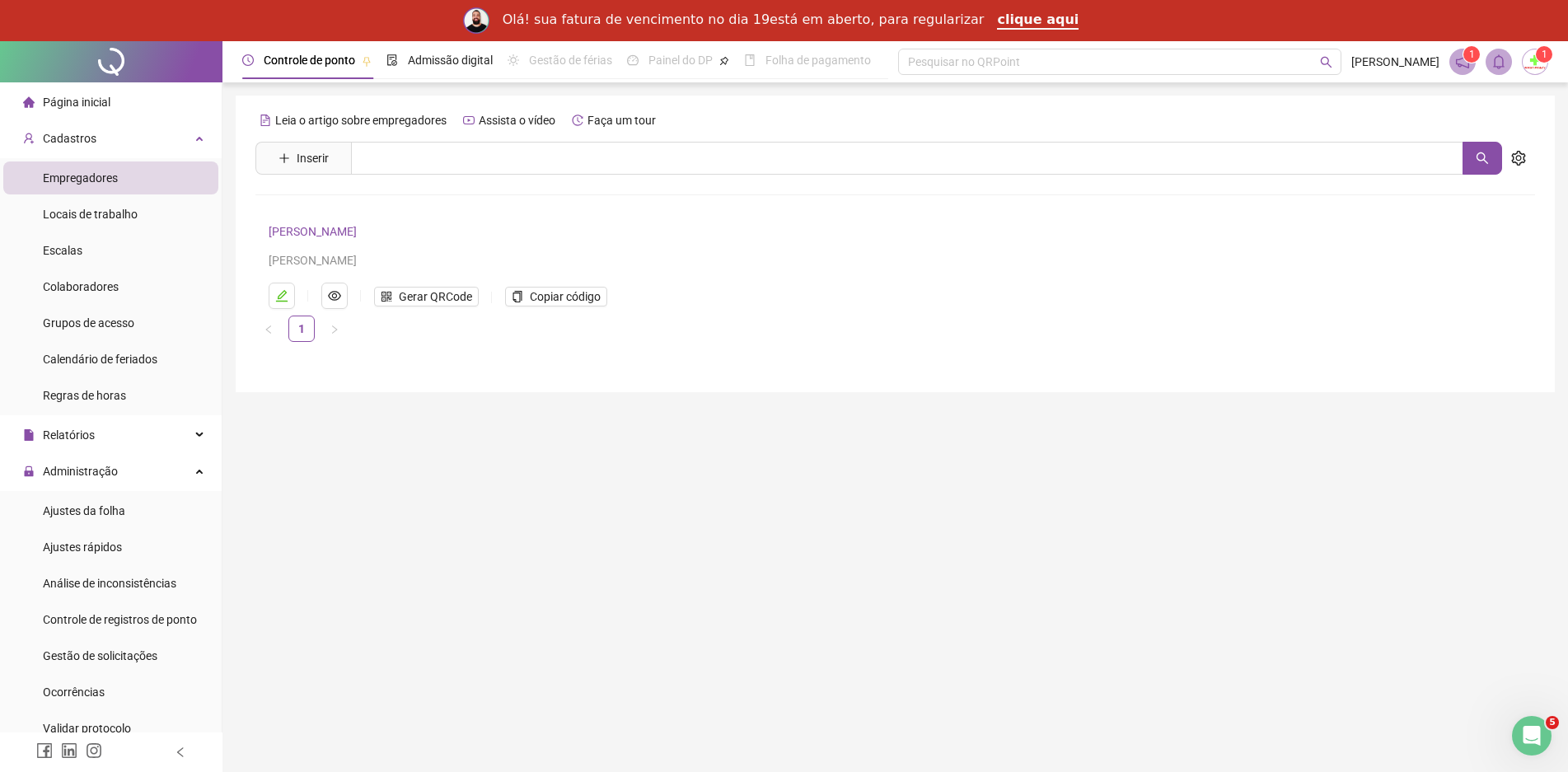
click at [69, 180] on span "Empregadores" at bounding box center [79, 178] width 75 height 13
click at [298, 232] on link "[PERSON_NAME]" at bounding box center [312, 231] width 88 height 13
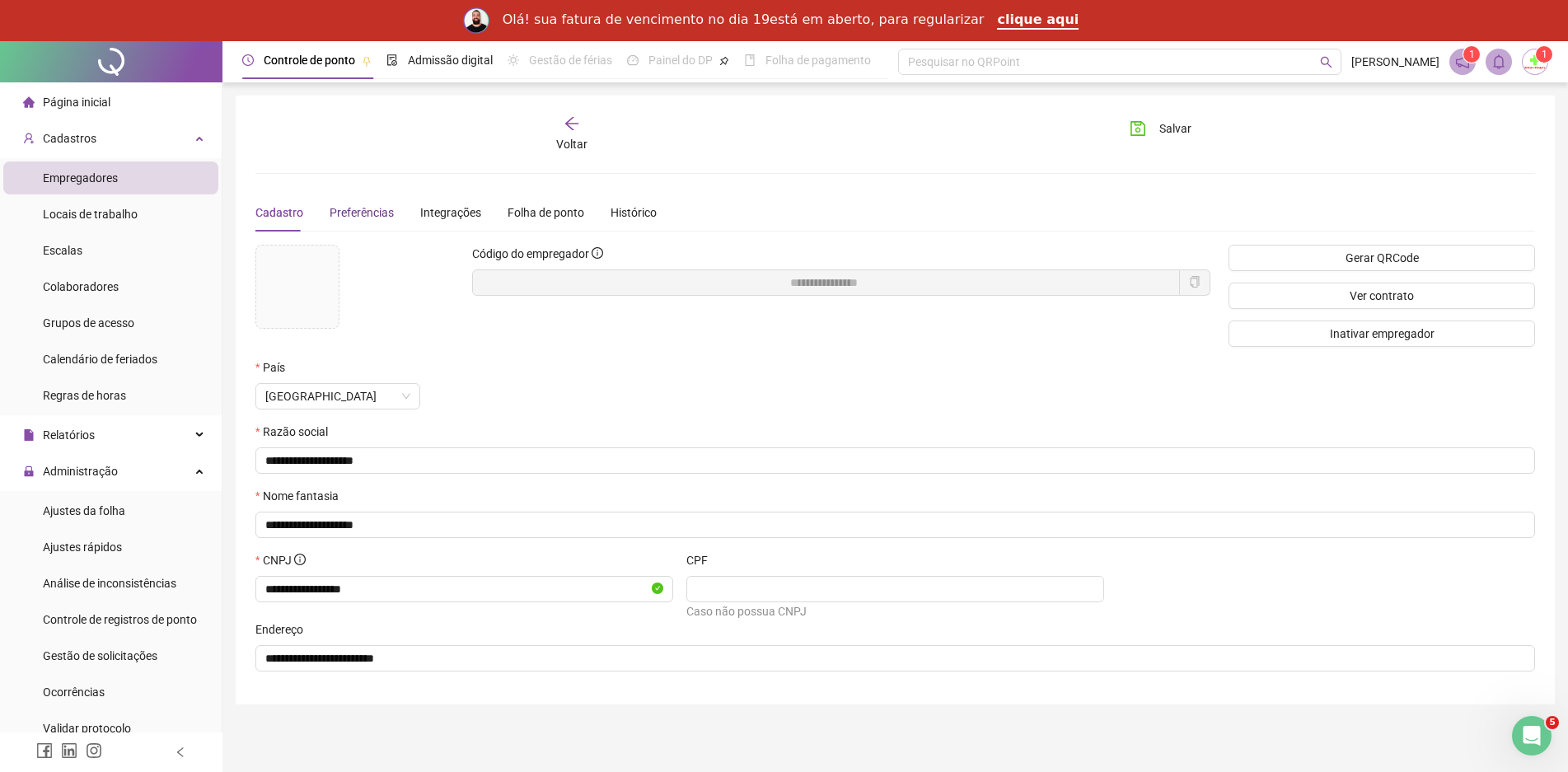
click at [373, 211] on span "Preferências" at bounding box center [361, 212] width 64 height 13
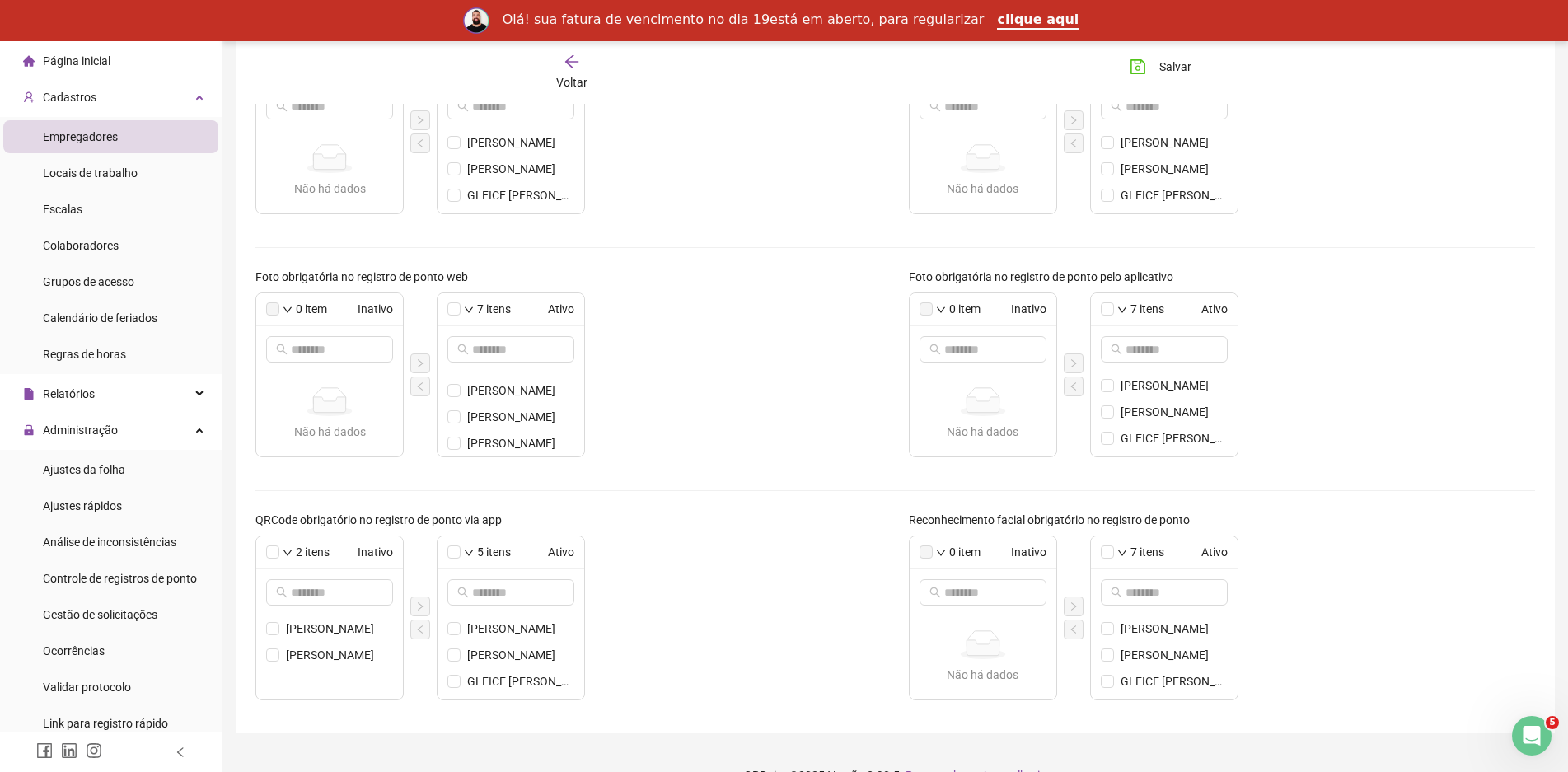
scroll to position [433, 0]
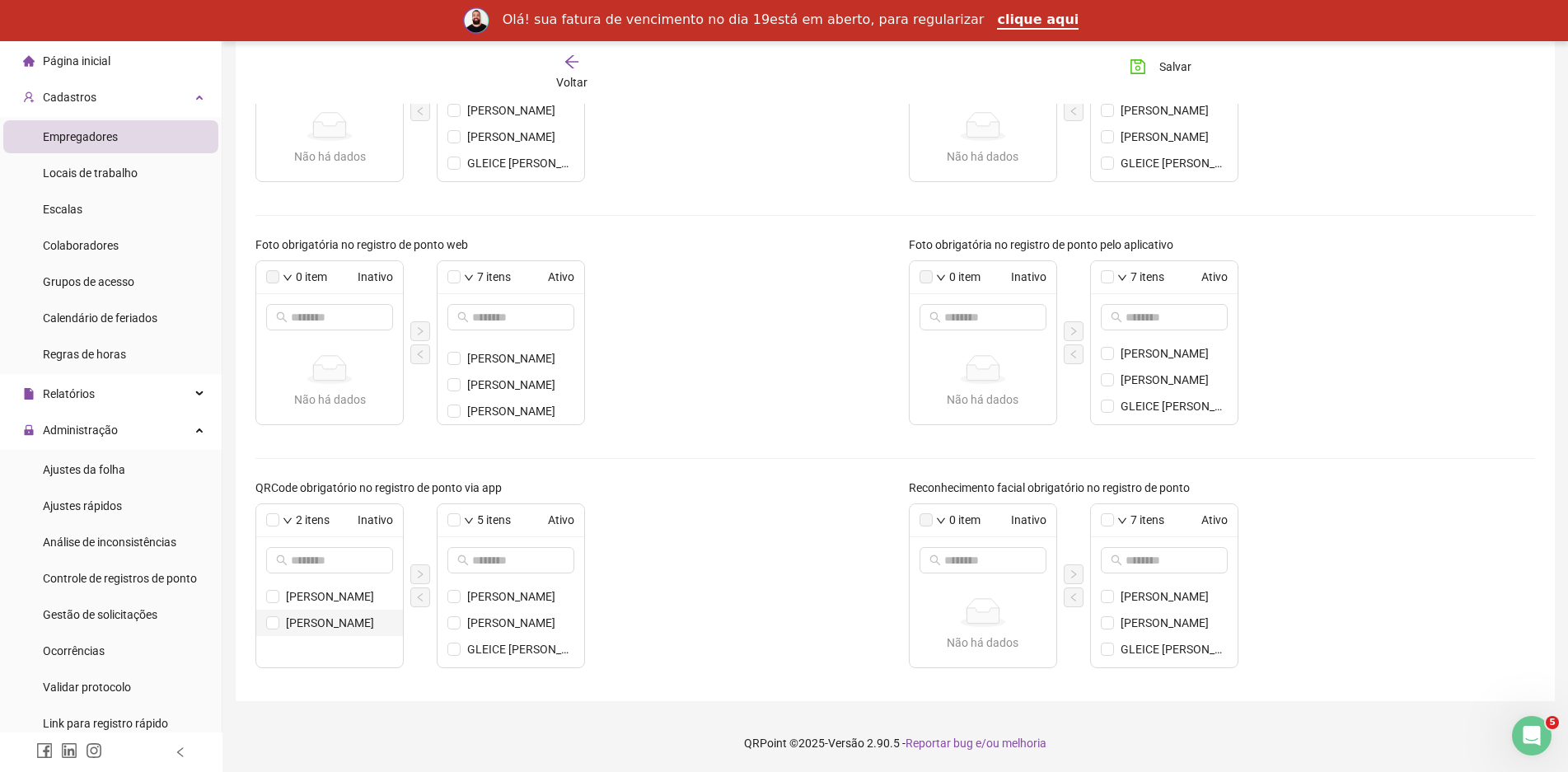
click at [313, 625] on span "[PERSON_NAME]" at bounding box center [340, 623] width 108 height 18
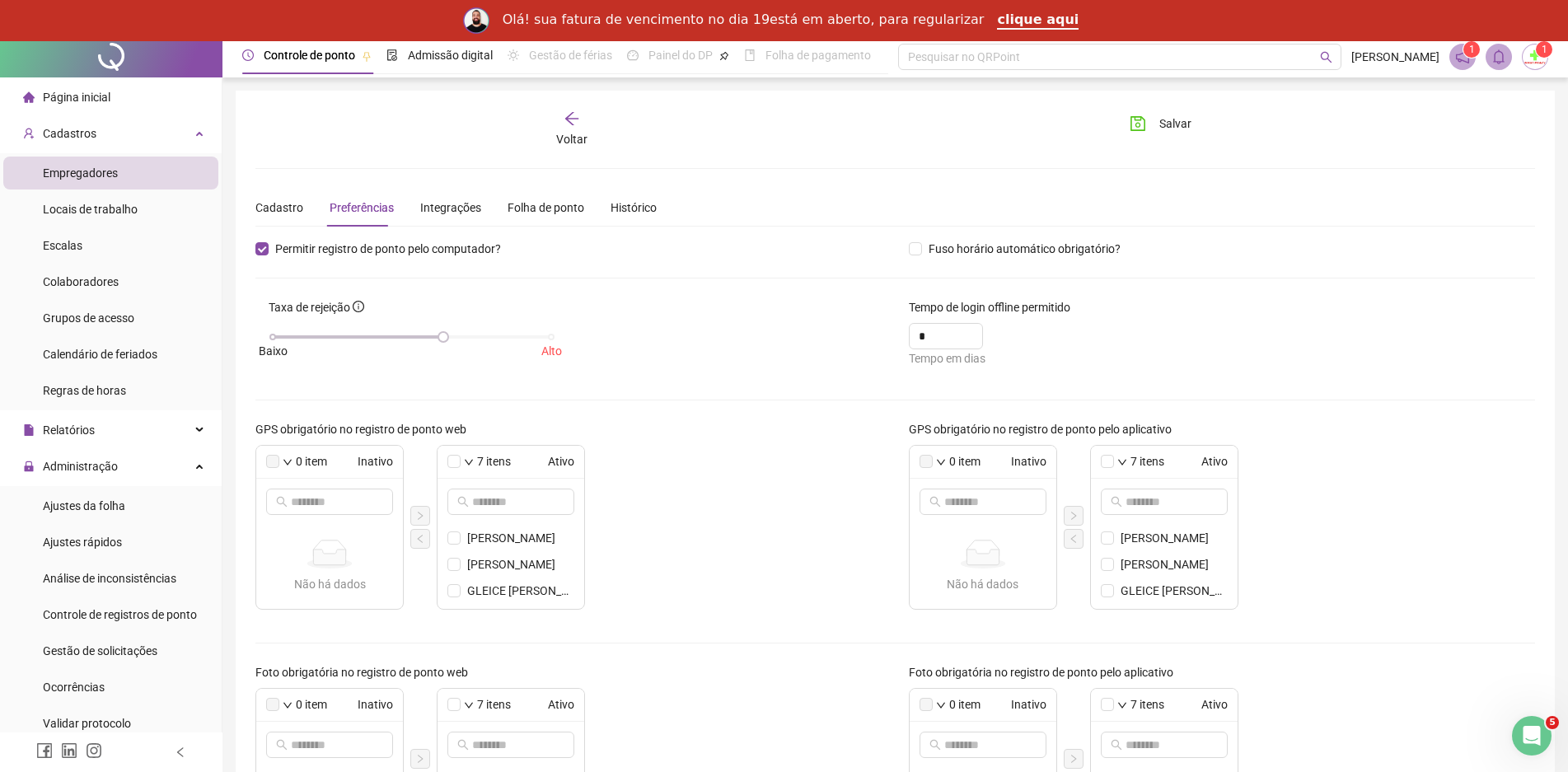
scroll to position [0, 0]
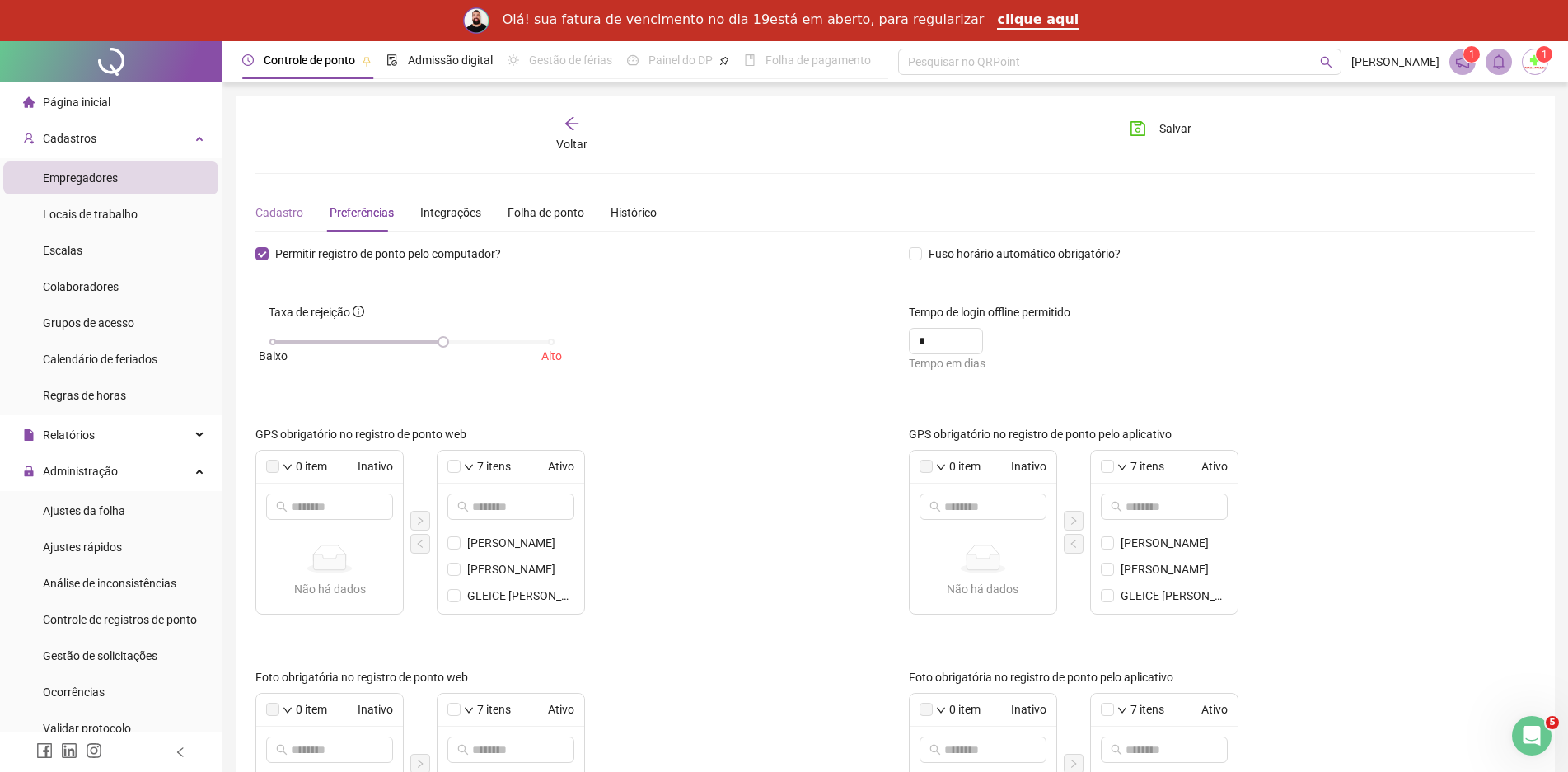
click at [258, 228] on div "Cadastro" at bounding box center [279, 212] width 48 height 38
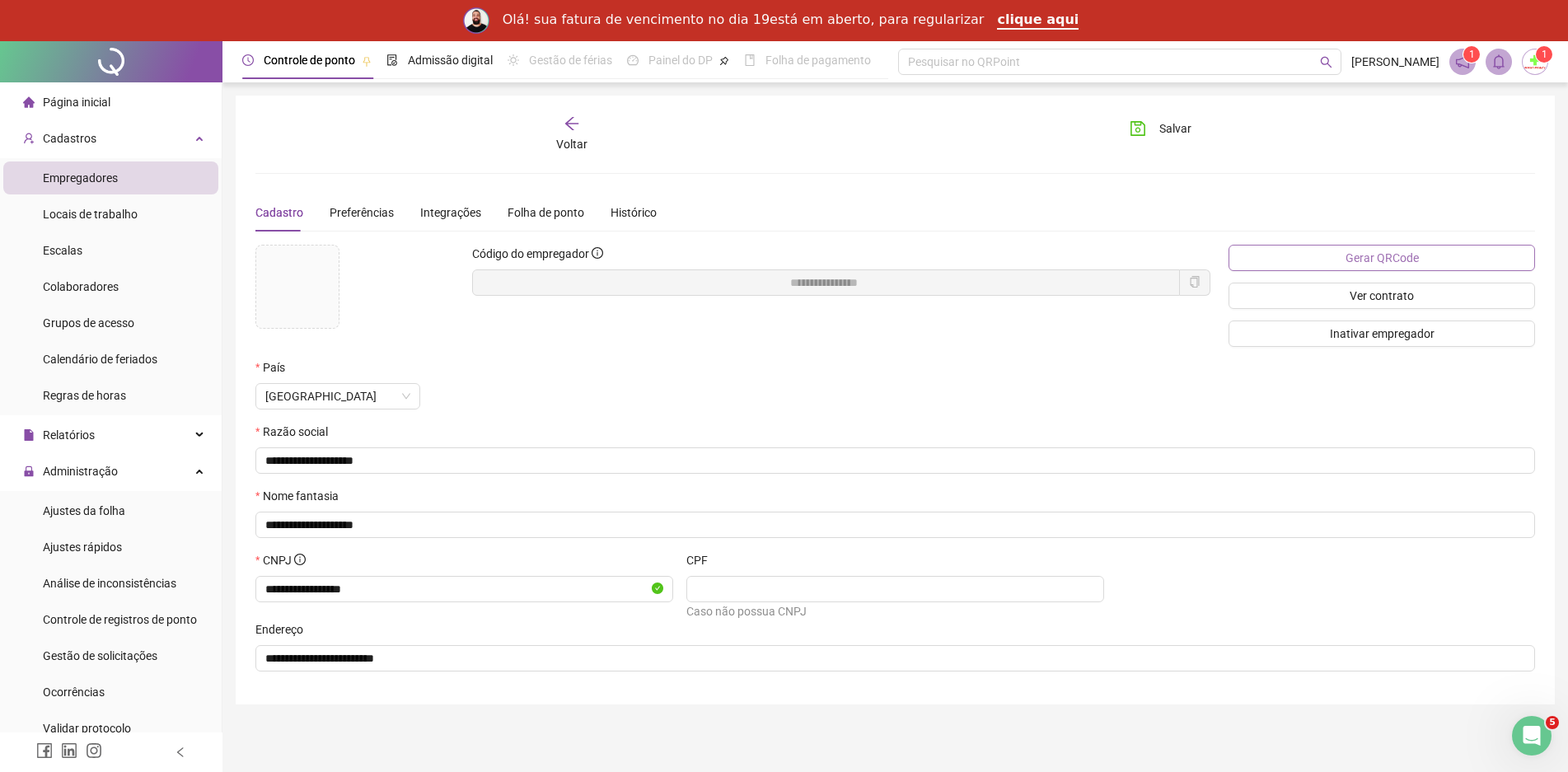
click at [1286, 264] on button "Gerar QRCode" at bounding box center [1381, 258] width 307 height 26
click at [430, 218] on div "Integrações" at bounding box center [450, 212] width 61 height 18
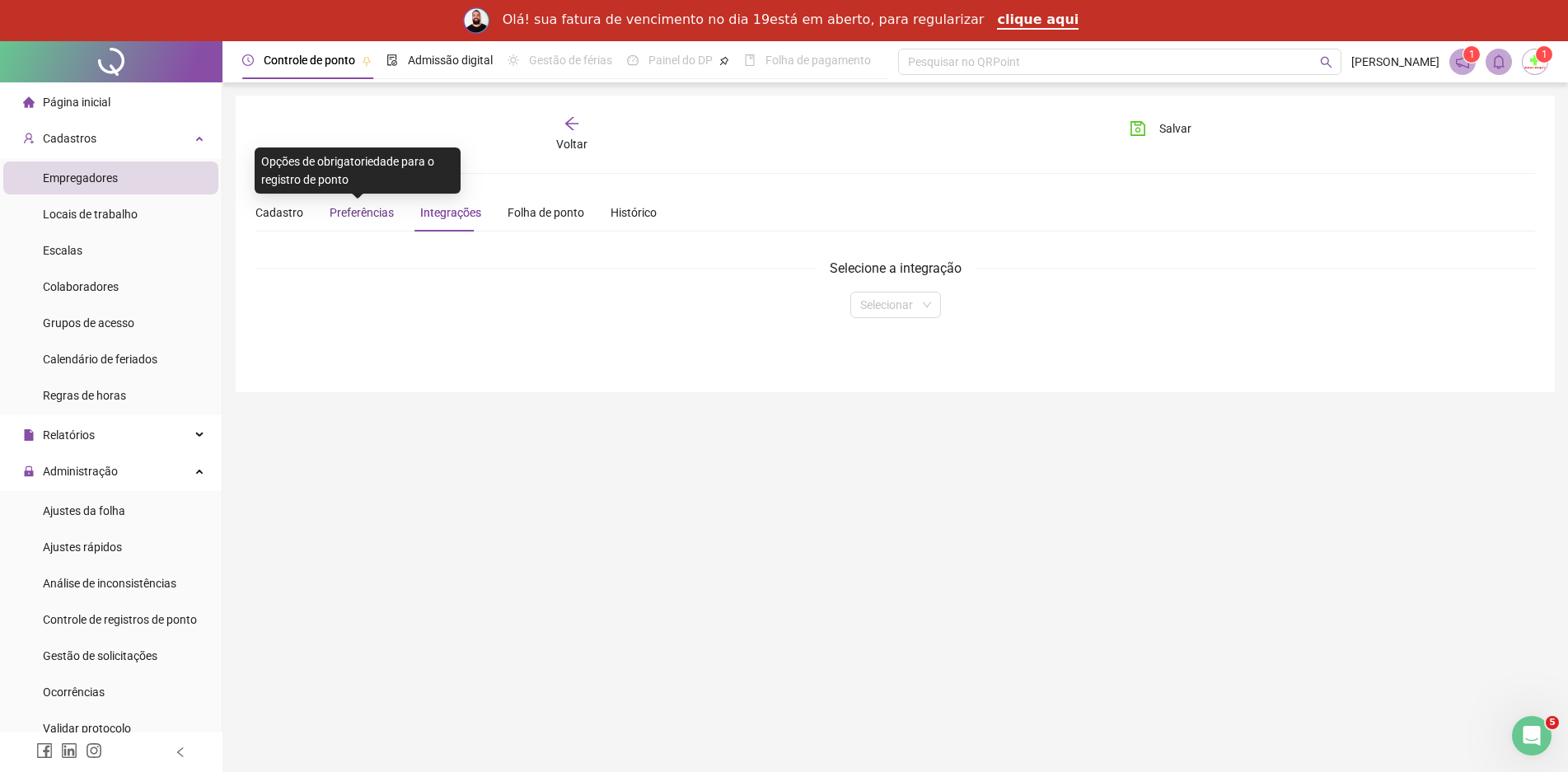
click at [359, 217] on span "Preferências" at bounding box center [361, 212] width 64 height 13
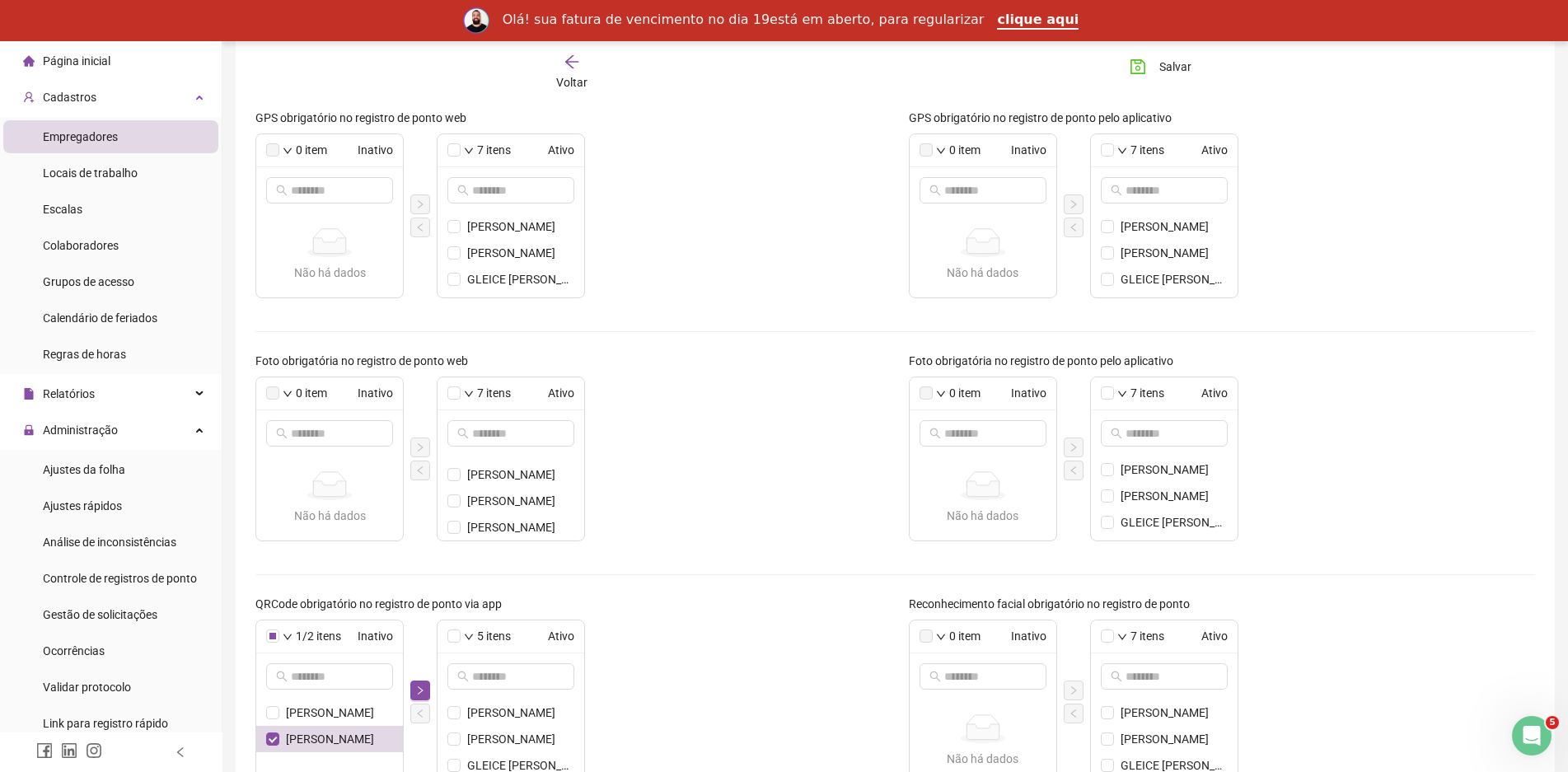
scroll to position [433, 0]
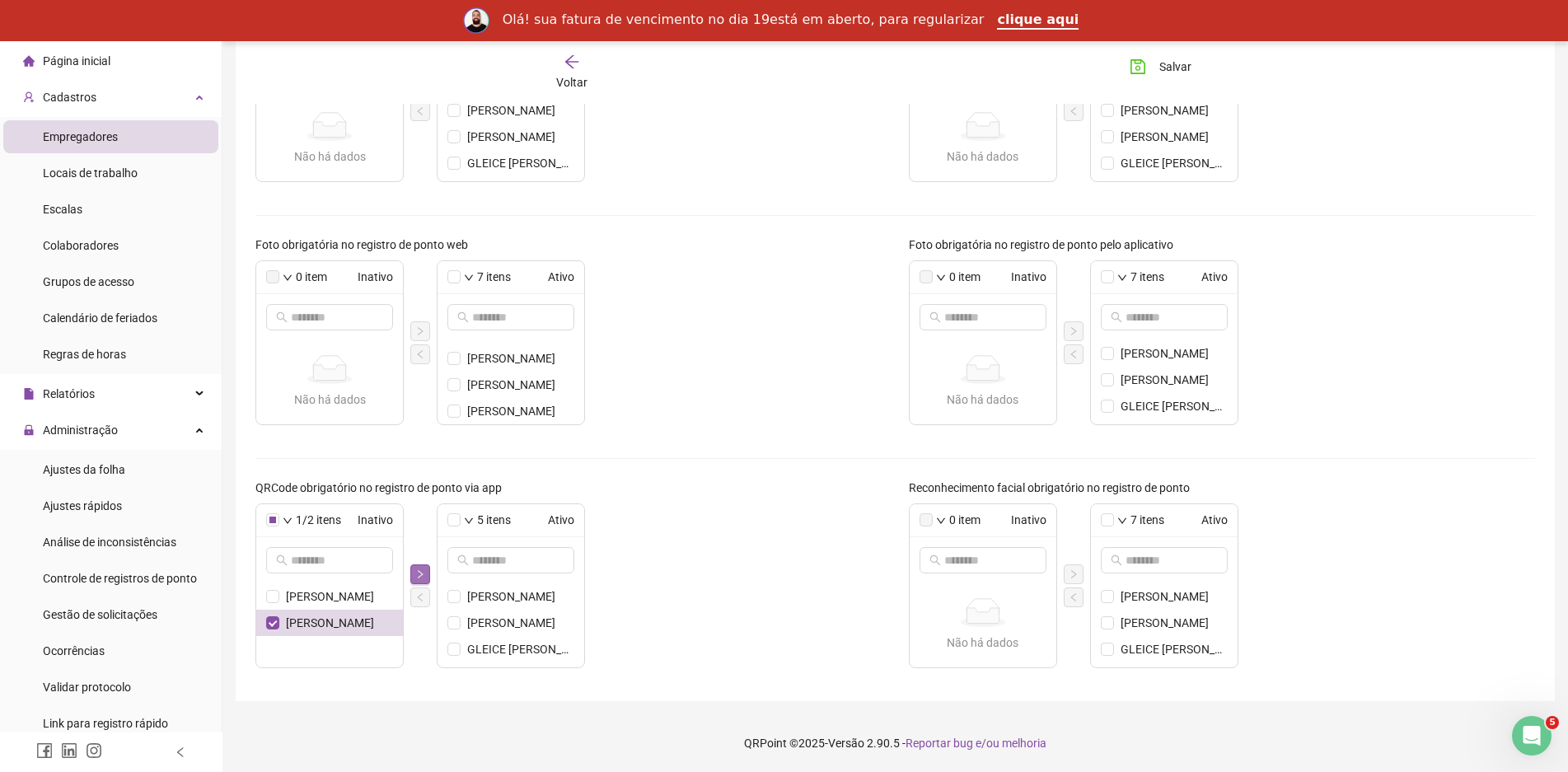
click at [420, 571] on icon "right" at bounding box center [420, 574] width 5 height 8
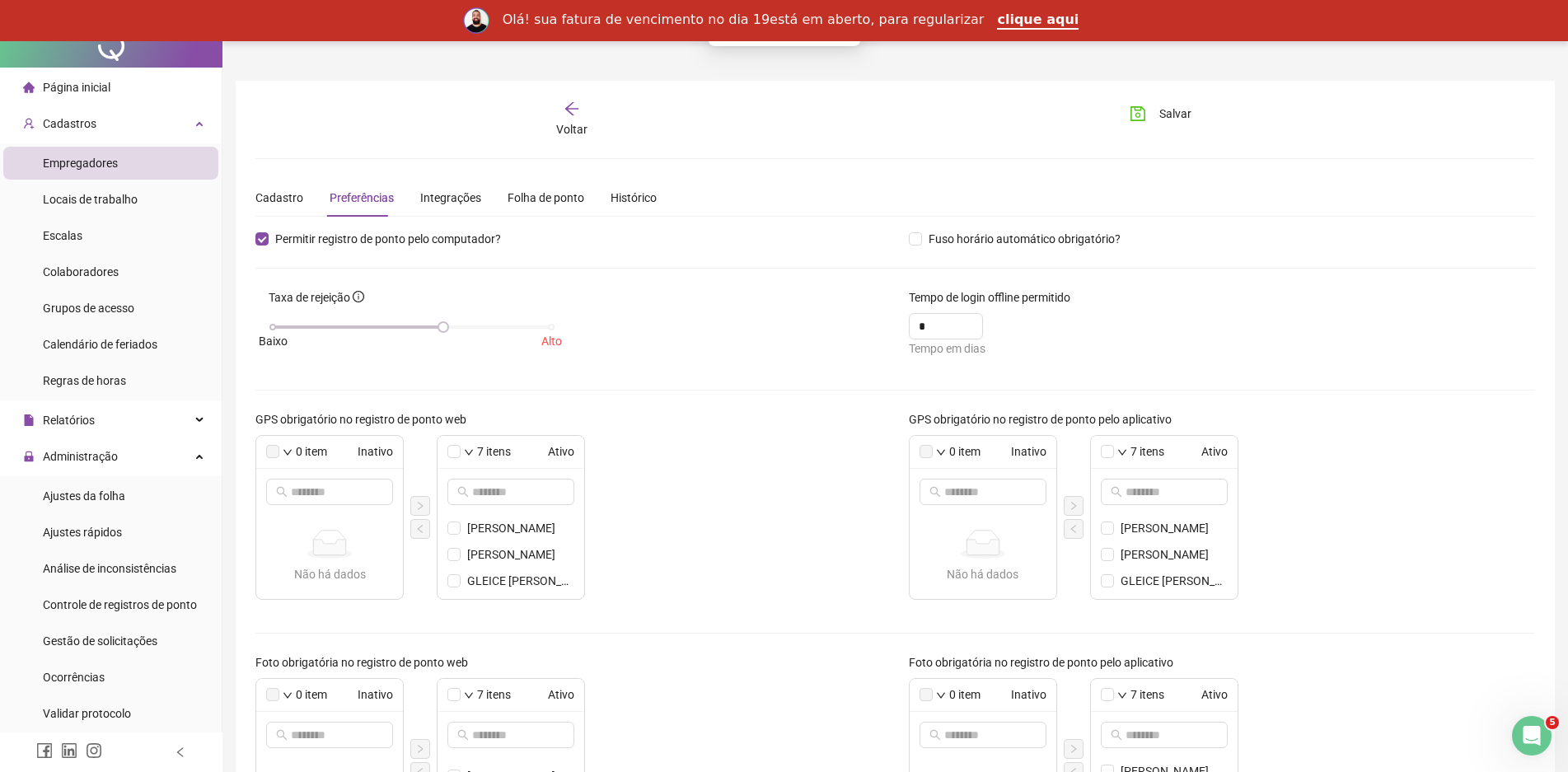
scroll to position [0, 0]
